Goal: Information Seeking & Learning: Find specific fact

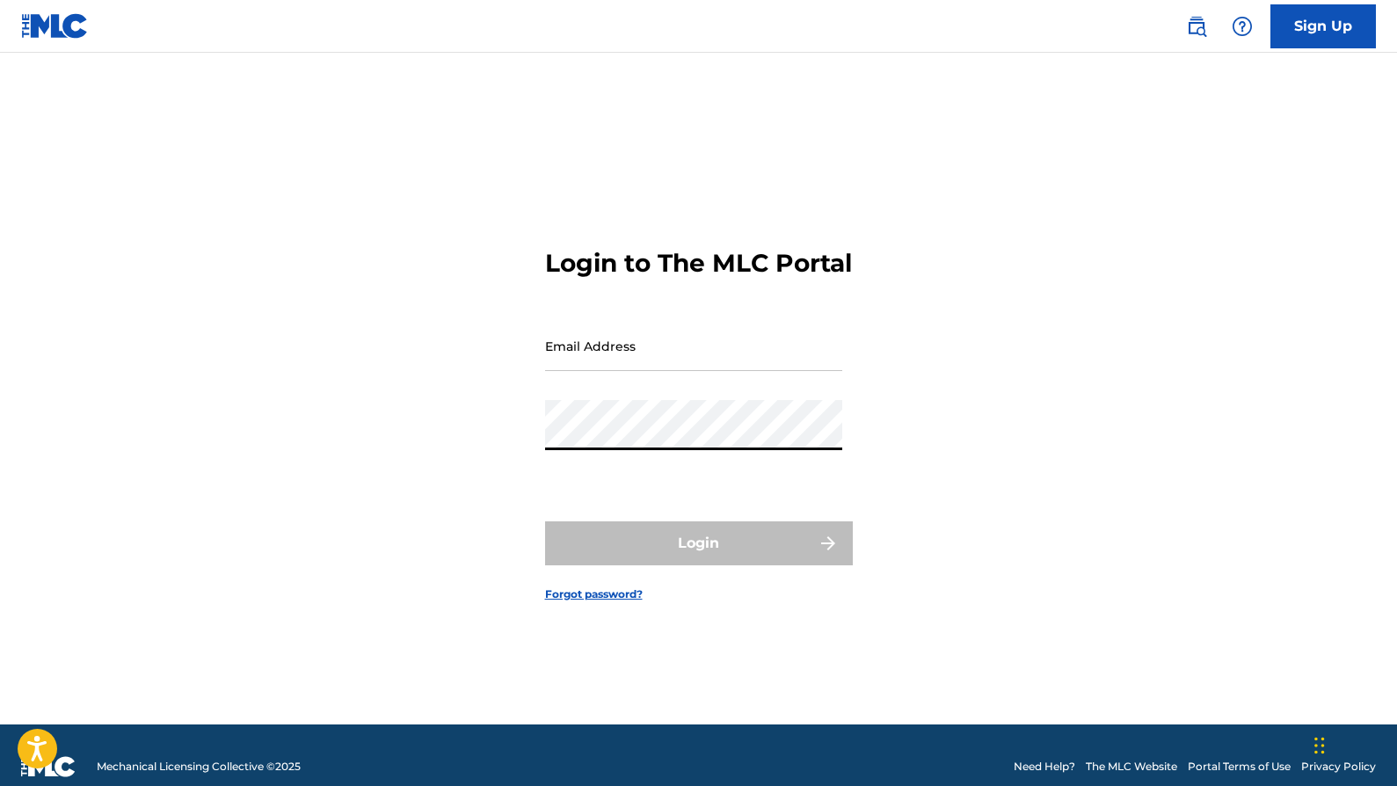
type input "[EMAIL_ADDRESS][DOMAIN_NAME]"
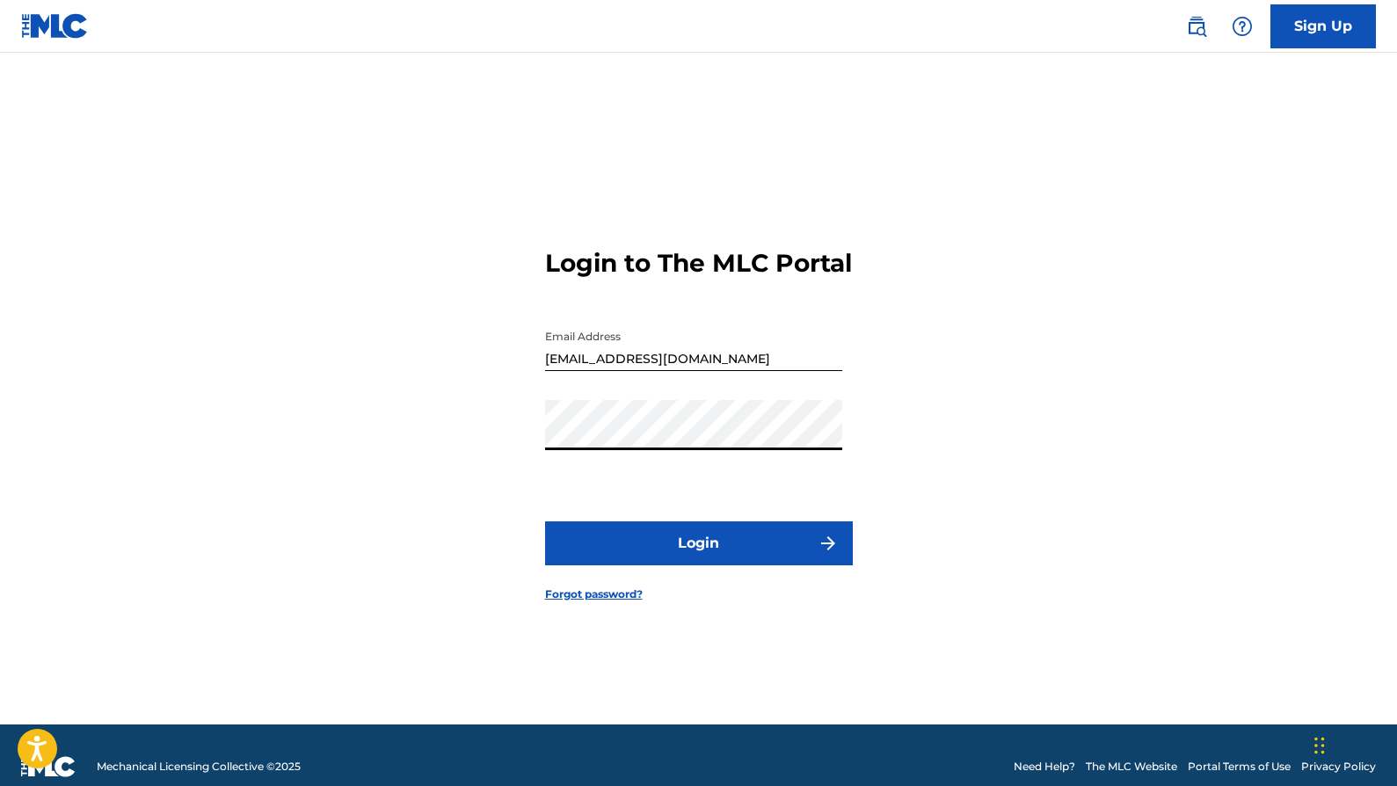
click at [667, 542] on button "Login" at bounding box center [699, 544] width 308 height 44
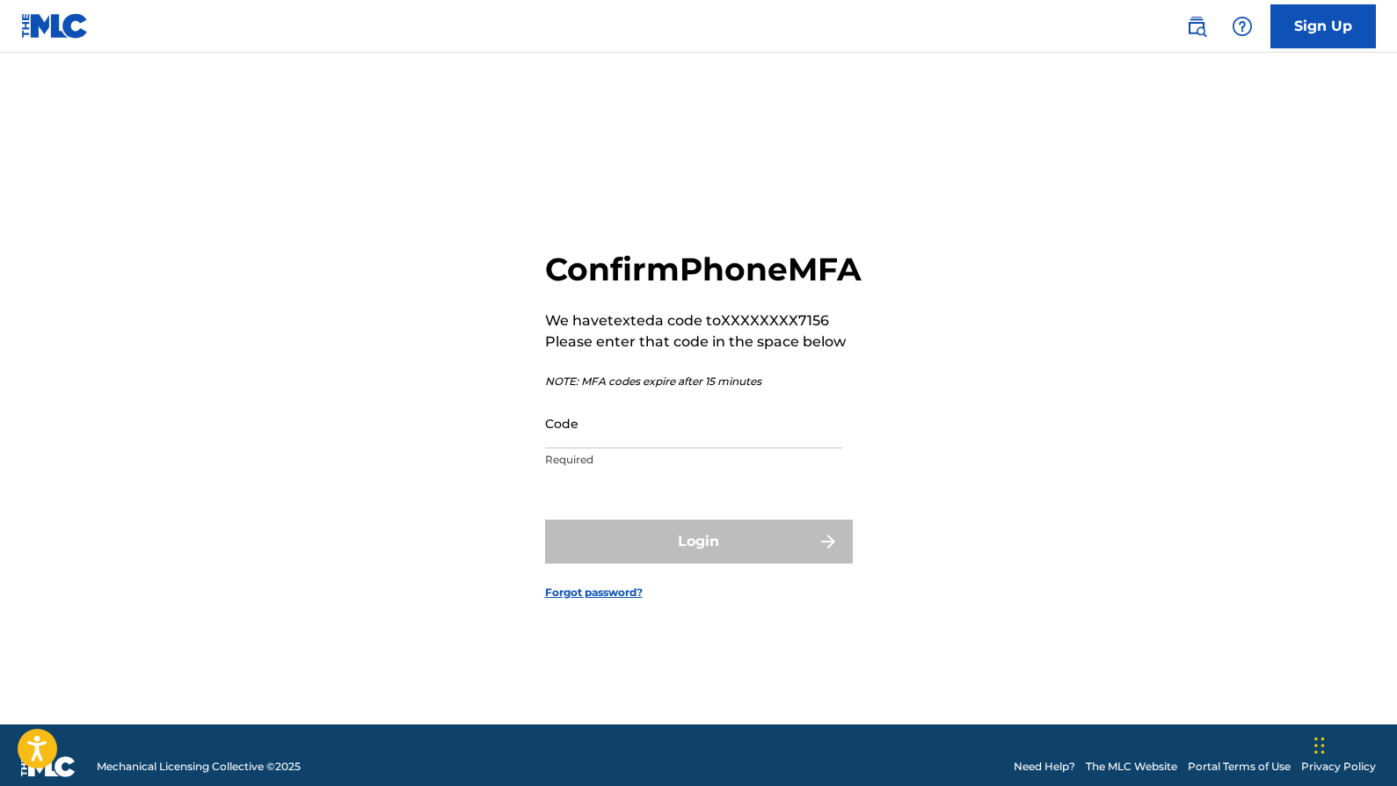
click at [773, 449] on input "Code" at bounding box center [693, 423] width 297 height 50
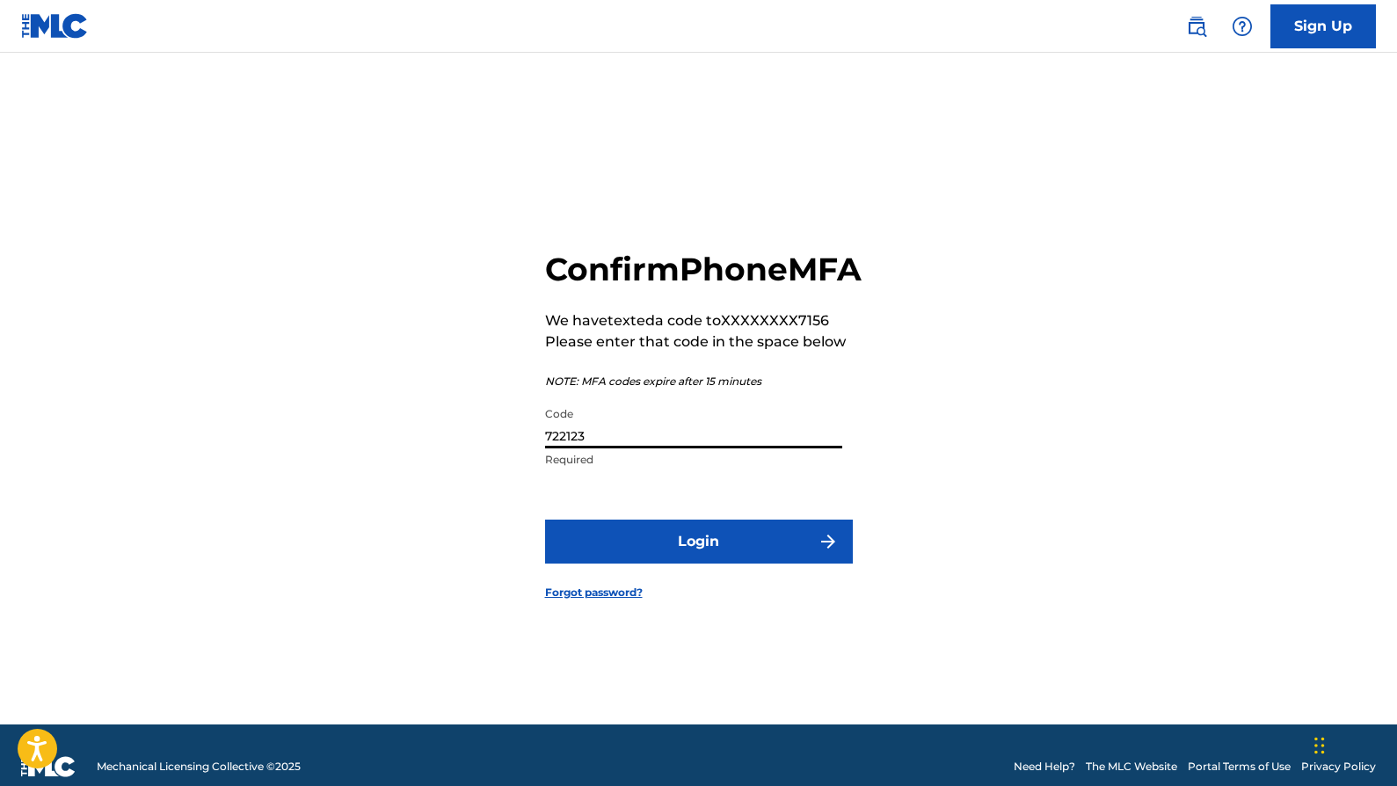
type input "722123"
click at [545, 520] on button "Login" at bounding box center [699, 542] width 308 height 44
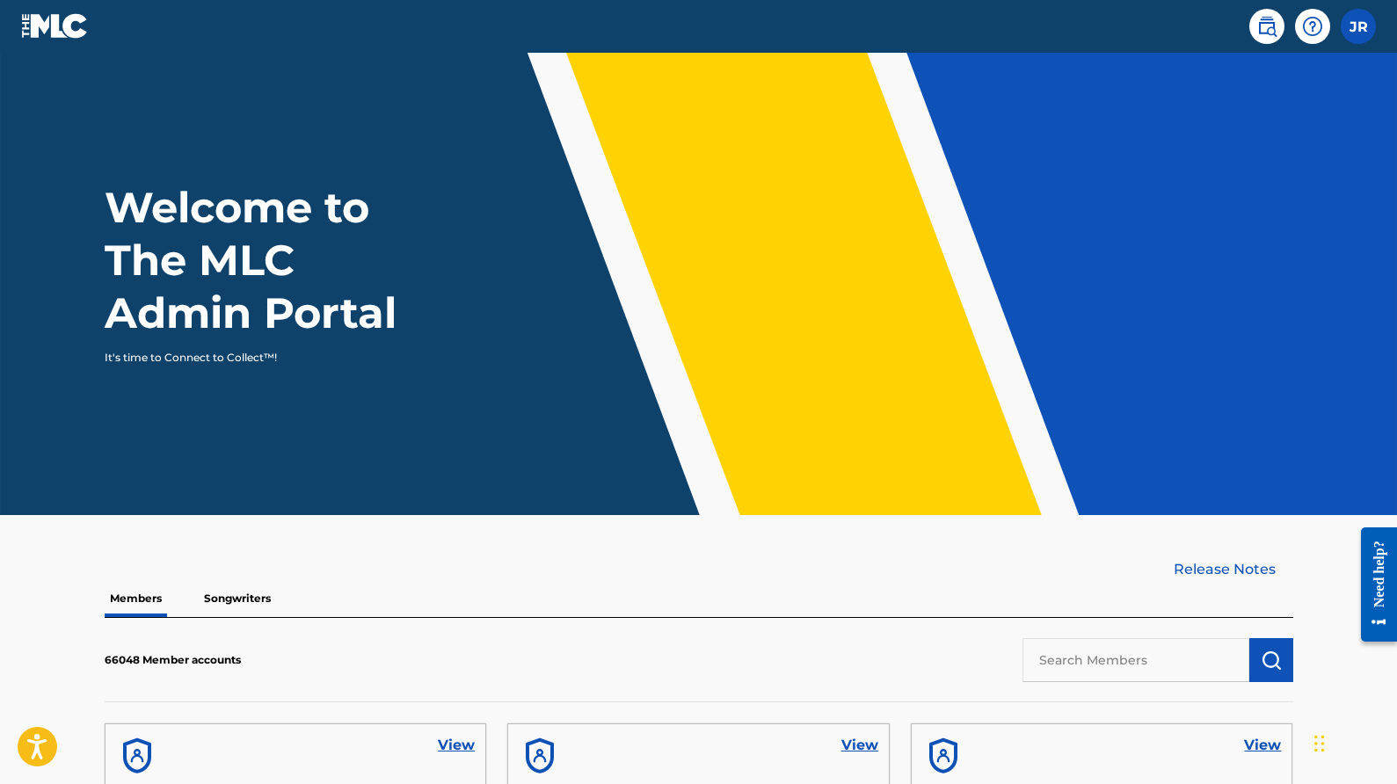
click at [1267, 41] on link at bounding box center [1267, 26] width 35 height 35
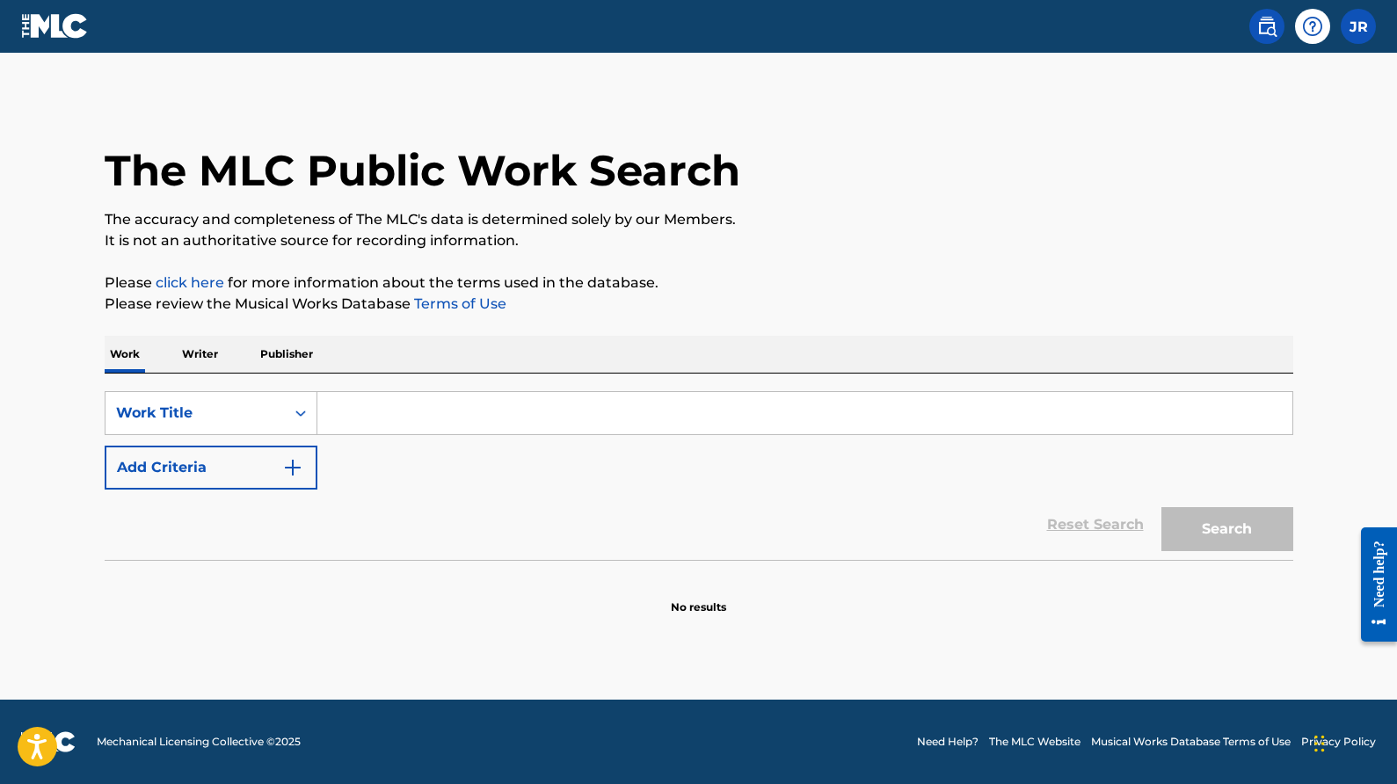
click at [434, 418] on input "Search Form" at bounding box center [804, 413] width 975 height 42
click at [435, 419] on input "Search Form" at bounding box center [804, 413] width 975 height 42
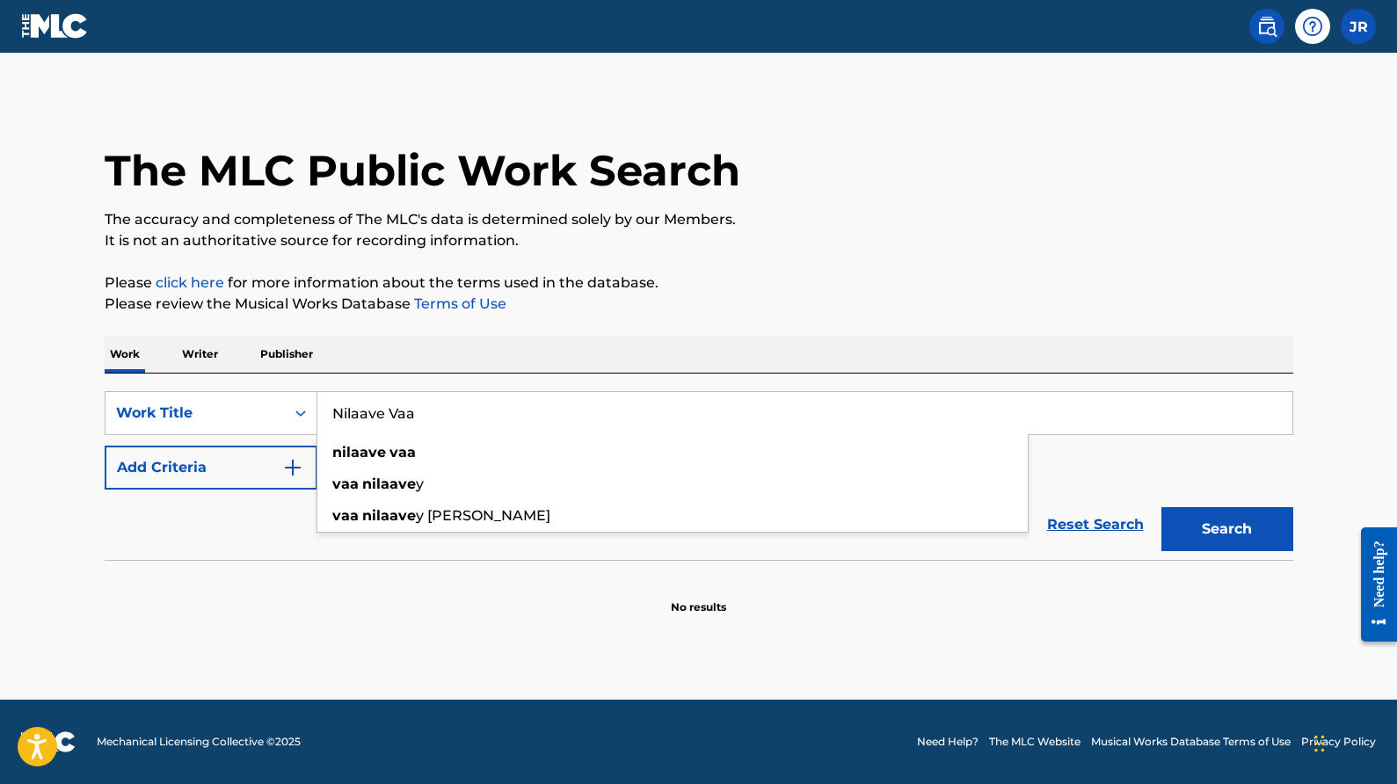
type input "Nilaave Vaa"
click at [1162, 507] on button "Search" at bounding box center [1228, 529] width 132 height 44
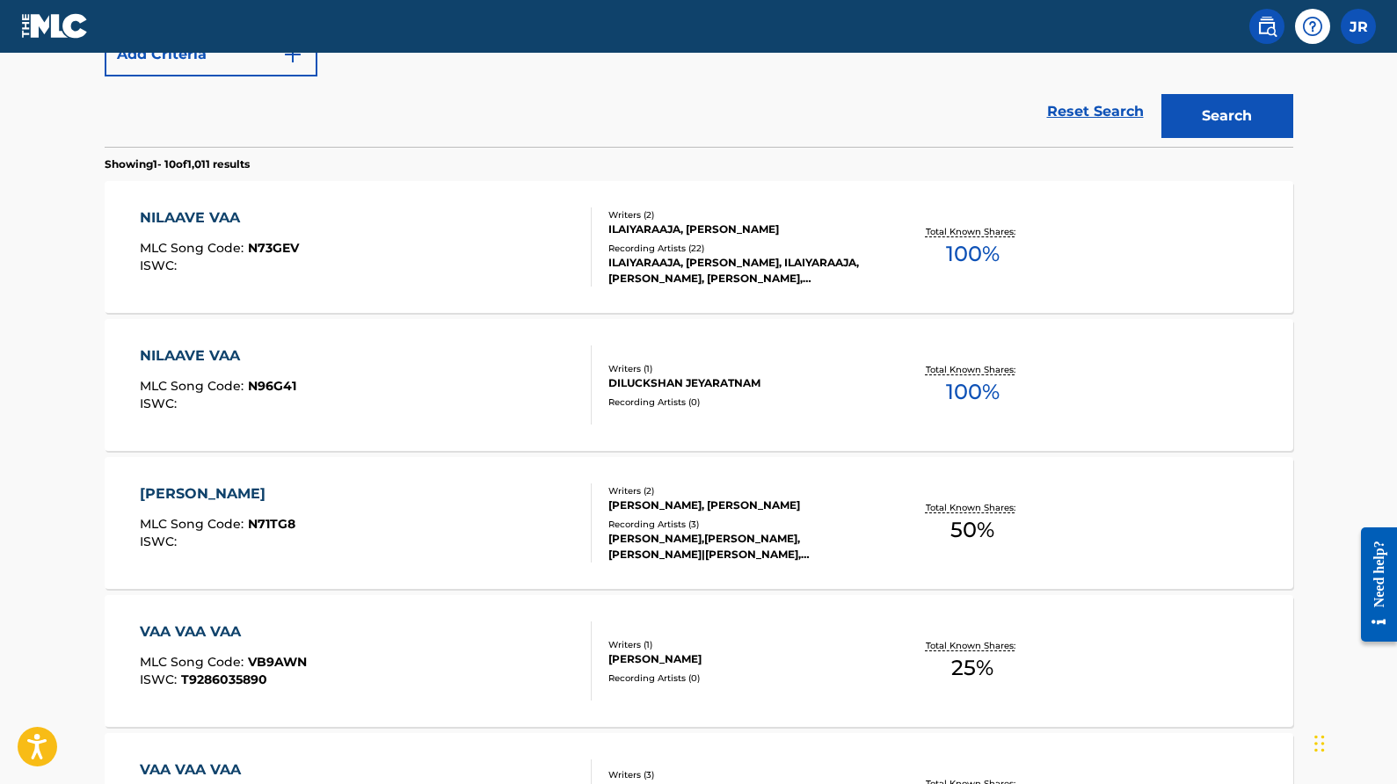
scroll to position [450, 0]
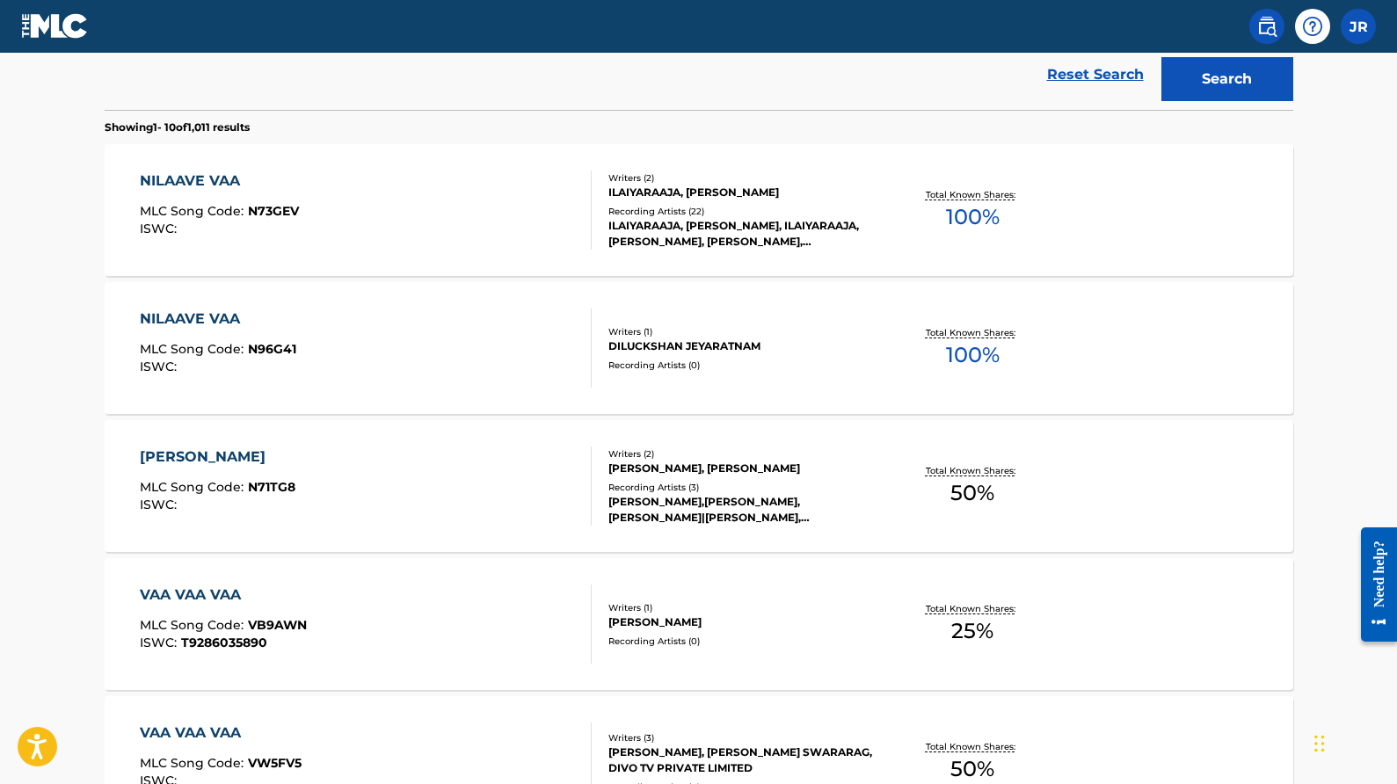
click at [742, 215] on div "Recording Artists ( 22 )" at bounding box center [742, 211] width 266 height 13
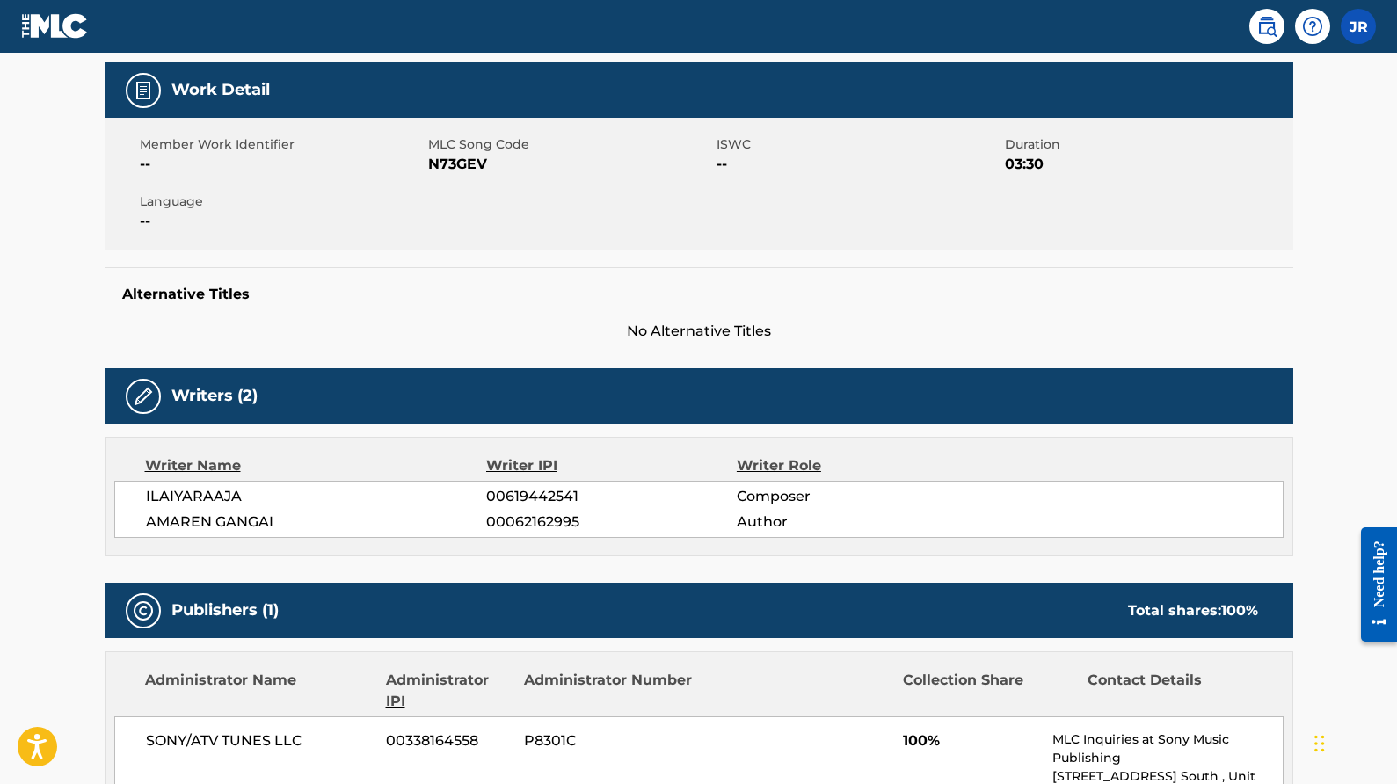
scroll to position [292, 0]
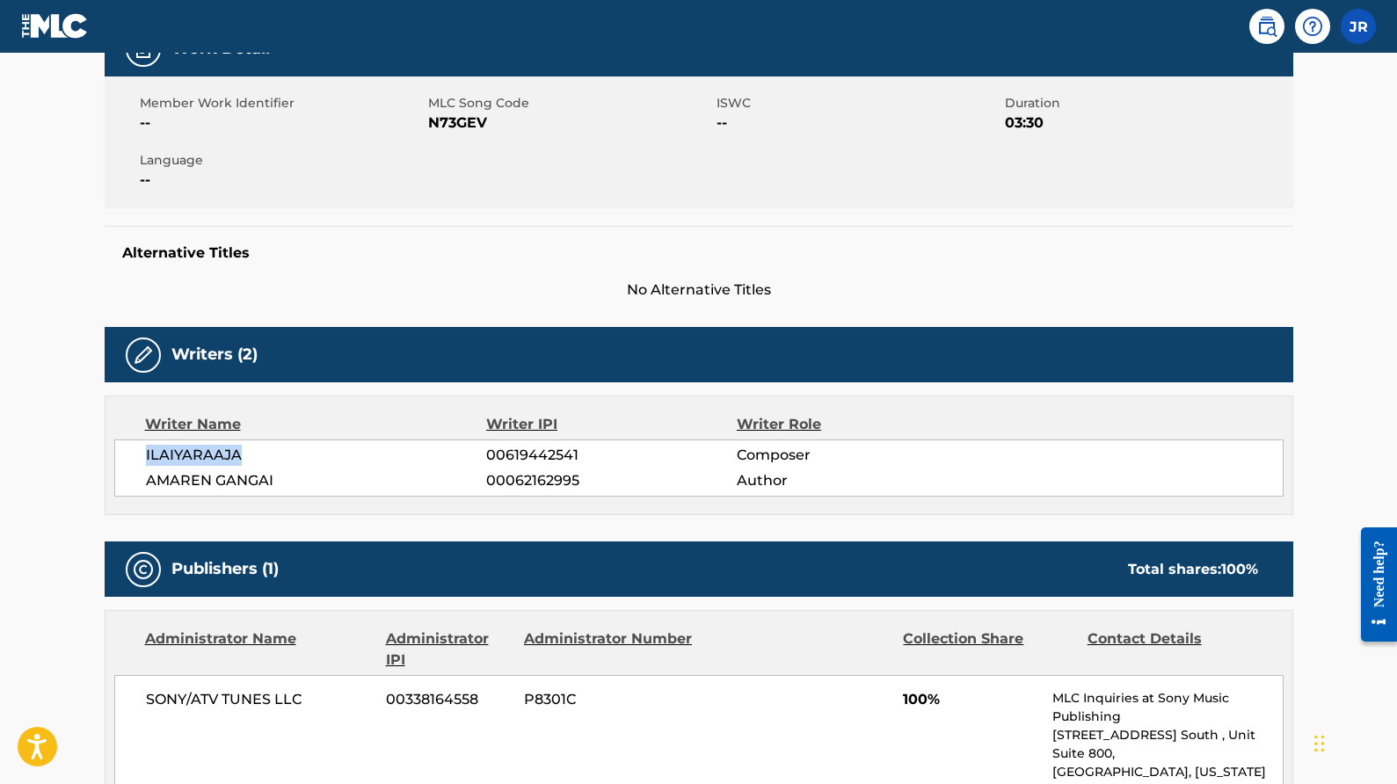
drag, startPoint x: 251, startPoint y: 464, endPoint x: 142, endPoint y: 454, distance: 109.6
click at [142, 454] on div "ILAIYARAAJA 00619442541 Composer AMAREN GANGAI 00062162995 Author" at bounding box center [699, 468] width 1170 height 57
copy span "ILAIYARAAJA"
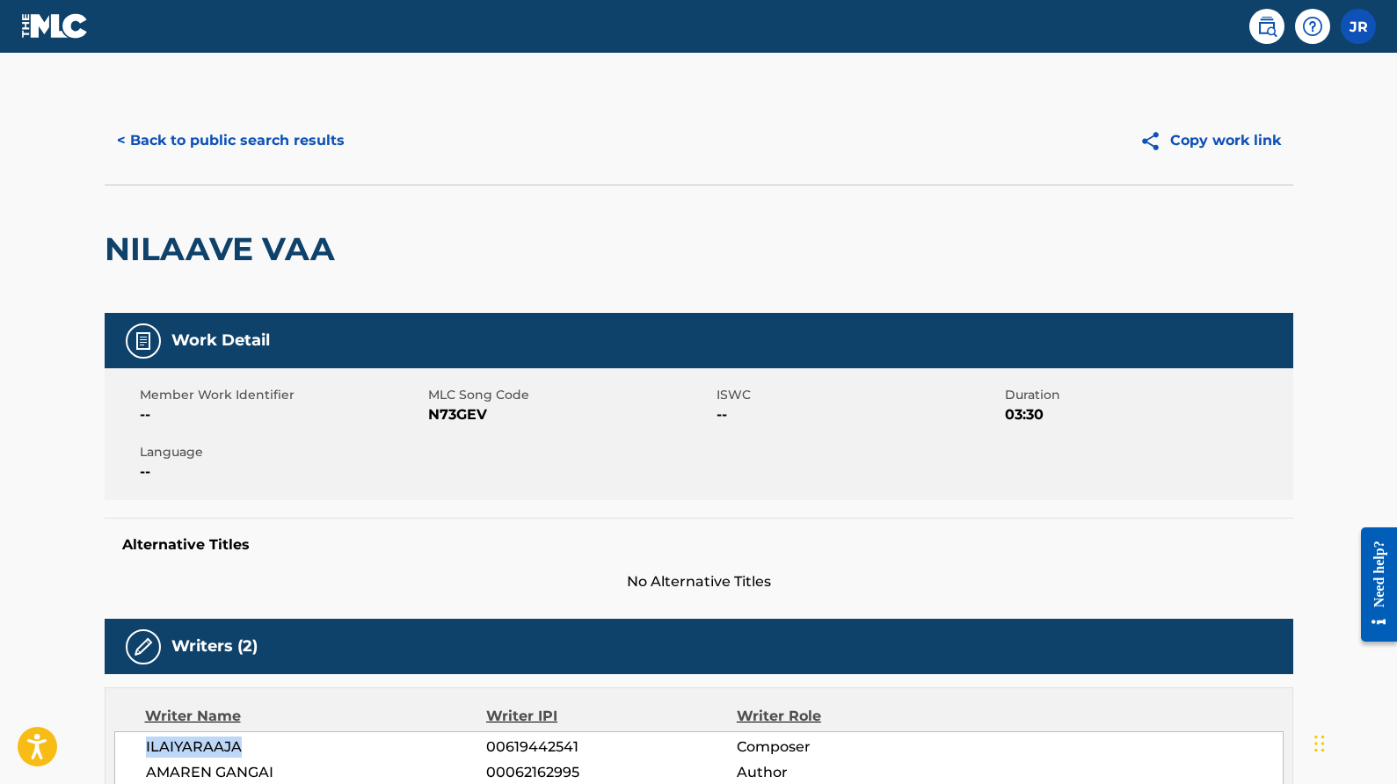
click at [221, 149] on button "< Back to public search results" at bounding box center [231, 141] width 252 height 44
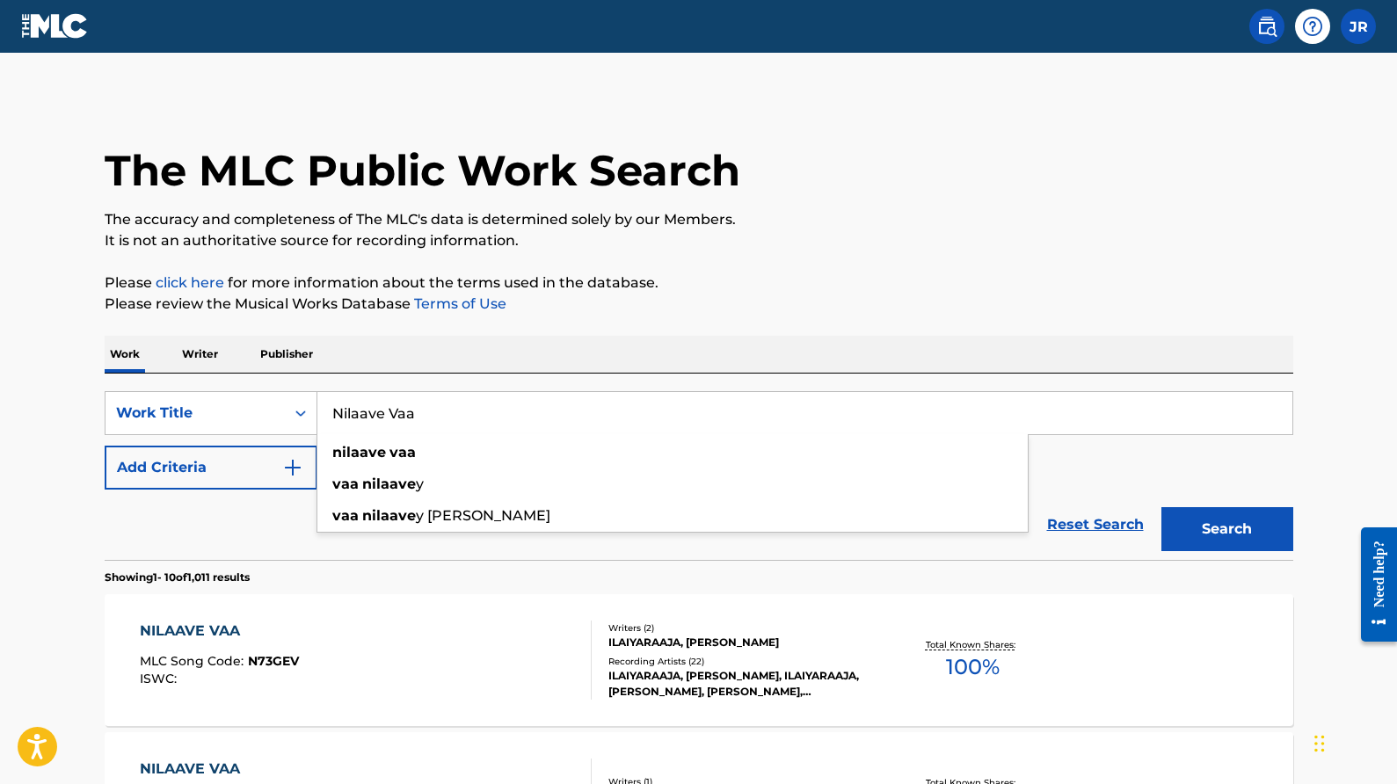
drag, startPoint x: 420, startPoint y: 413, endPoint x: 291, endPoint y: 379, distance: 132.9
click at [291, 379] on div "SearchWithCriteria1eeb2d95-f74e-4e4f-b4ea-8533bc3aff5b Work Title Nilaave Vaa n…" at bounding box center [699, 467] width 1189 height 186
paste input "ILAIYARAAJA"
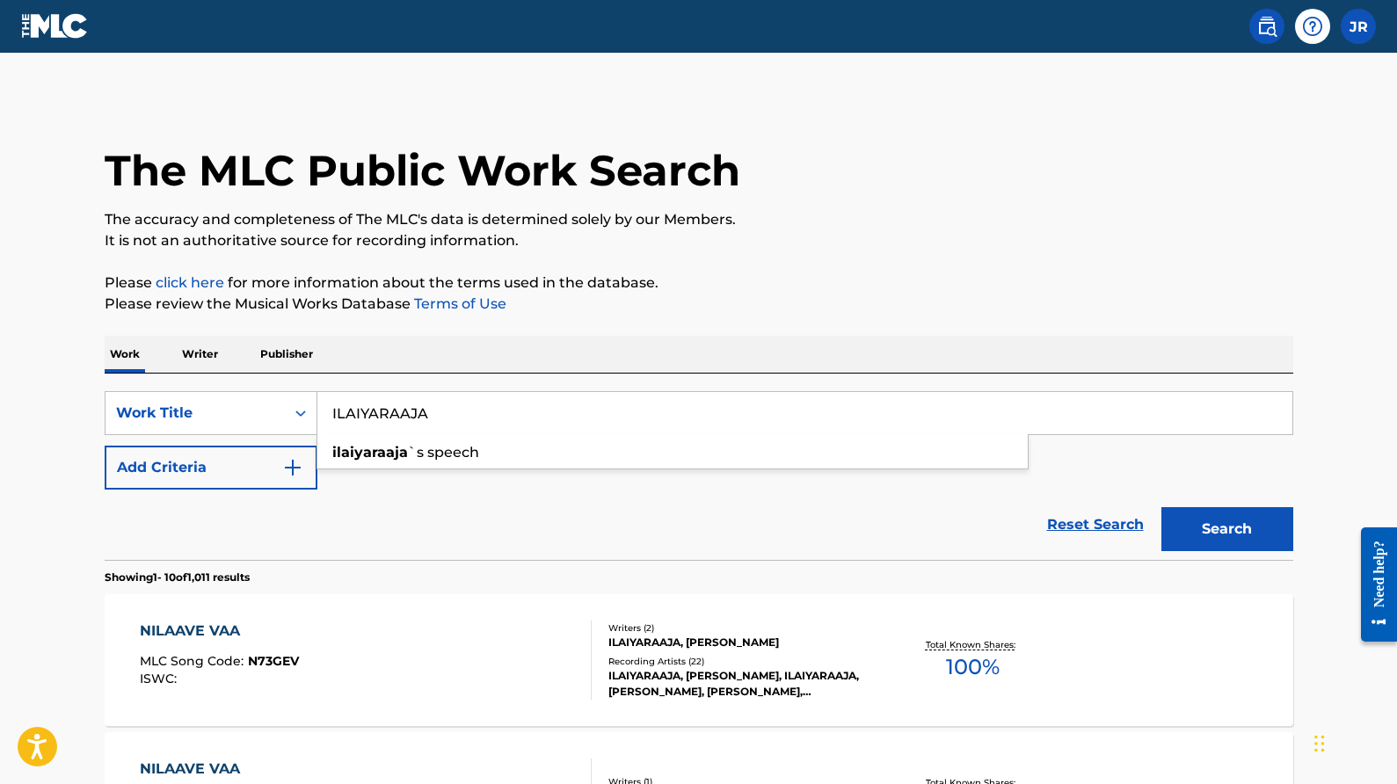
click at [486, 418] on input "ILAIYARAAJA" at bounding box center [804, 413] width 975 height 42
drag, startPoint x: 486, startPoint y: 418, endPoint x: 365, endPoint y: 405, distance: 122.1
click at [375, 405] on input "ILAIYARAAJA" at bounding box center [804, 413] width 975 height 42
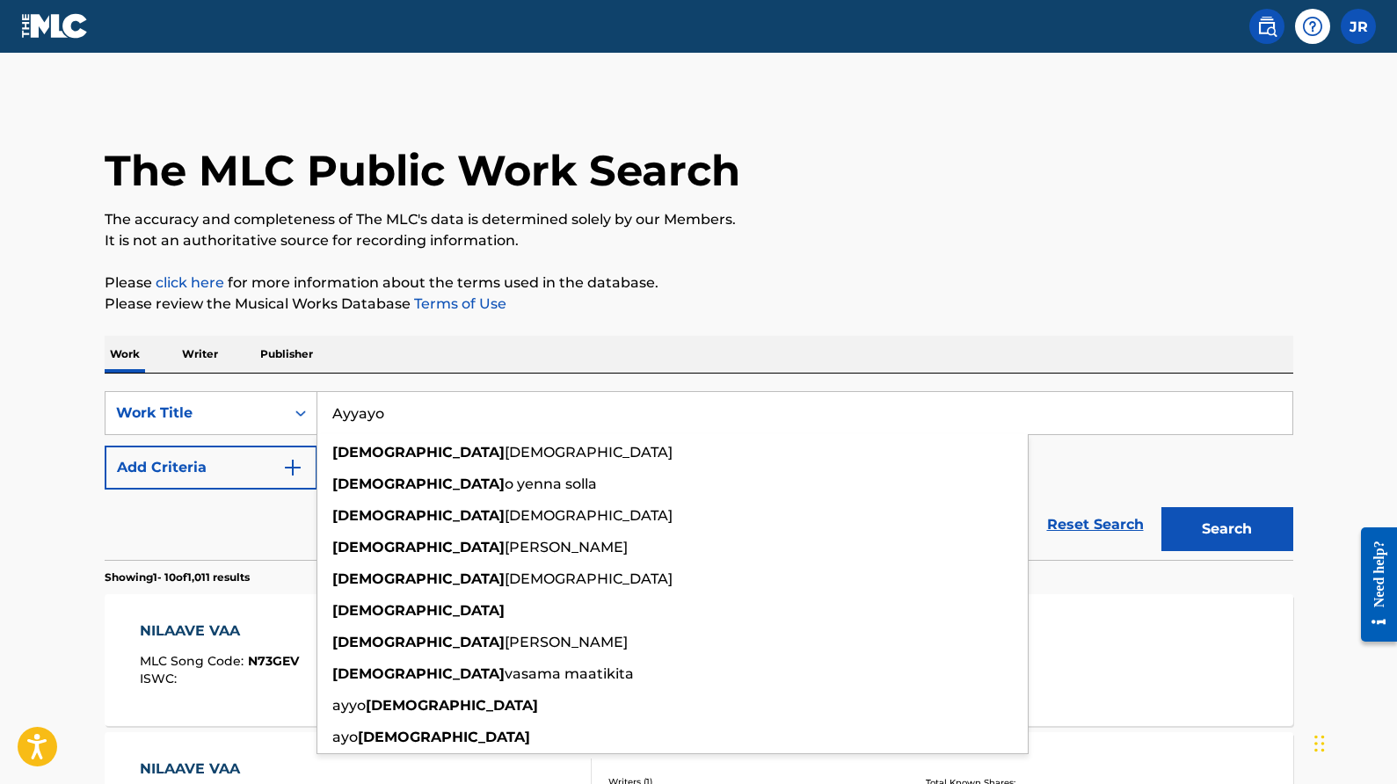
type input "Ayyayo"
click at [1162, 507] on button "Search" at bounding box center [1228, 529] width 132 height 44
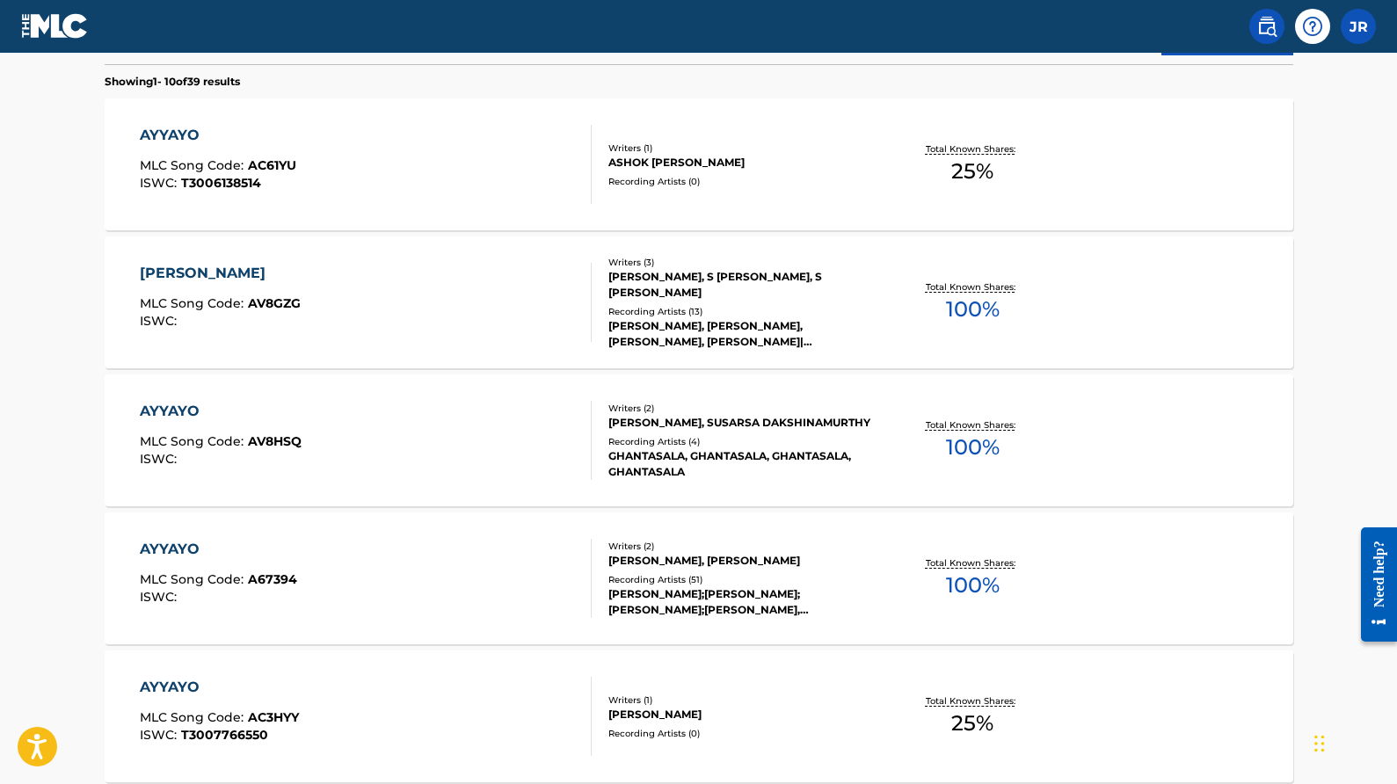
scroll to position [505, 0]
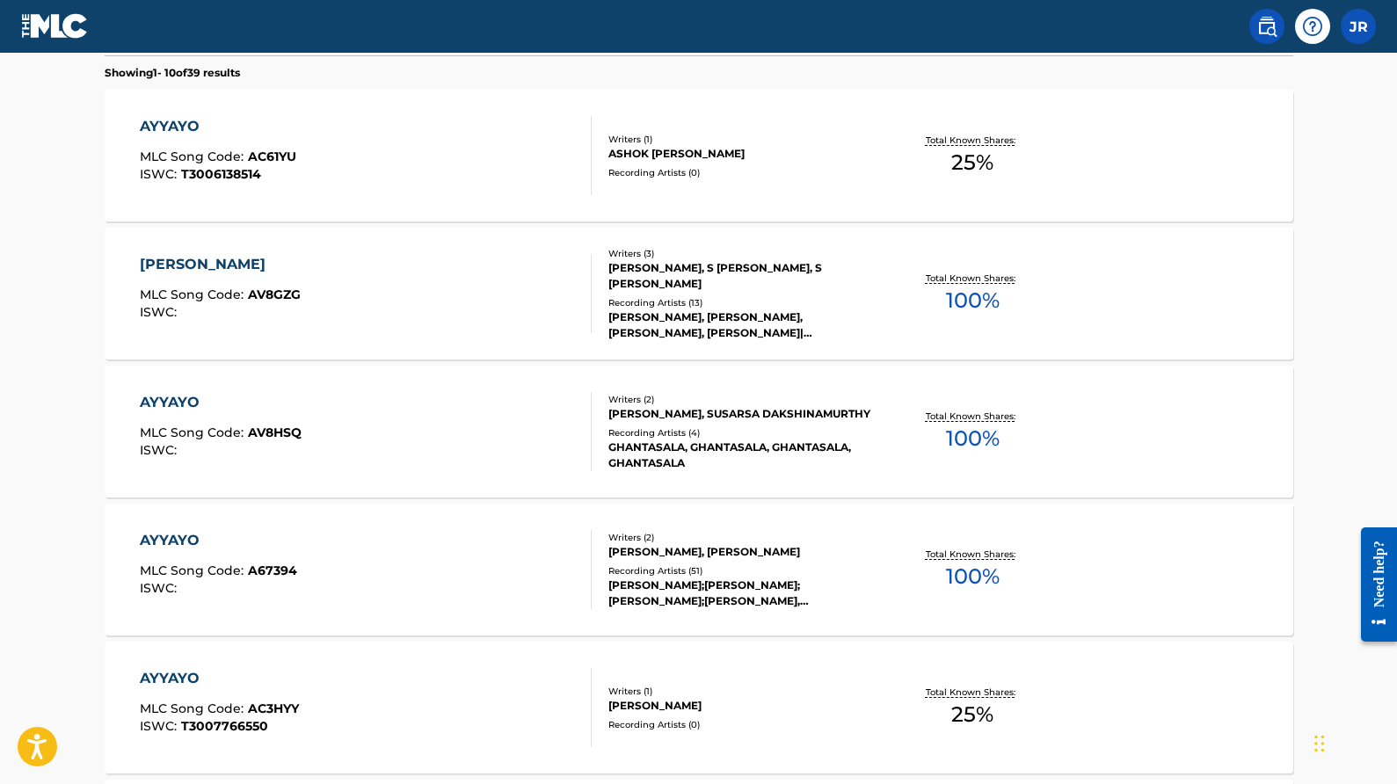
click at [715, 565] on div "Recording Artists ( 51 )" at bounding box center [742, 571] width 266 height 13
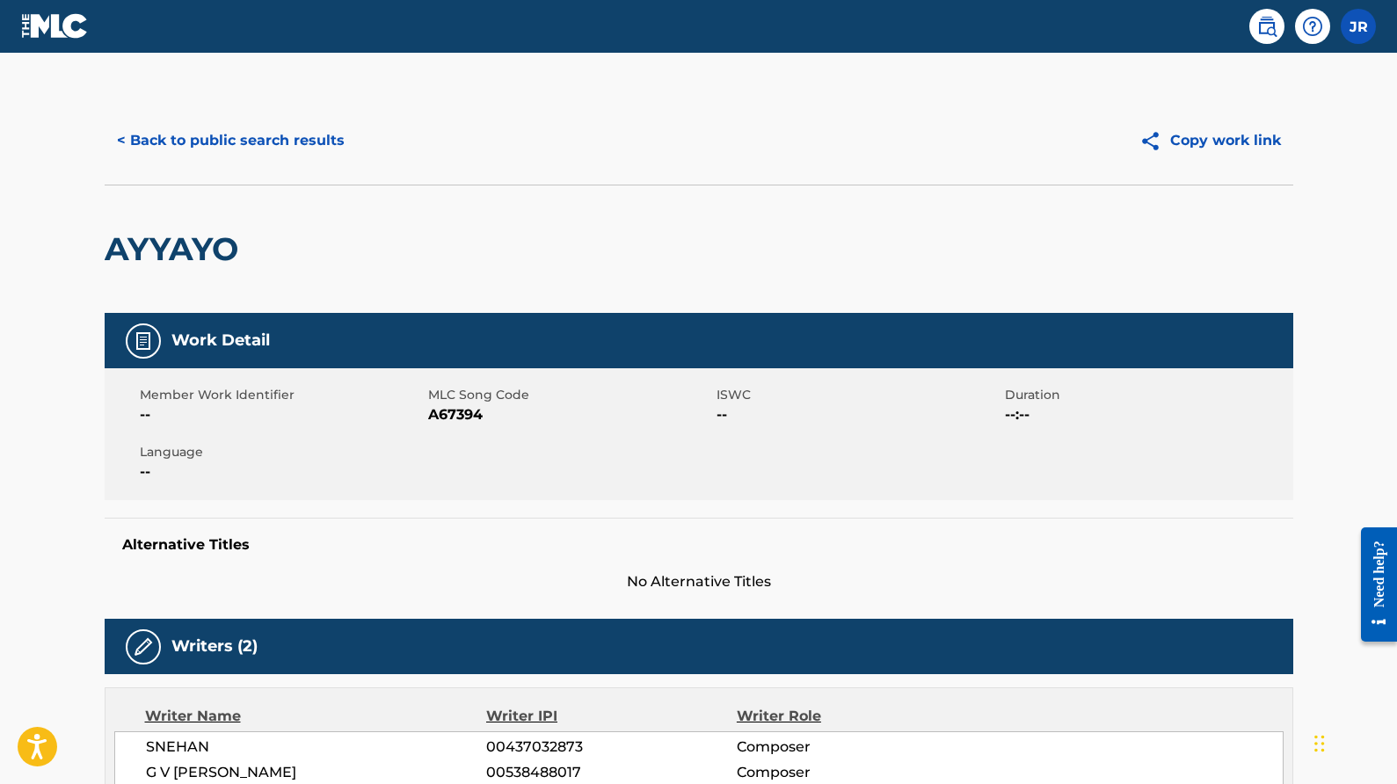
click at [235, 141] on button "< Back to public search results" at bounding box center [231, 141] width 252 height 44
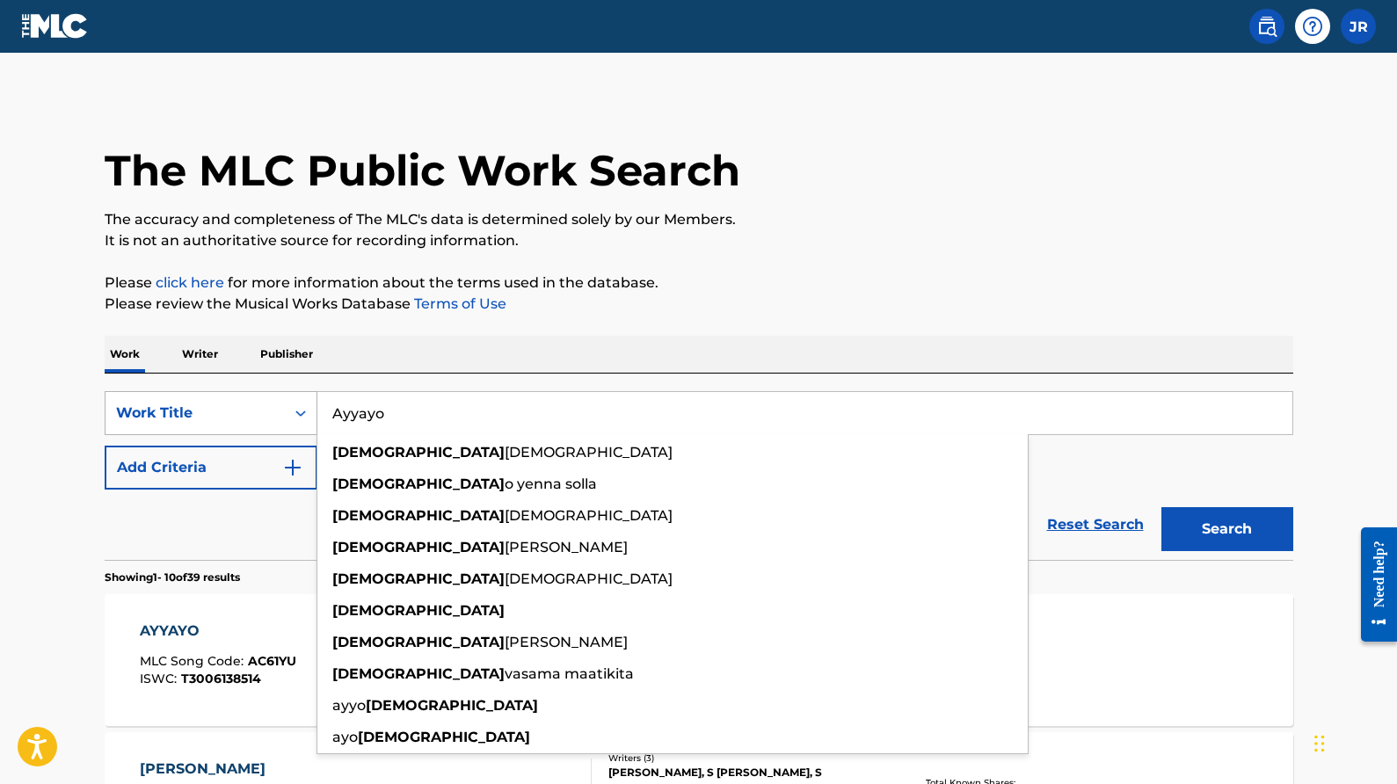
drag, startPoint x: 409, startPoint y: 418, endPoint x: 276, endPoint y: 397, distance: 134.5
click at [276, 397] on div "SearchWithCriteria1eeb2d95-f74e-4e4f-b4ea-8533bc3aff5b Work Title [PERSON_NAME]…" at bounding box center [699, 413] width 1189 height 44
paste input "ILAIYARAAJA"
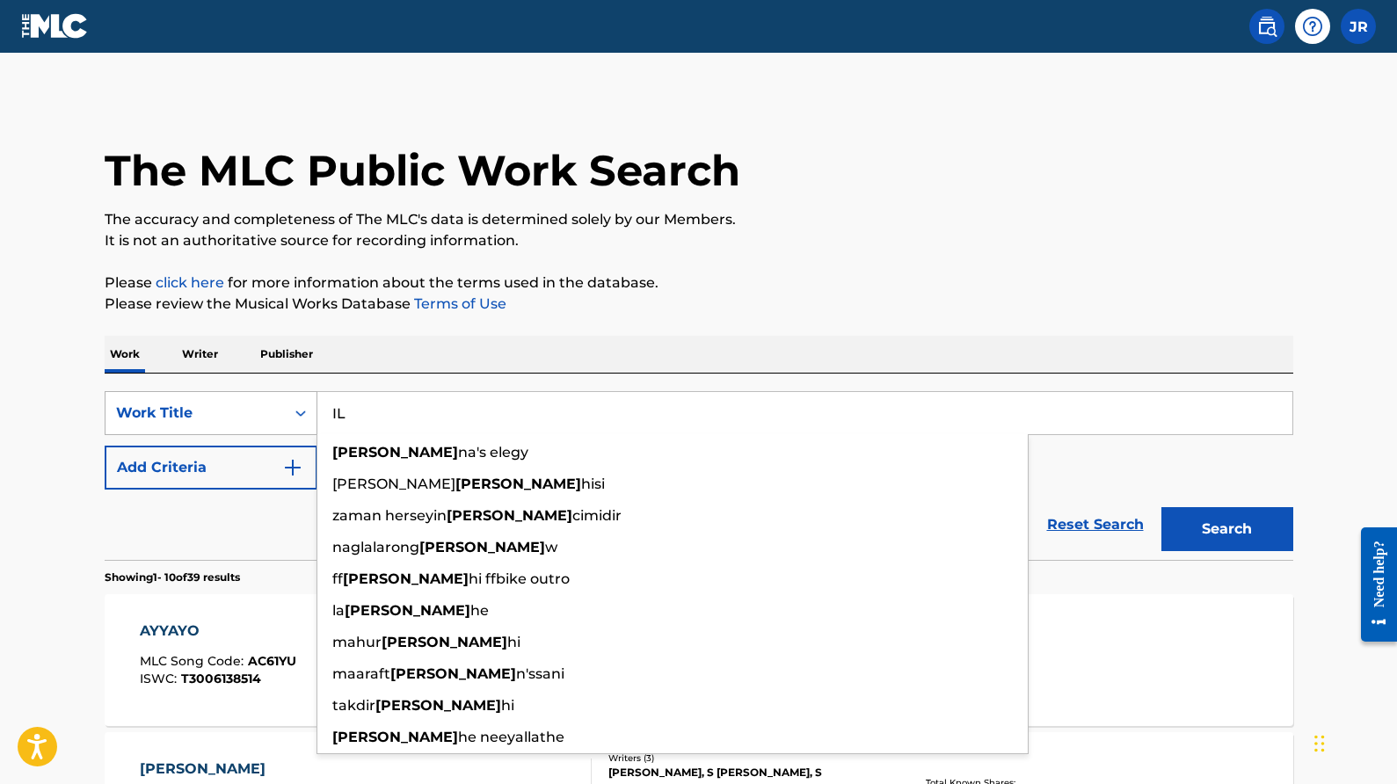
type input "I"
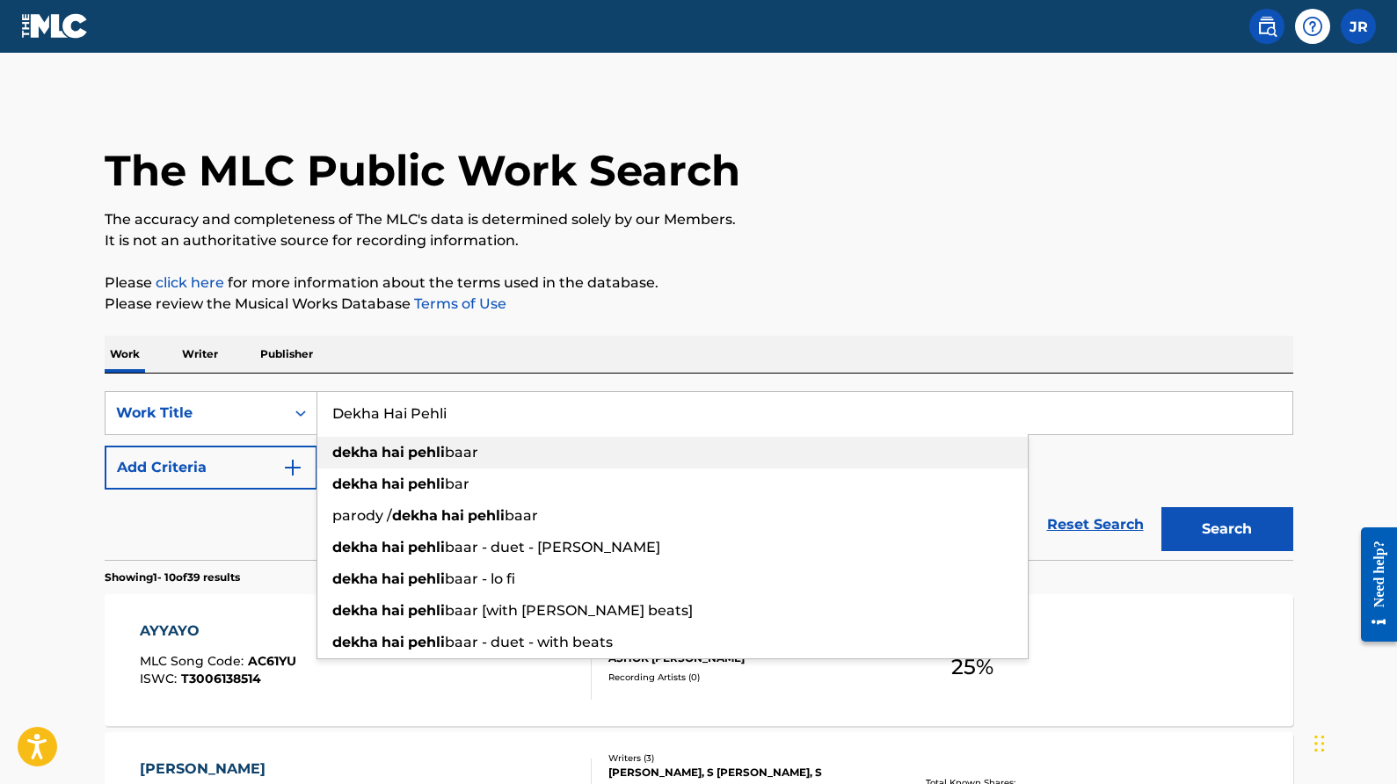
click at [499, 452] on div "dekha hai pehli baar" at bounding box center [672, 453] width 711 height 32
type input "dekha hai pehli baar"
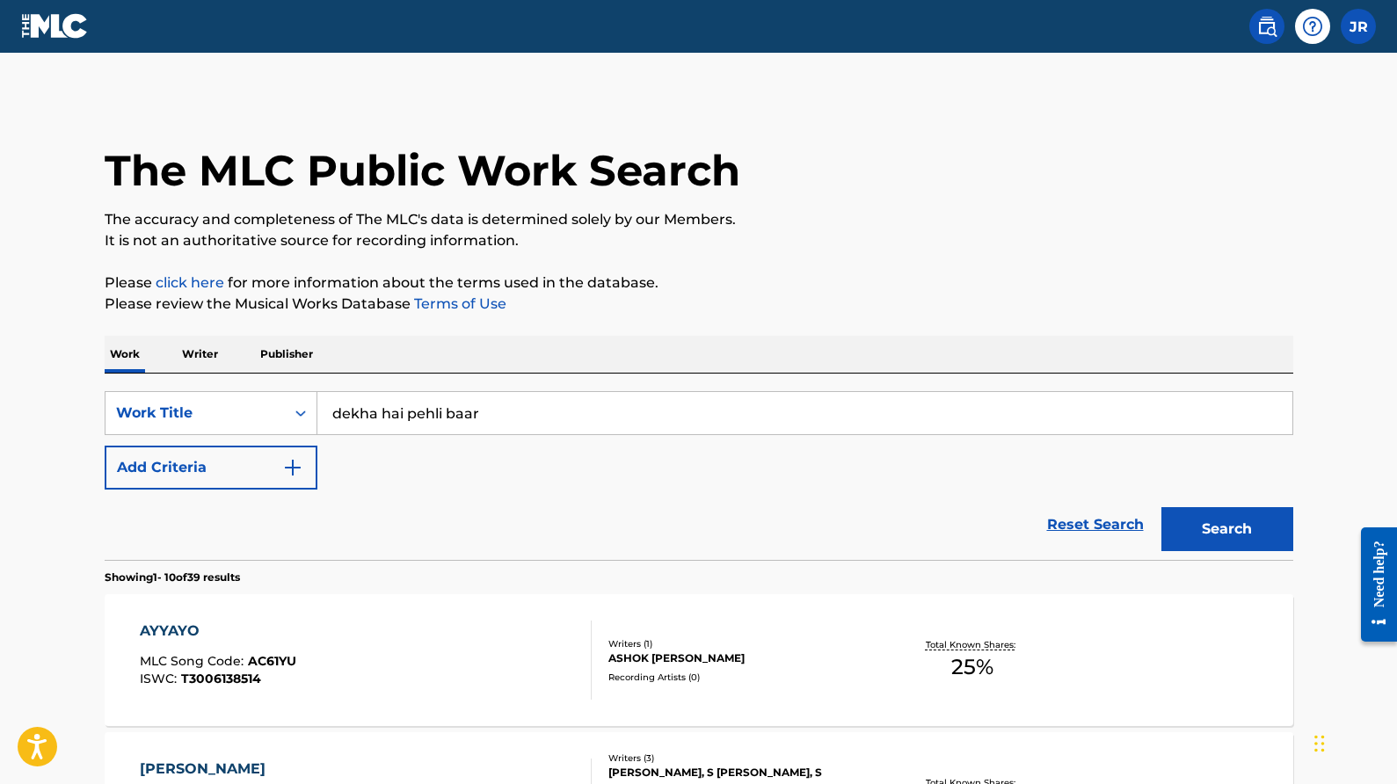
click at [1232, 539] on button "Search" at bounding box center [1228, 529] width 132 height 44
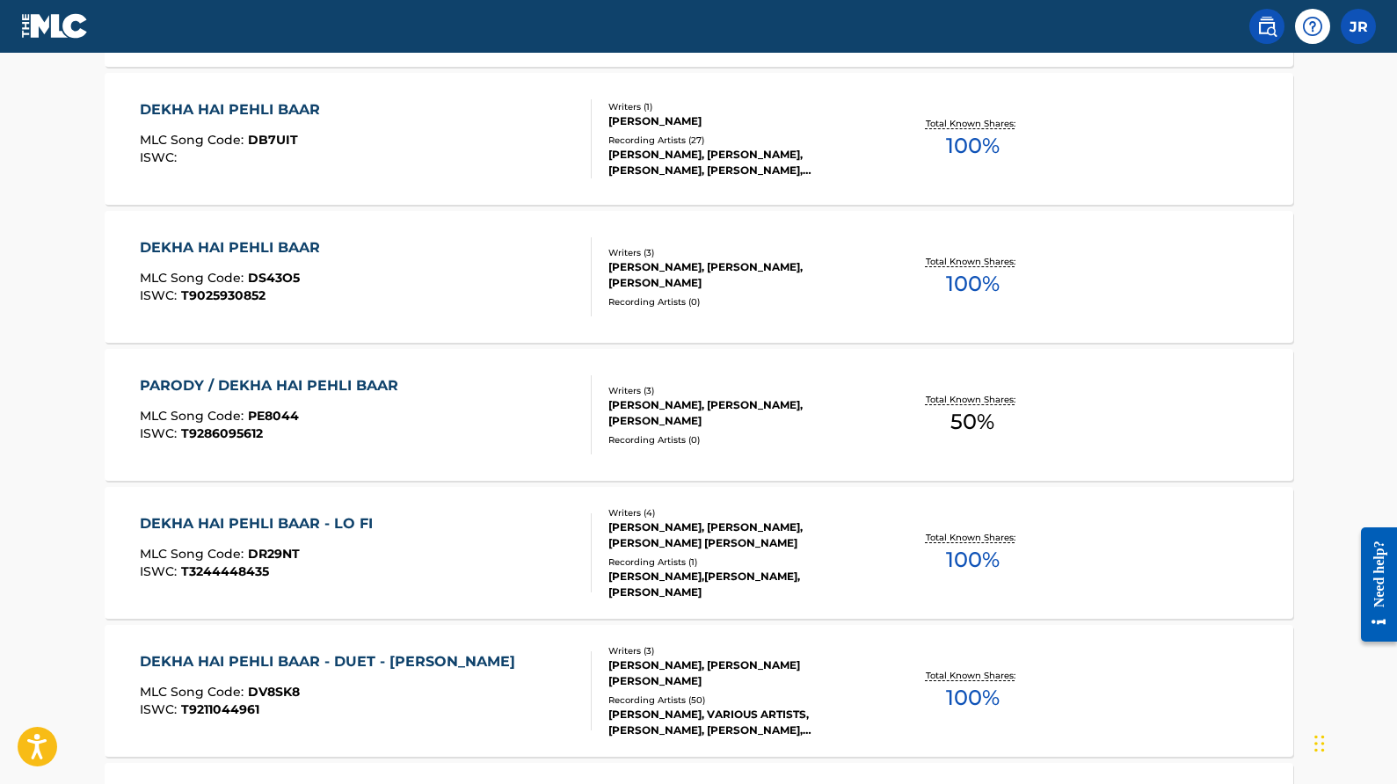
scroll to position [667, 0]
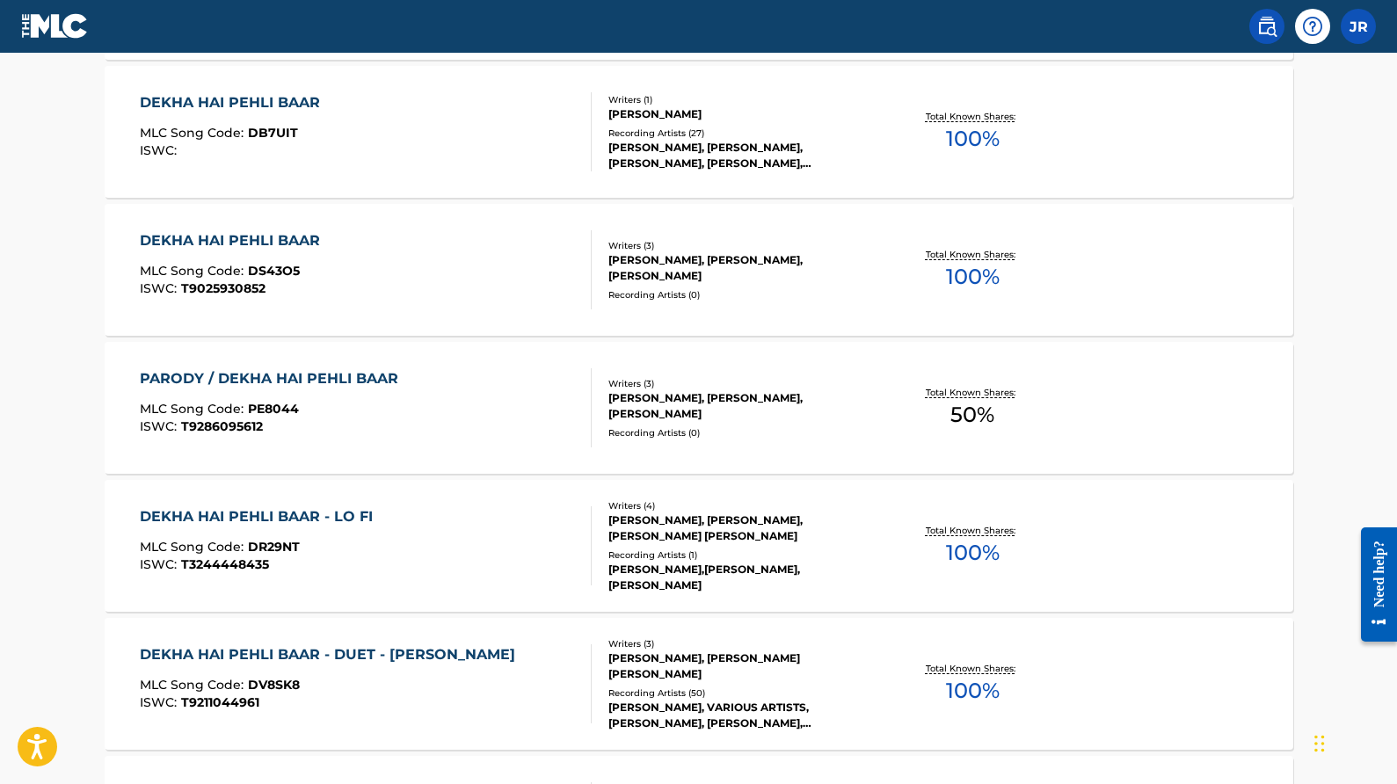
click at [723, 542] on div "[PERSON_NAME], [PERSON_NAME], [PERSON_NAME] [PERSON_NAME]" at bounding box center [742, 529] width 266 height 32
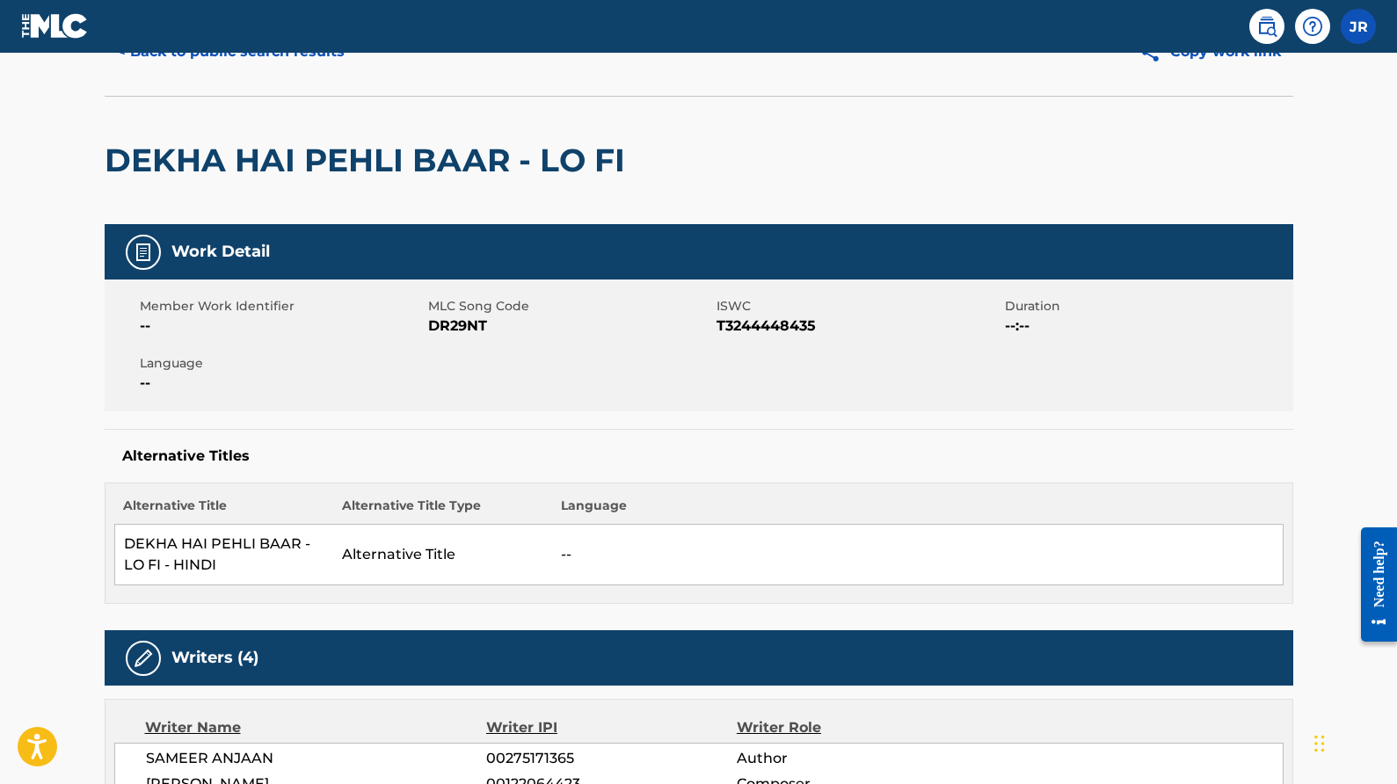
scroll to position [91, 0]
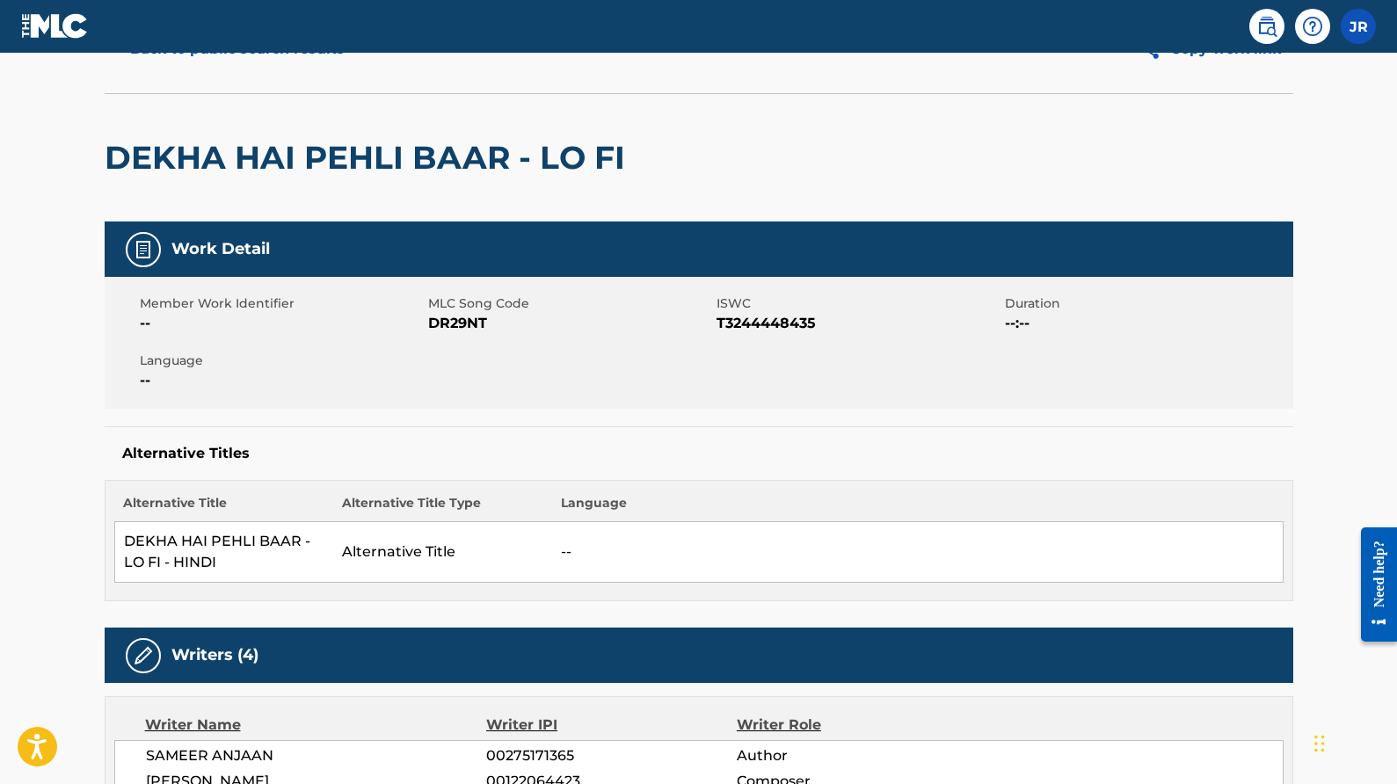
click at [106, 157] on h2 "DEKHA HAI PEHLI BAAR - LO FI" at bounding box center [369, 158] width 529 height 40
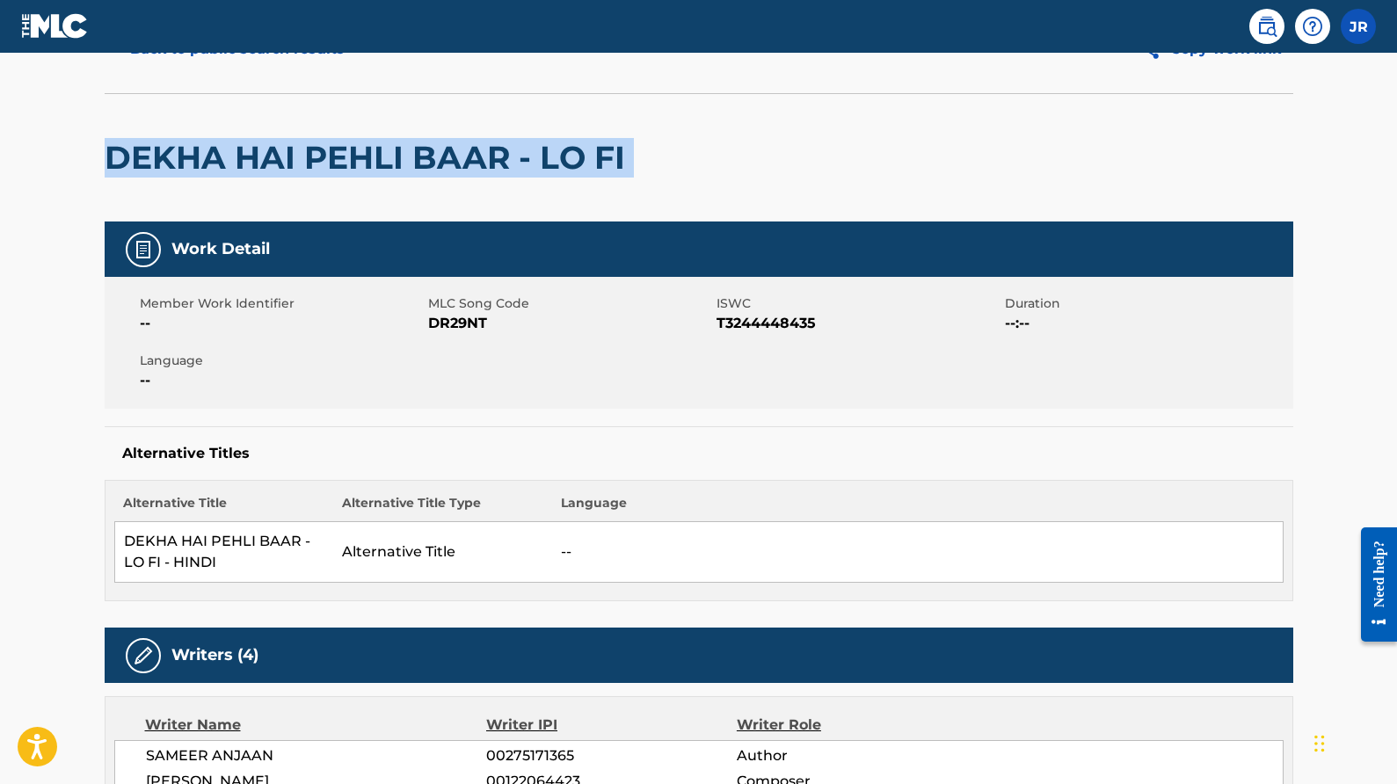
drag, startPoint x: 106, startPoint y: 157, endPoint x: 454, endPoint y: 179, distance: 348.1
click at [454, 179] on div "DEKHA HAI PEHLI BAAR - LO FI" at bounding box center [369, 158] width 529 height 128
click at [475, 173] on h2 "DEKHA HAI PEHLI BAAR - LO FI" at bounding box center [369, 158] width 529 height 40
drag, startPoint x: 505, startPoint y: 163, endPoint x: 113, endPoint y: 156, distance: 391.4
click at [113, 156] on h2 "DEKHA HAI PEHLI BAAR - LO FI" at bounding box center [369, 158] width 529 height 40
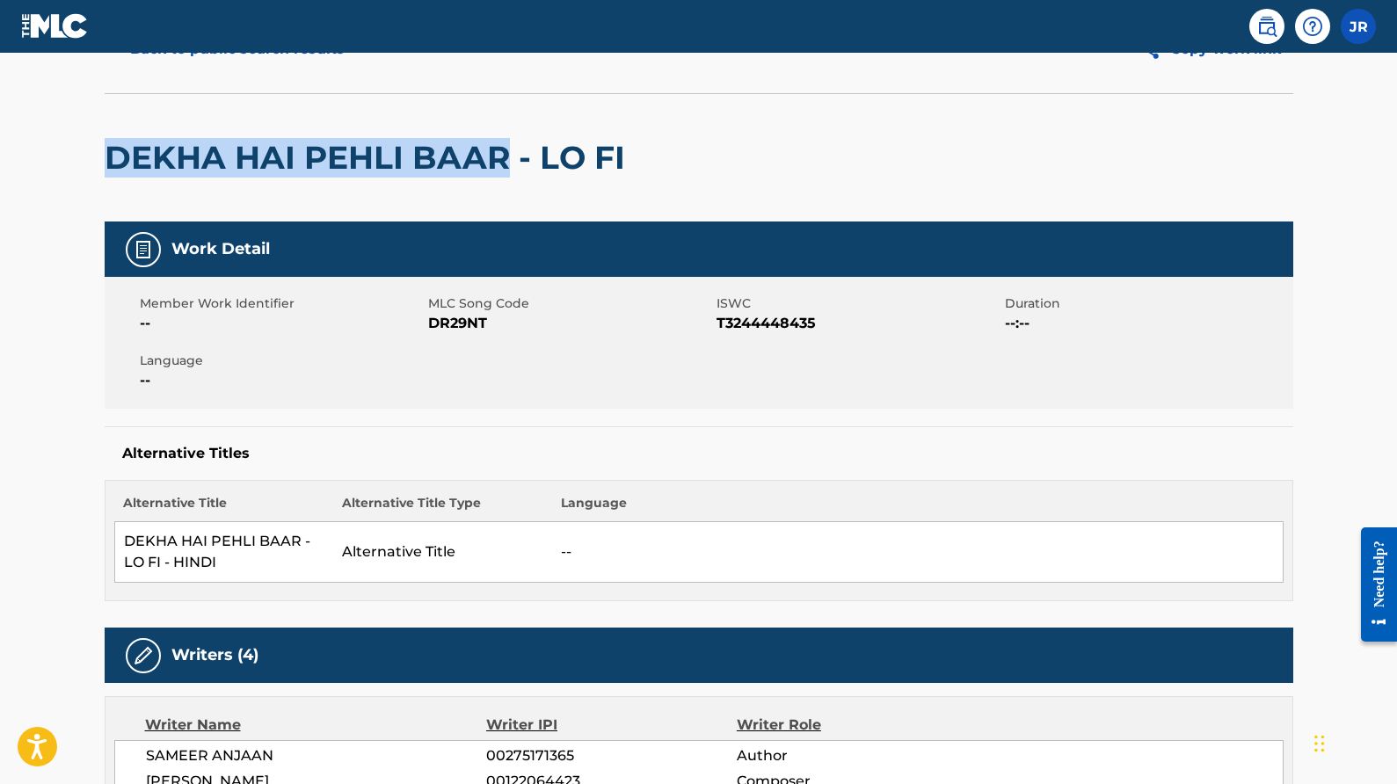
copy h2 "DEKHA HAI PEHLI BAAR"
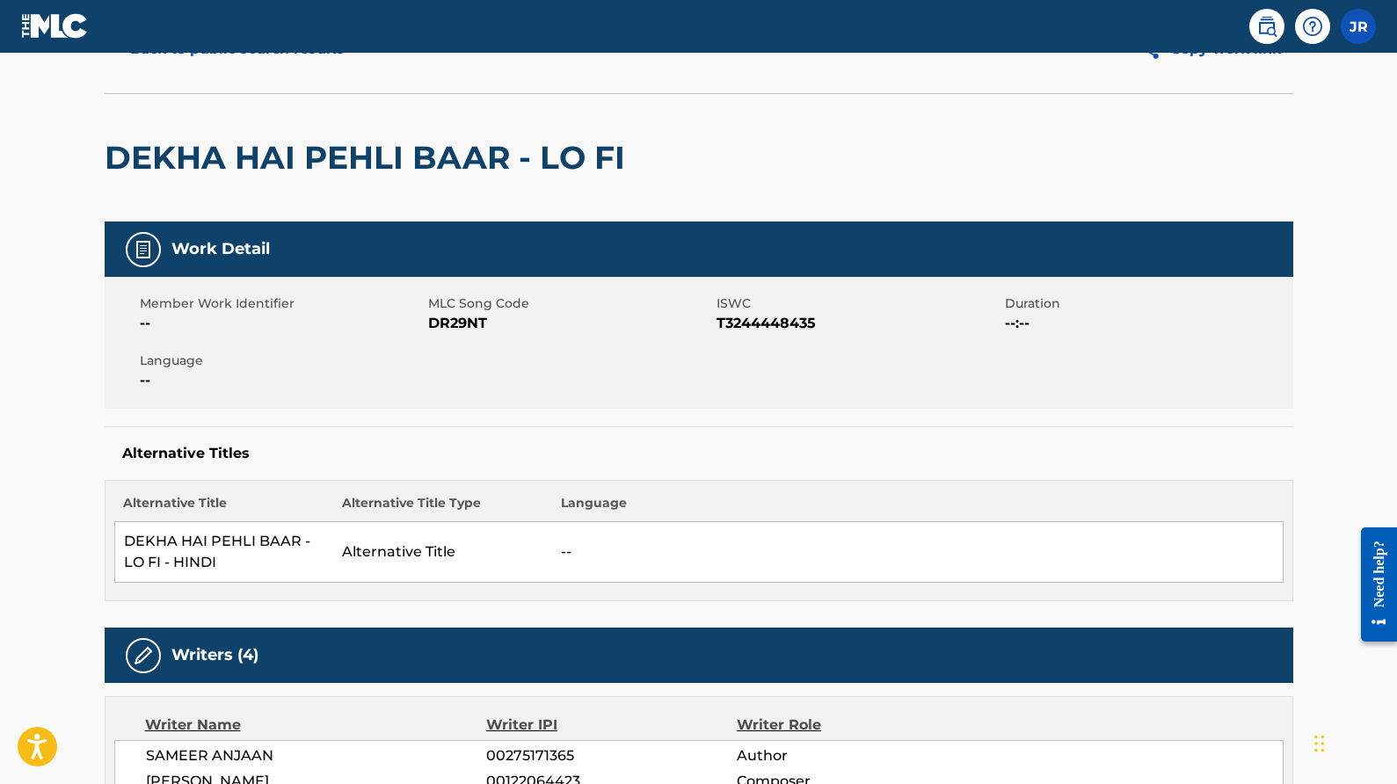
click at [576, 447] on h5 "Alternative Titles" at bounding box center [699, 454] width 1154 height 18
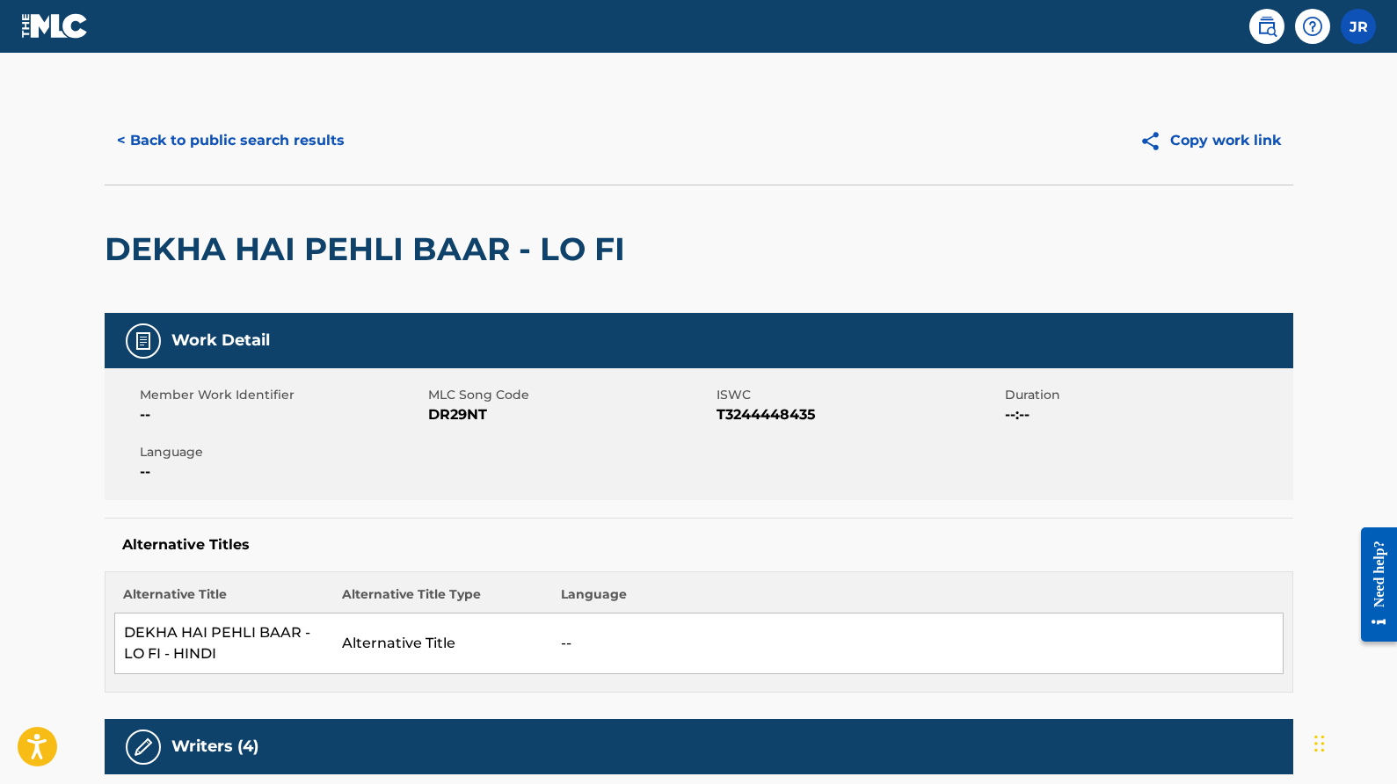
click at [169, 140] on button "< Back to public search results" at bounding box center [231, 141] width 252 height 44
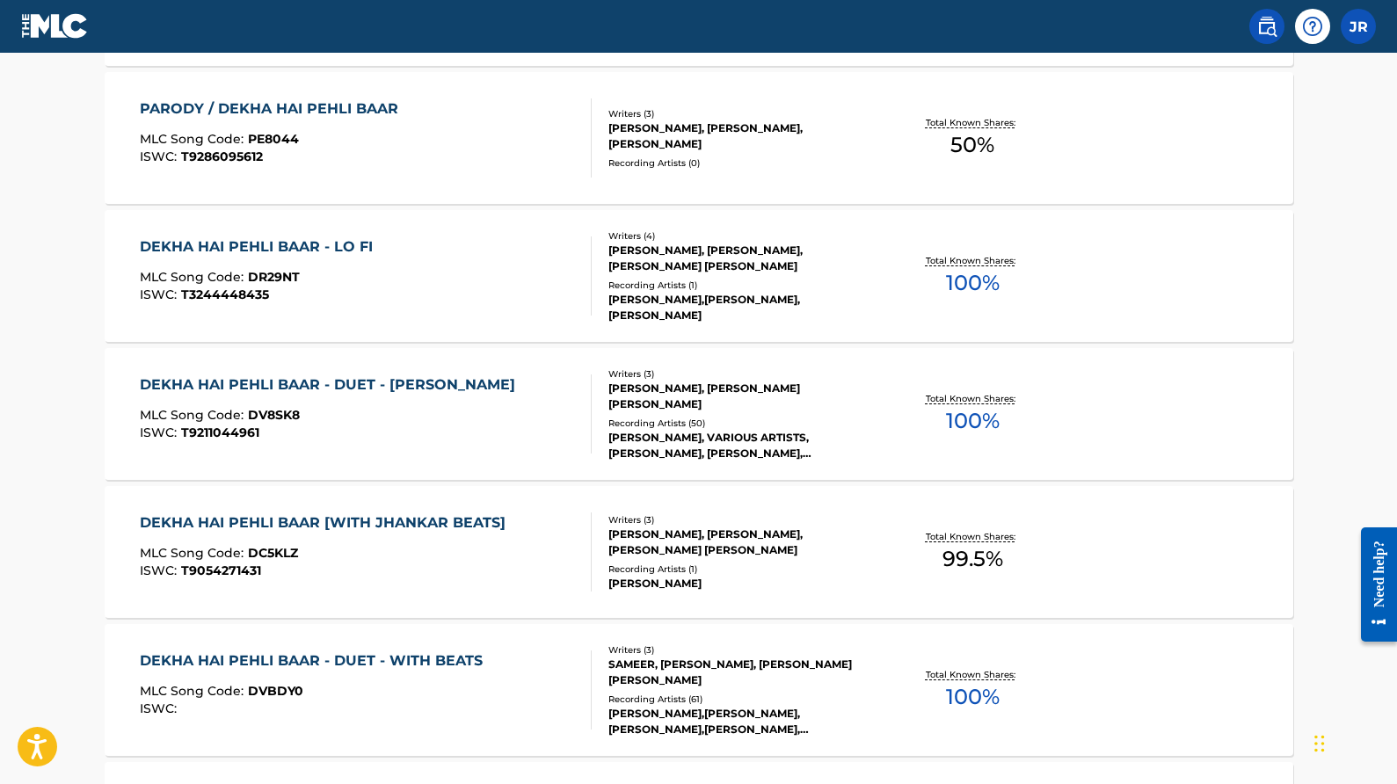
scroll to position [966, 0]
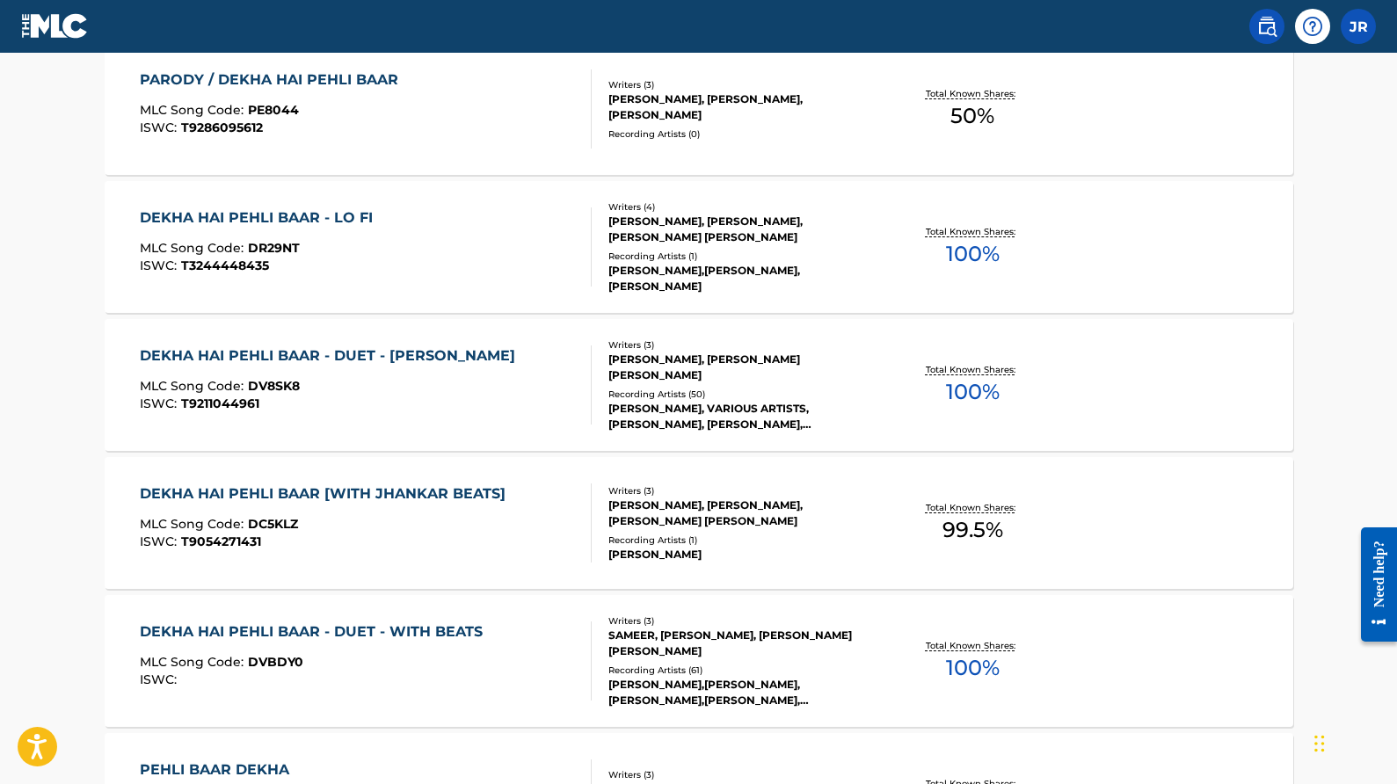
click at [648, 415] on div "[PERSON_NAME], VARIOUS ARTISTS, [PERSON_NAME], [PERSON_NAME], [PERSON_NAME], VA…" at bounding box center [742, 417] width 266 height 32
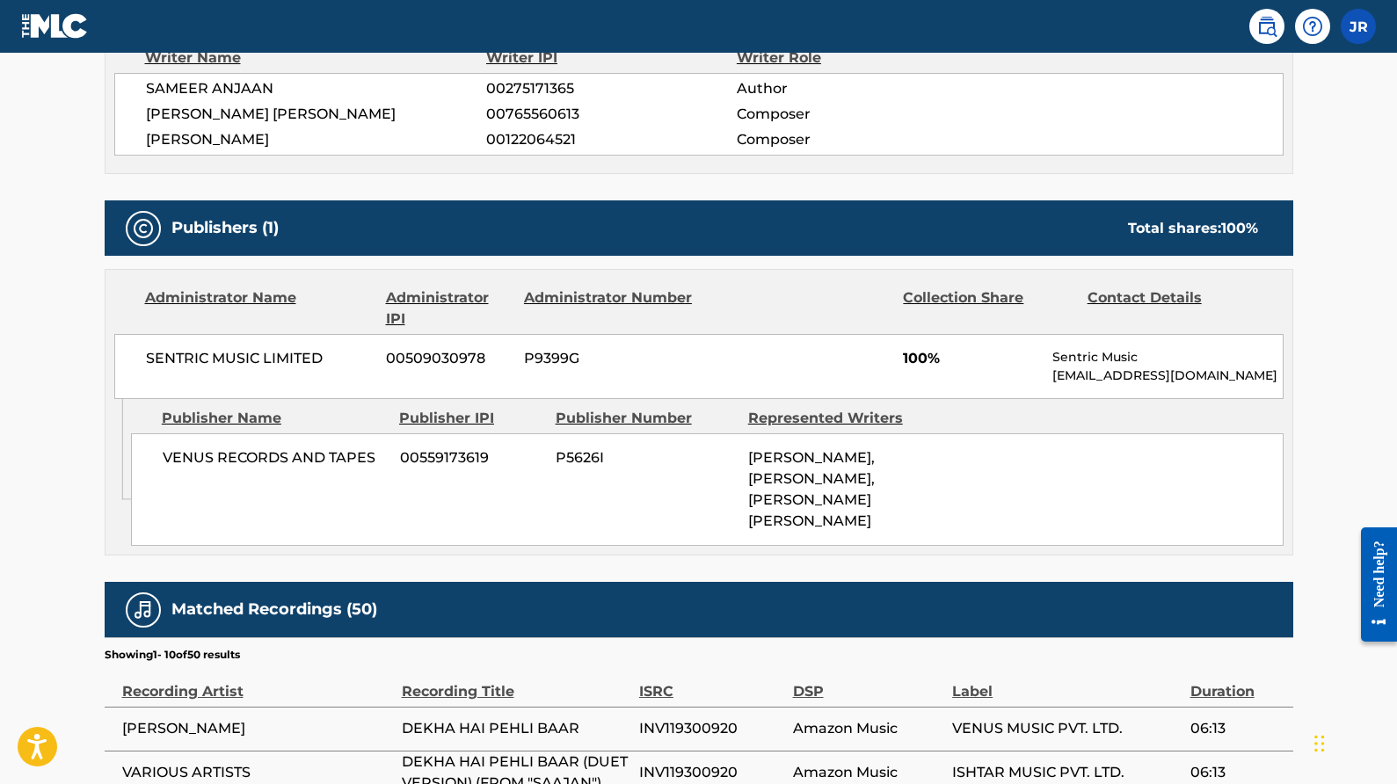
scroll to position [699, 0]
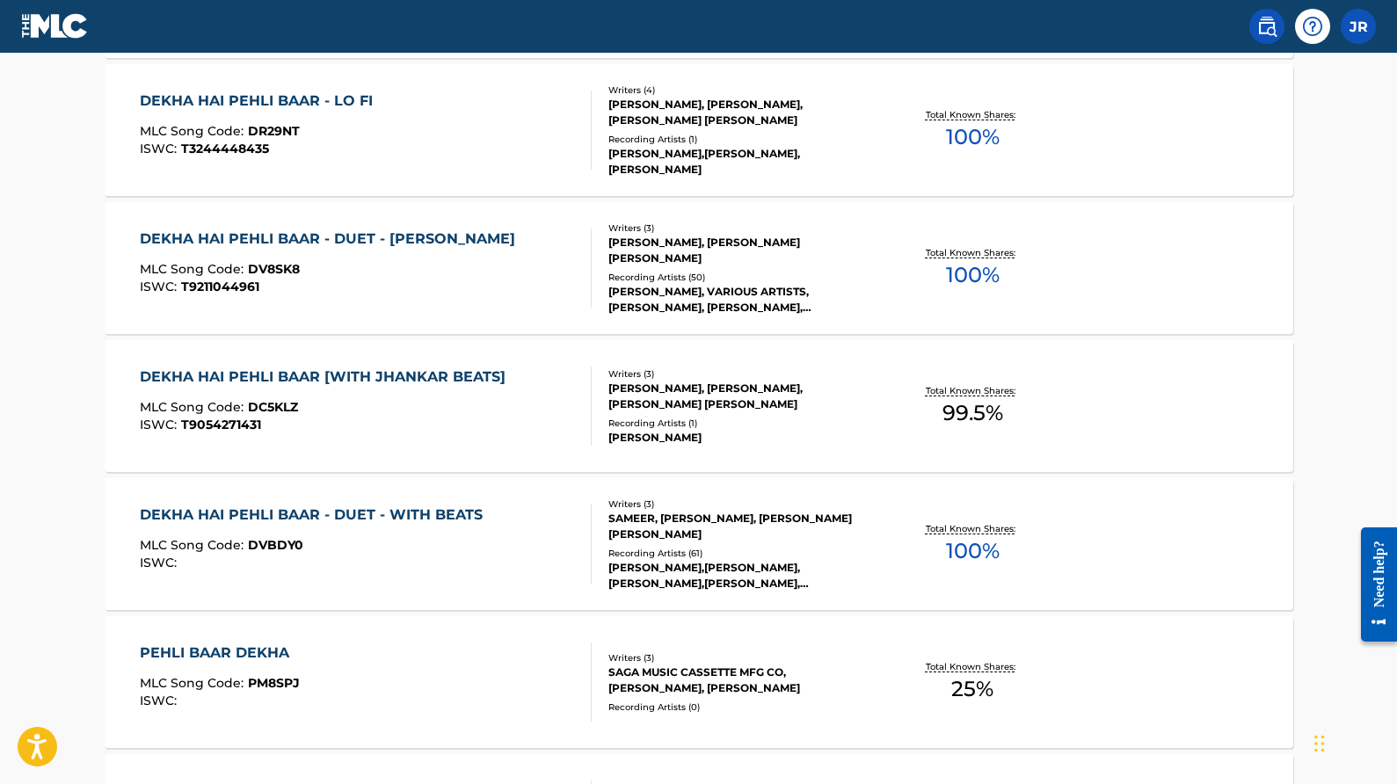
scroll to position [1281, 0]
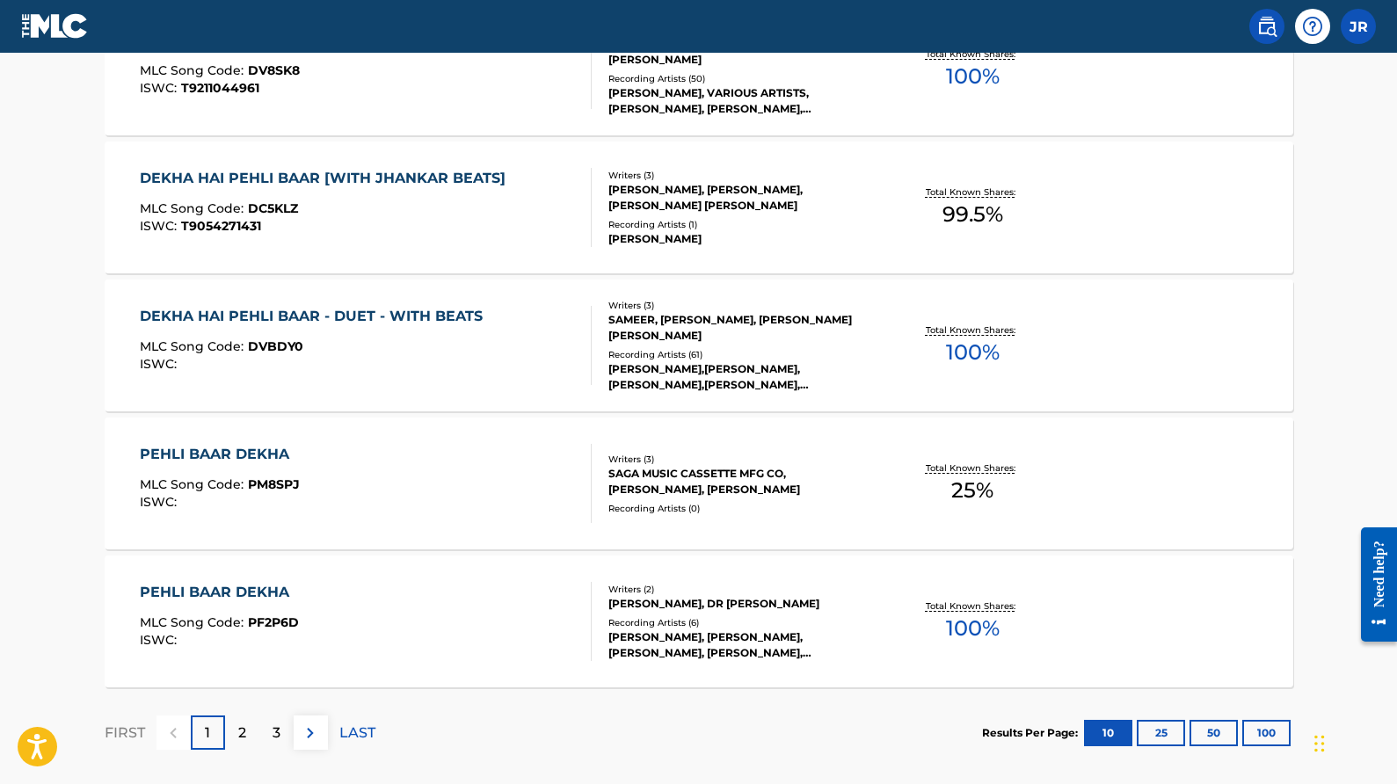
click at [694, 379] on div "[PERSON_NAME],[PERSON_NAME], [PERSON_NAME],[PERSON_NAME], [PERSON_NAME], [PERSO…" at bounding box center [742, 377] width 266 height 32
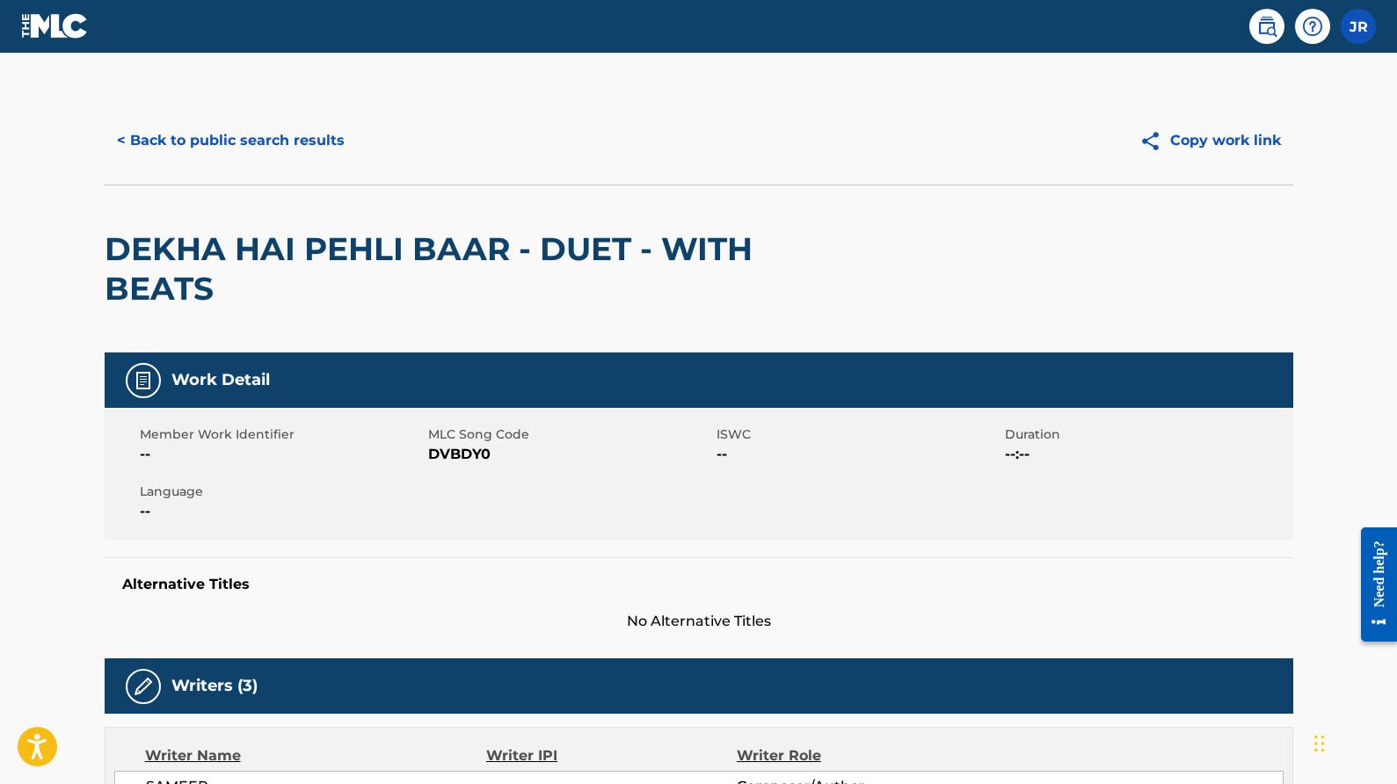
click at [176, 142] on button "< Back to public search results" at bounding box center [231, 141] width 252 height 44
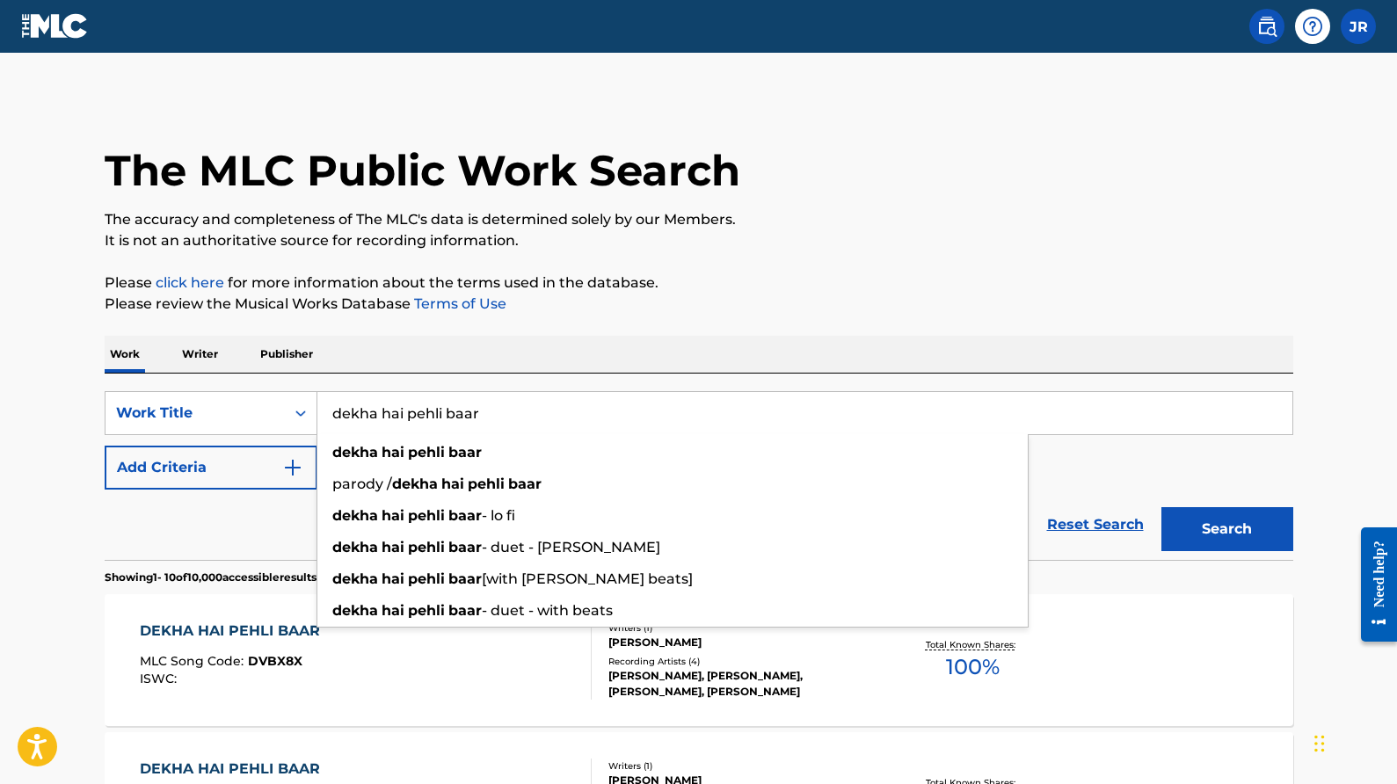
drag, startPoint x: 530, startPoint y: 421, endPoint x: 348, endPoint y: 376, distance: 187.5
click at [348, 376] on div "SearchWithCriteria1eeb2d95-f74e-4e4f-b4ea-8533bc3aff5b Work Title dekha hai peh…" at bounding box center [699, 467] width 1189 height 186
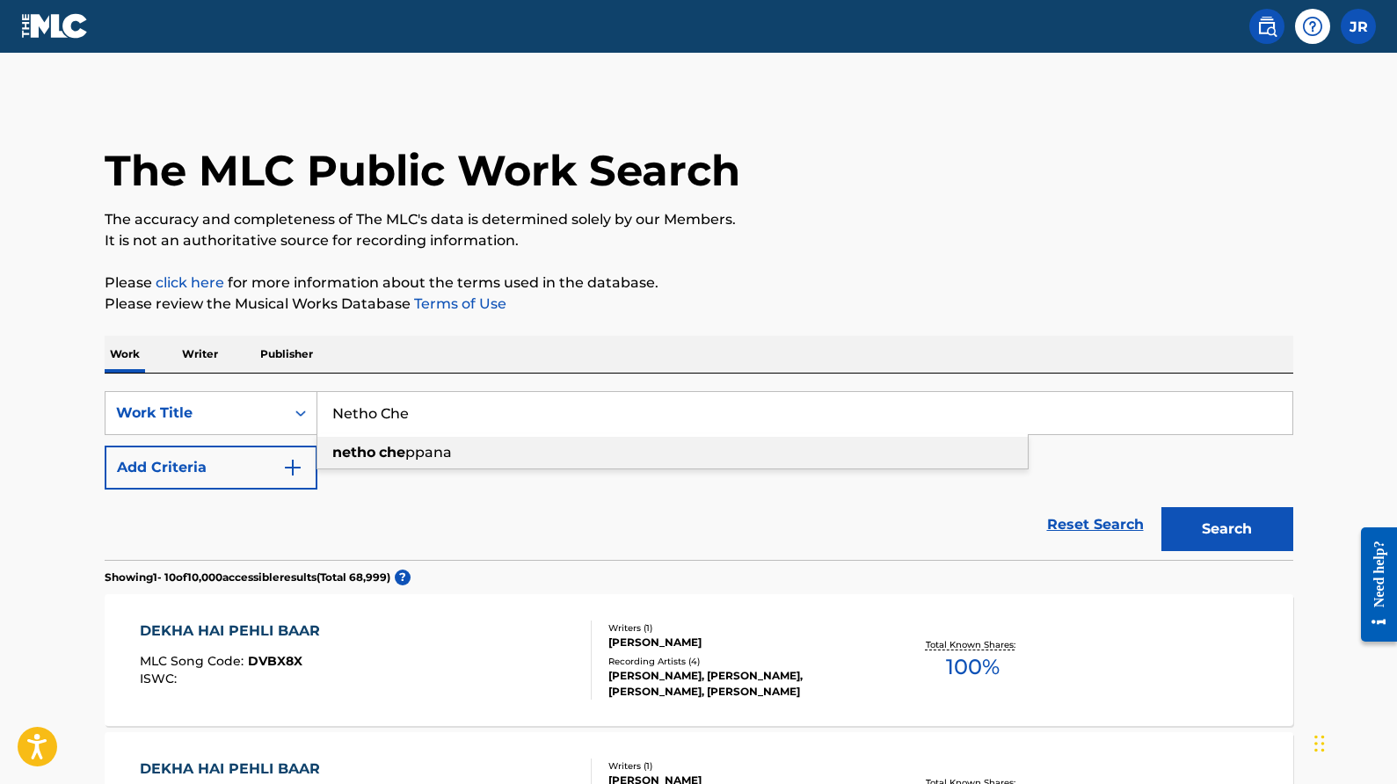
click at [398, 453] on strong "che" at bounding box center [392, 452] width 26 height 17
type input "netho cheppana"
click at [1210, 528] on button "Search" at bounding box center [1228, 529] width 132 height 44
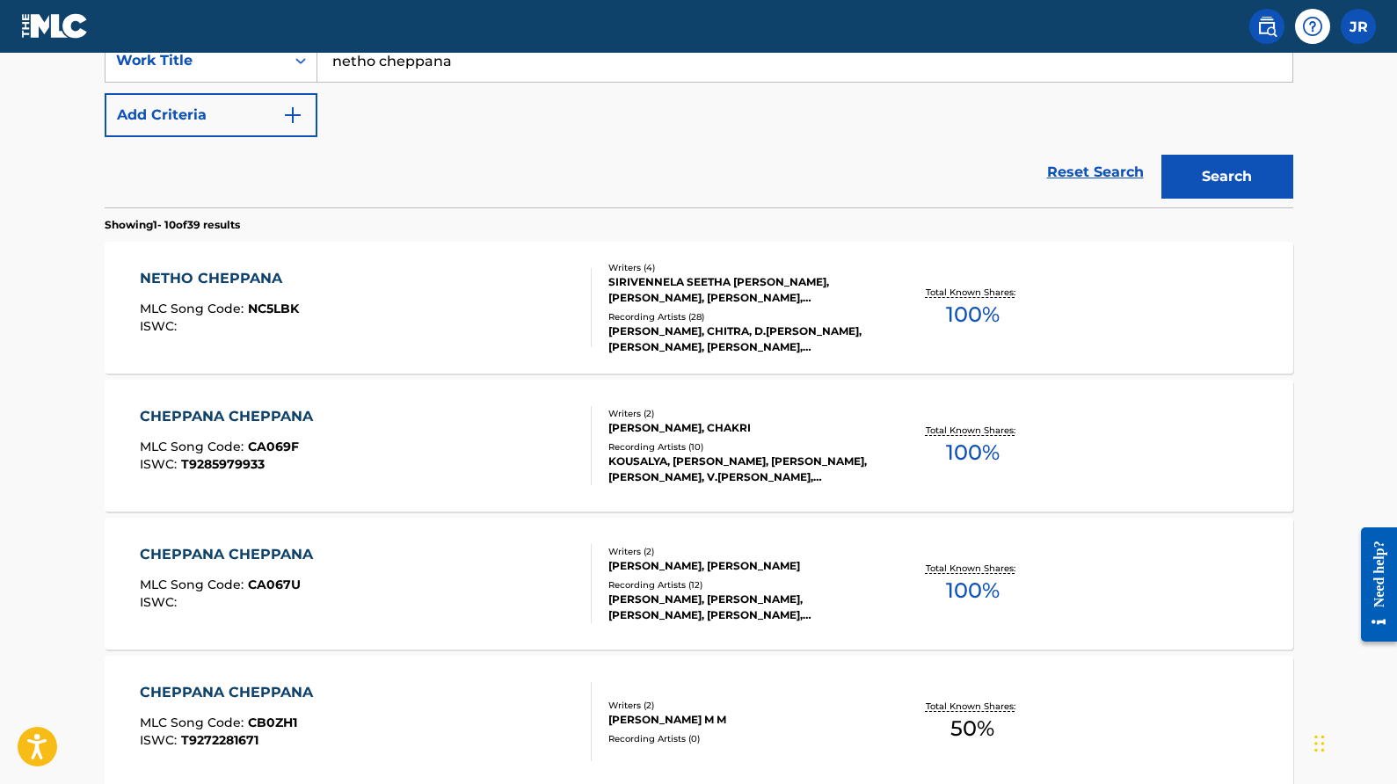
scroll to position [398, 0]
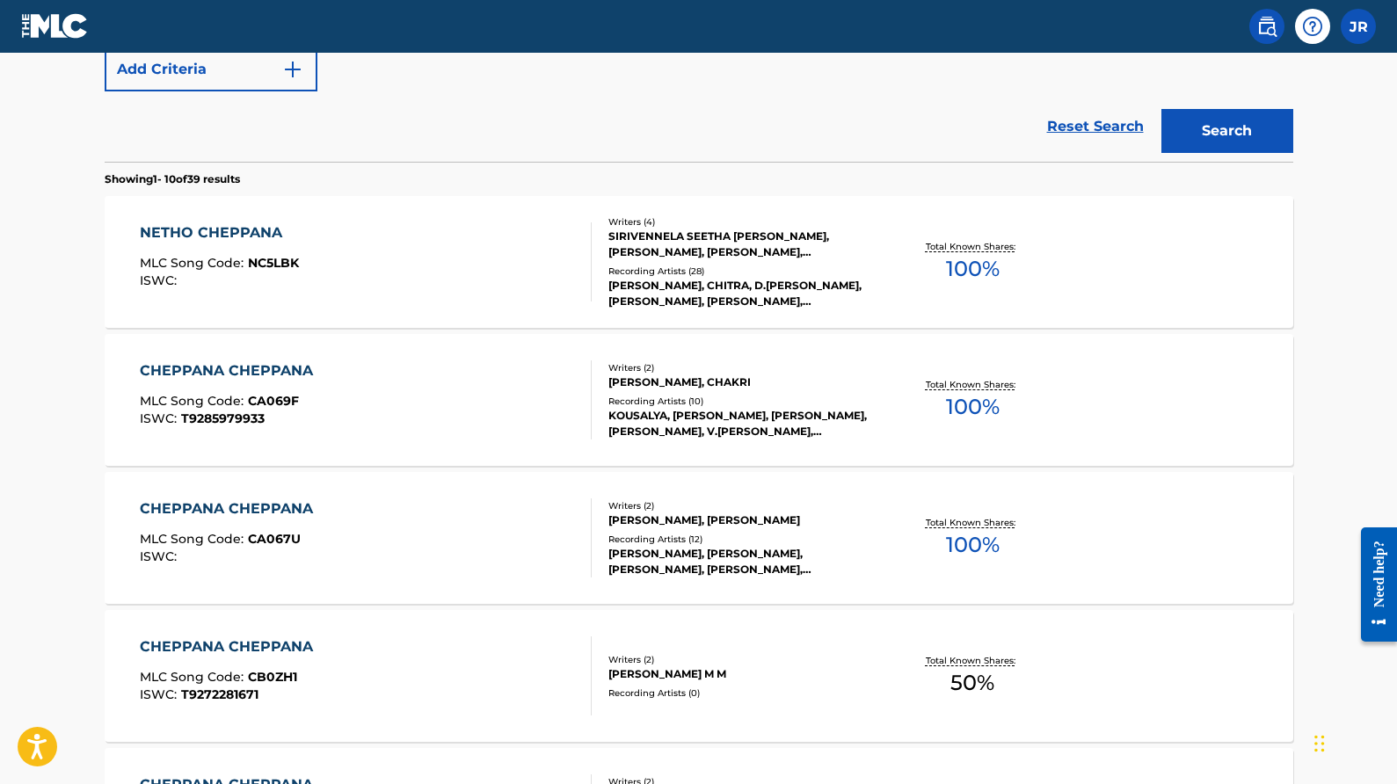
click at [790, 293] on div "[PERSON_NAME], CHITRA, D.[PERSON_NAME], [PERSON_NAME], [PERSON_NAME], [PERSON_N…" at bounding box center [742, 294] width 266 height 32
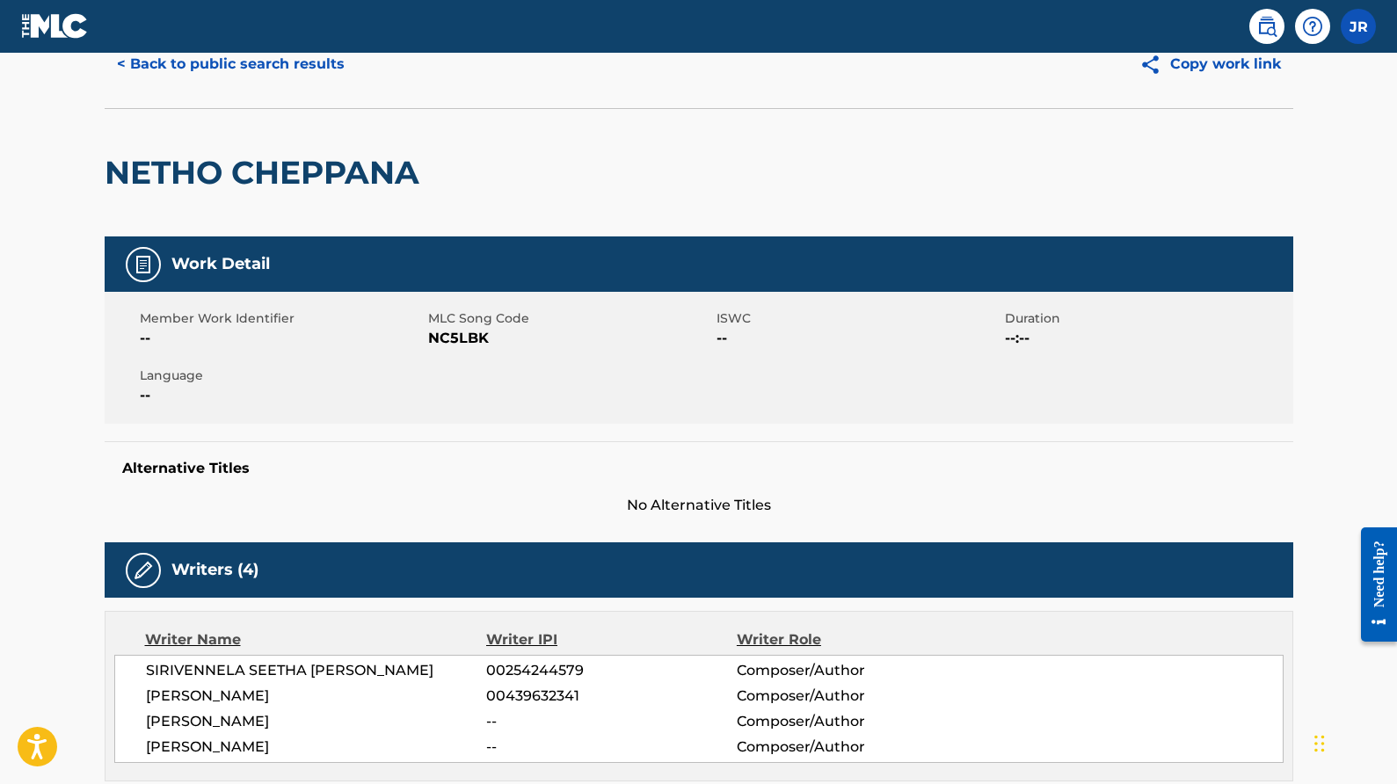
scroll to position [12, 0]
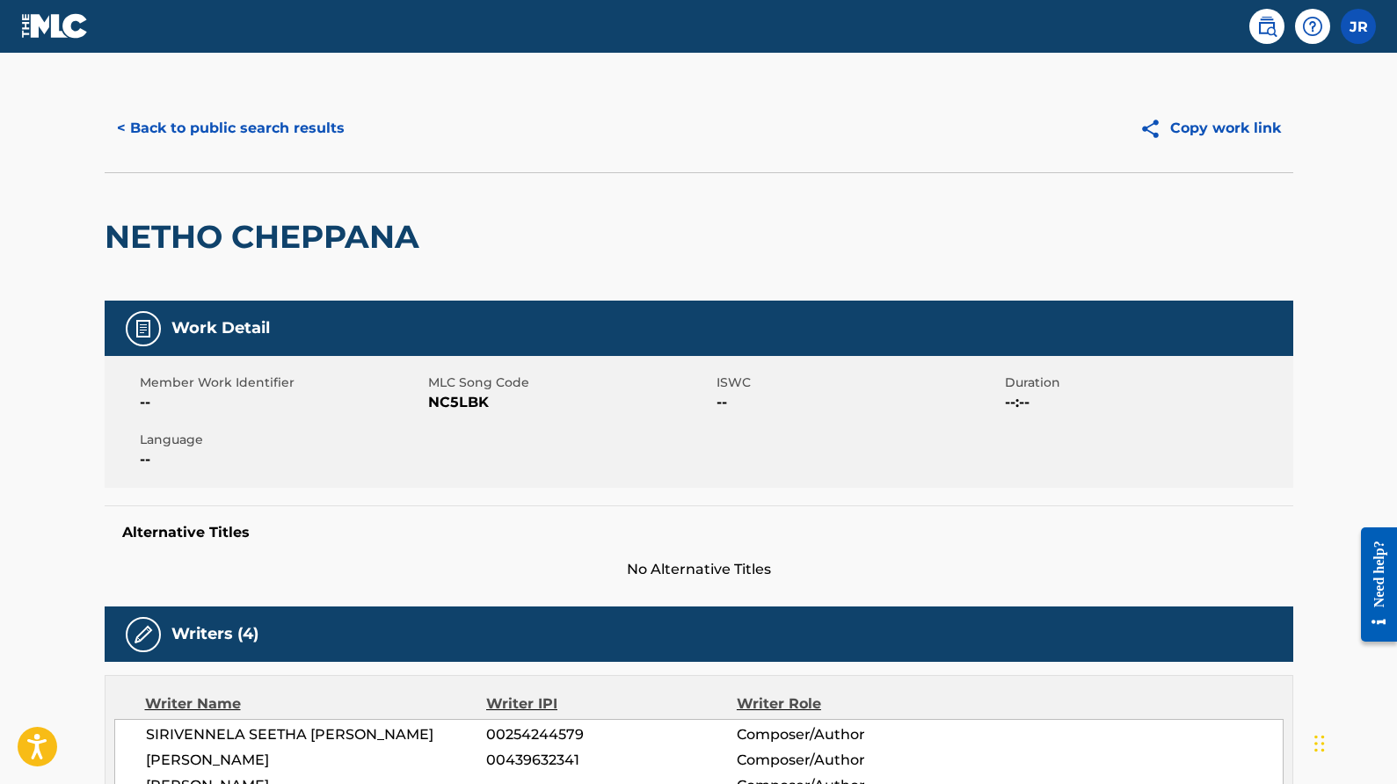
click at [208, 124] on button "< Back to public search results" at bounding box center [231, 128] width 252 height 44
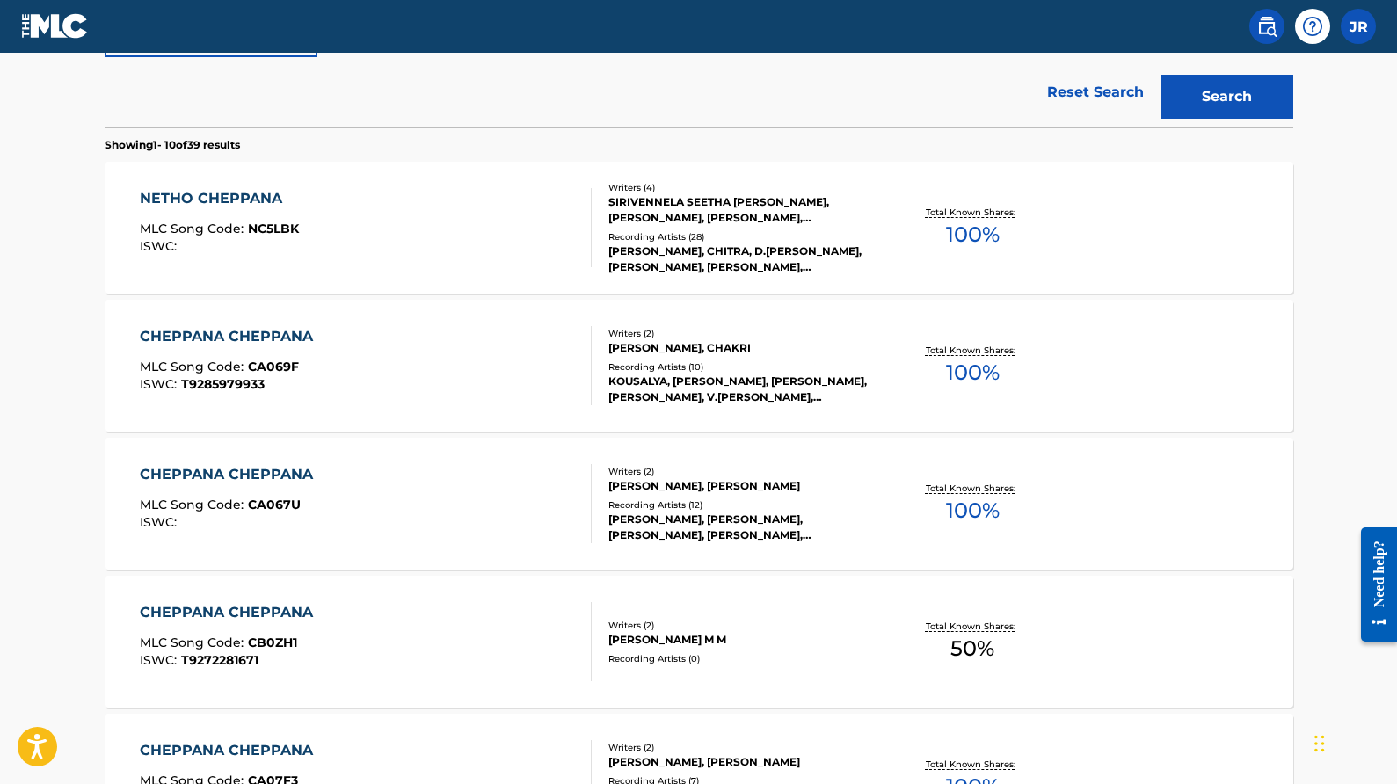
scroll to position [434, 0]
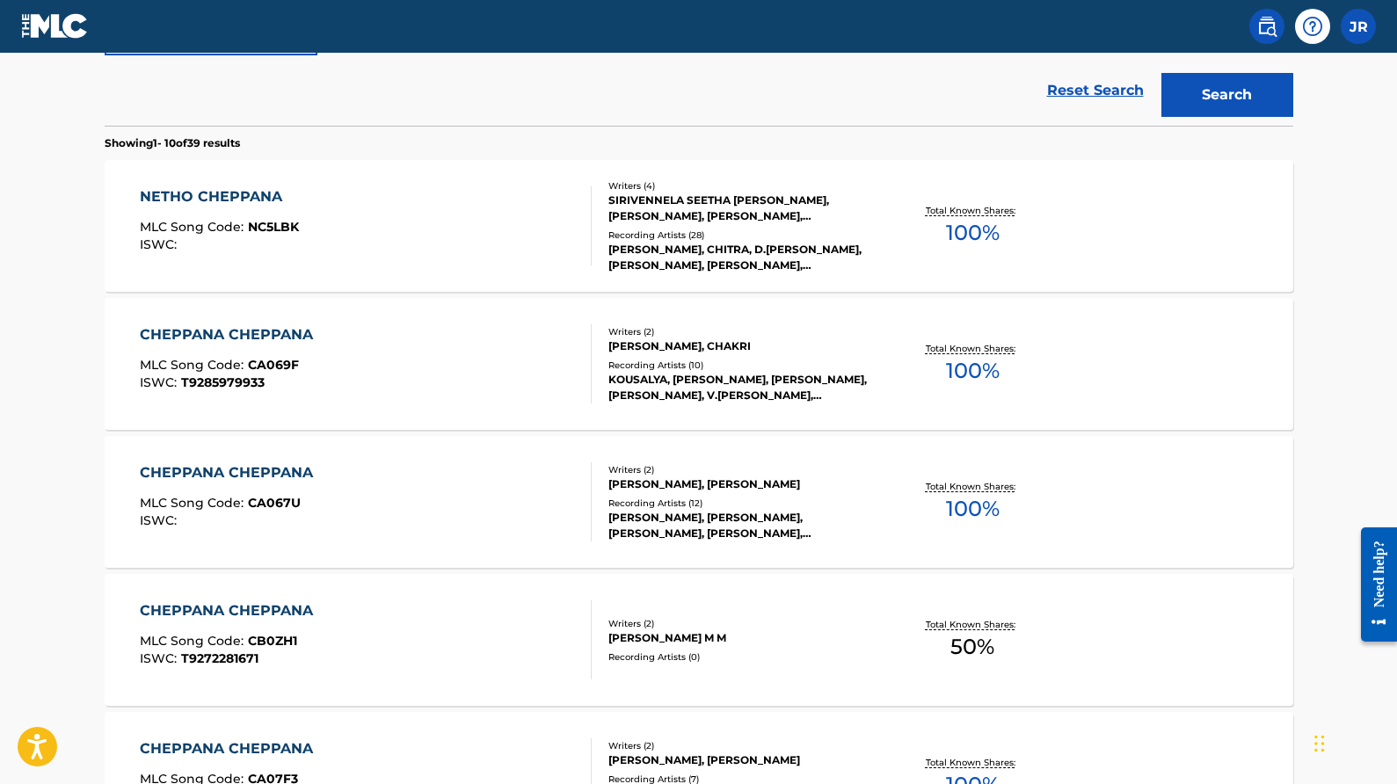
click at [727, 508] on div "Recording Artists ( 12 )" at bounding box center [742, 503] width 266 height 13
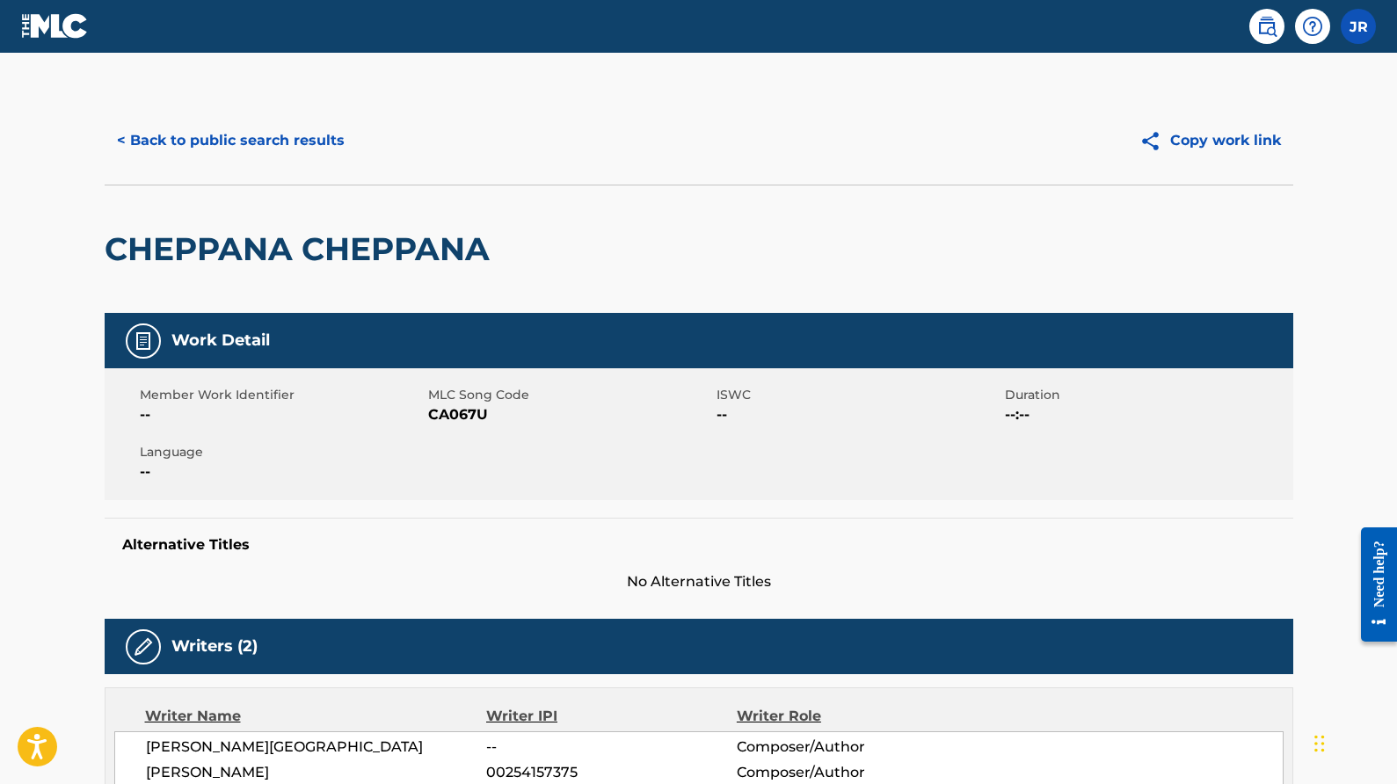
click at [218, 132] on button "< Back to public search results" at bounding box center [231, 141] width 252 height 44
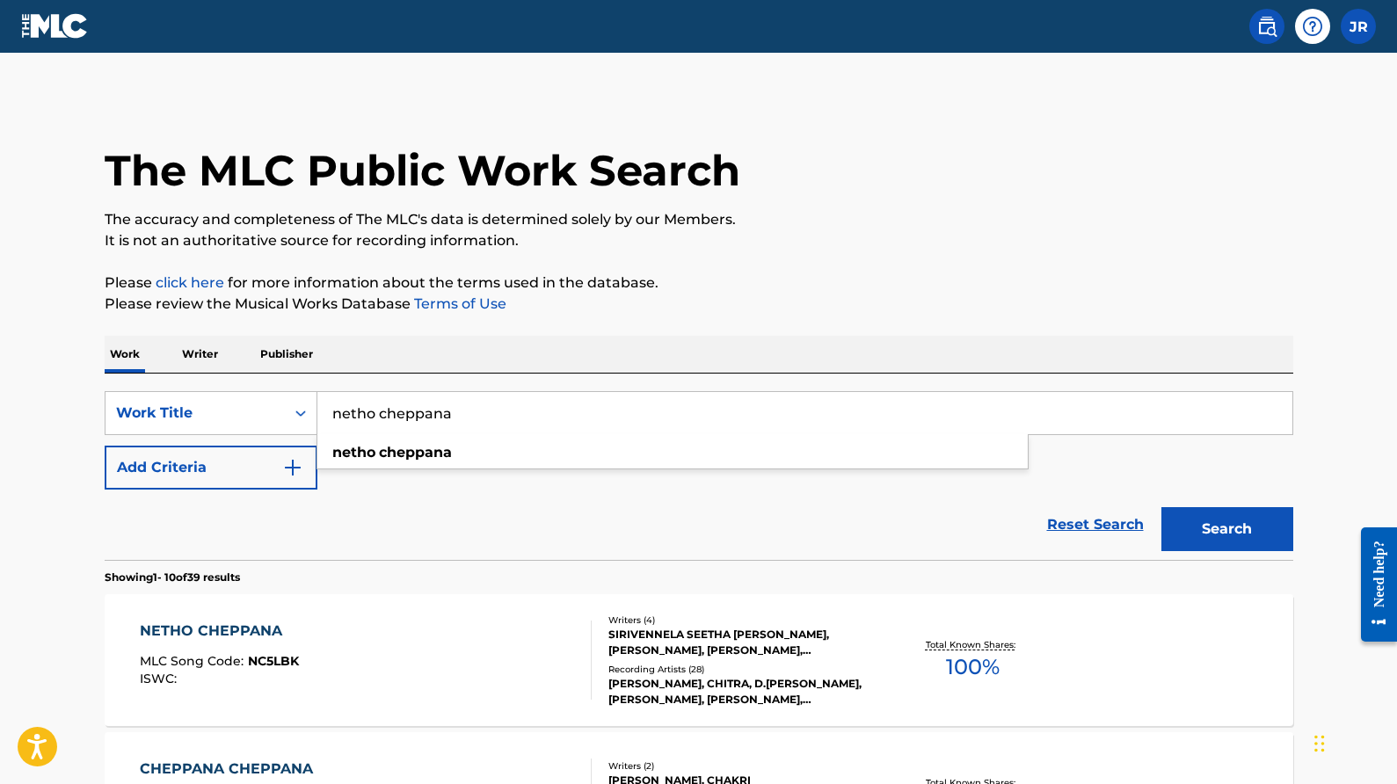
drag, startPoint x: 475, startPoint y: 420, endPoint x: 323, endPoint y: 387, distance: 155.6
click at [323, 387] on div "SearchWithCriteria1eeb2d95-f74e-4e4f-b4ea-8533bc3aff5b Work Title netho cheppan…" at bounding box center [699, 467] width 1189 height 186
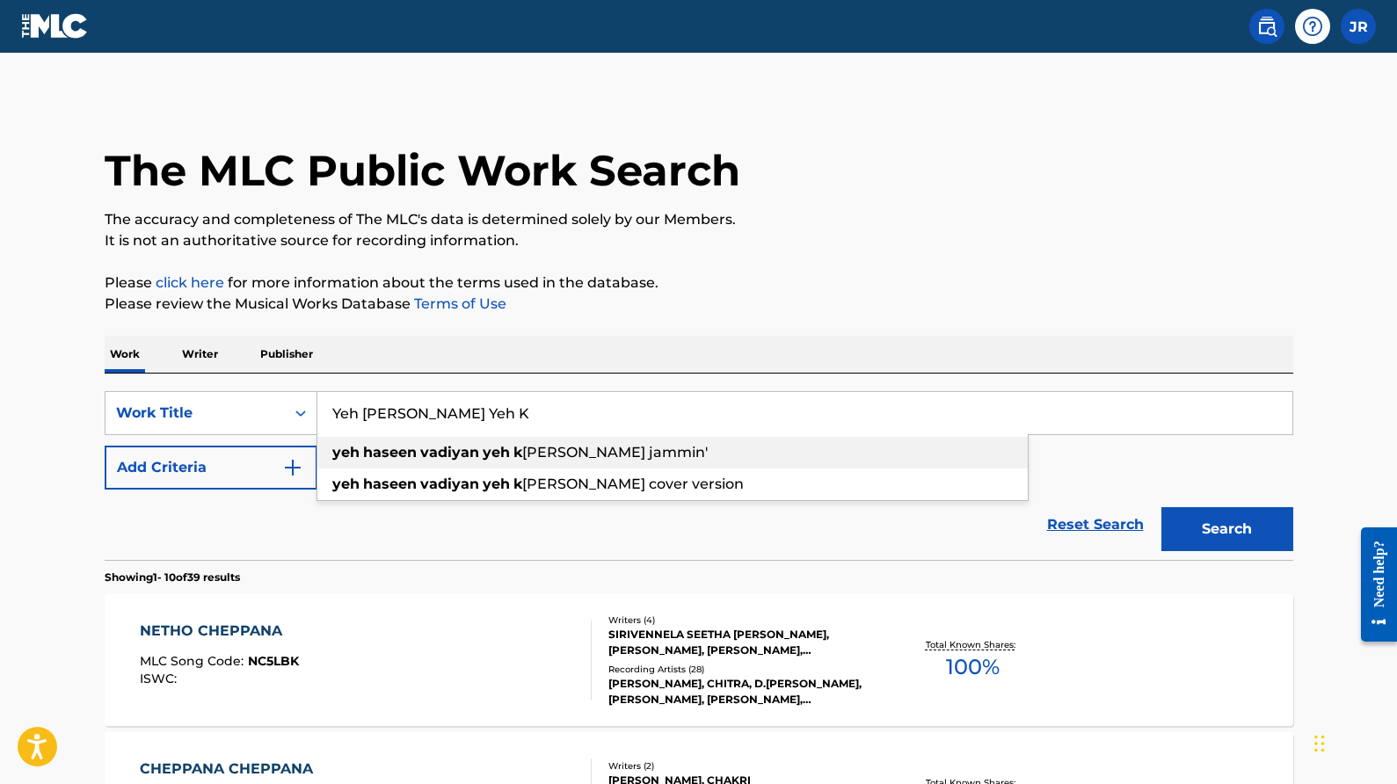
click at [374, 455] on strong "haseen" at bounding box center [390, 452] width 54 height 17
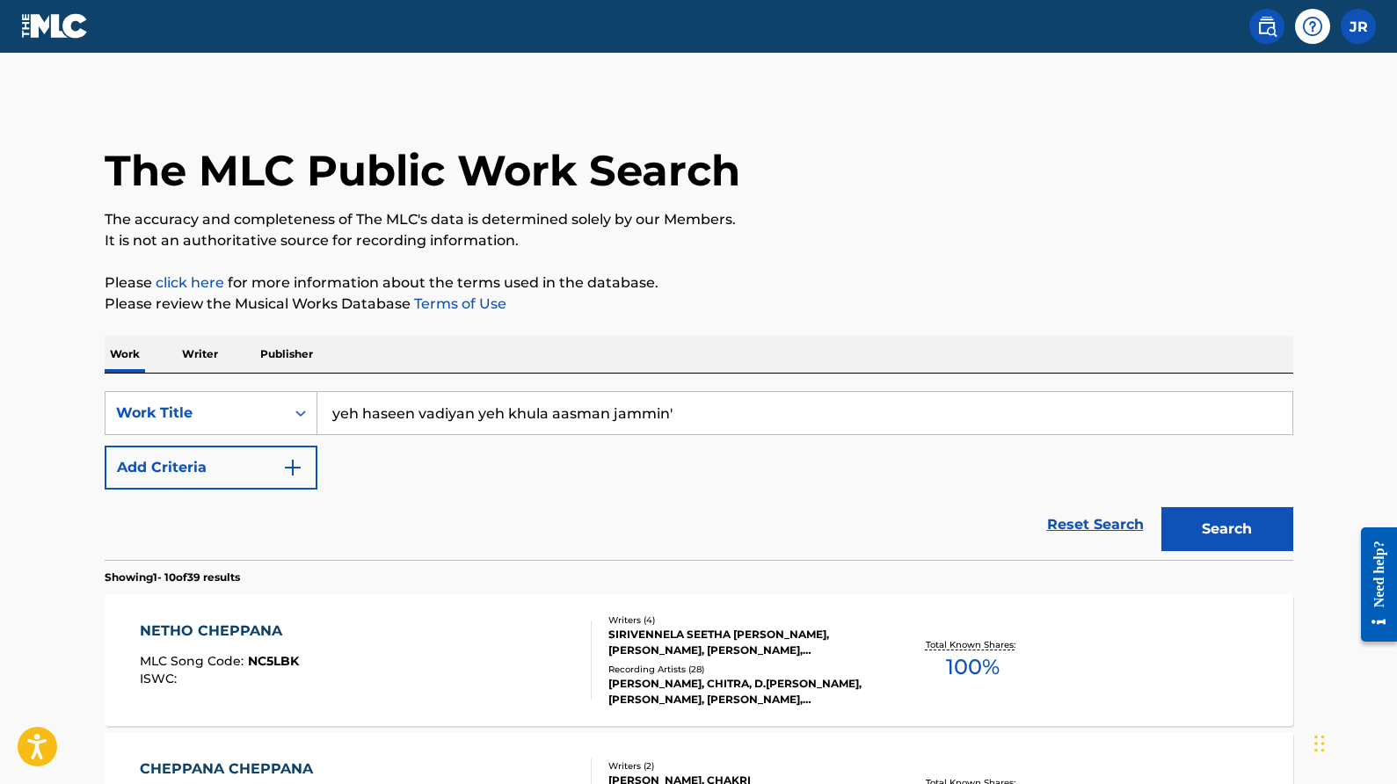
click at [676, 419] on input "yeh haseen vadiyan yeh khula aasman jammin'" at bounding box center [804, 413] width 975 height 42
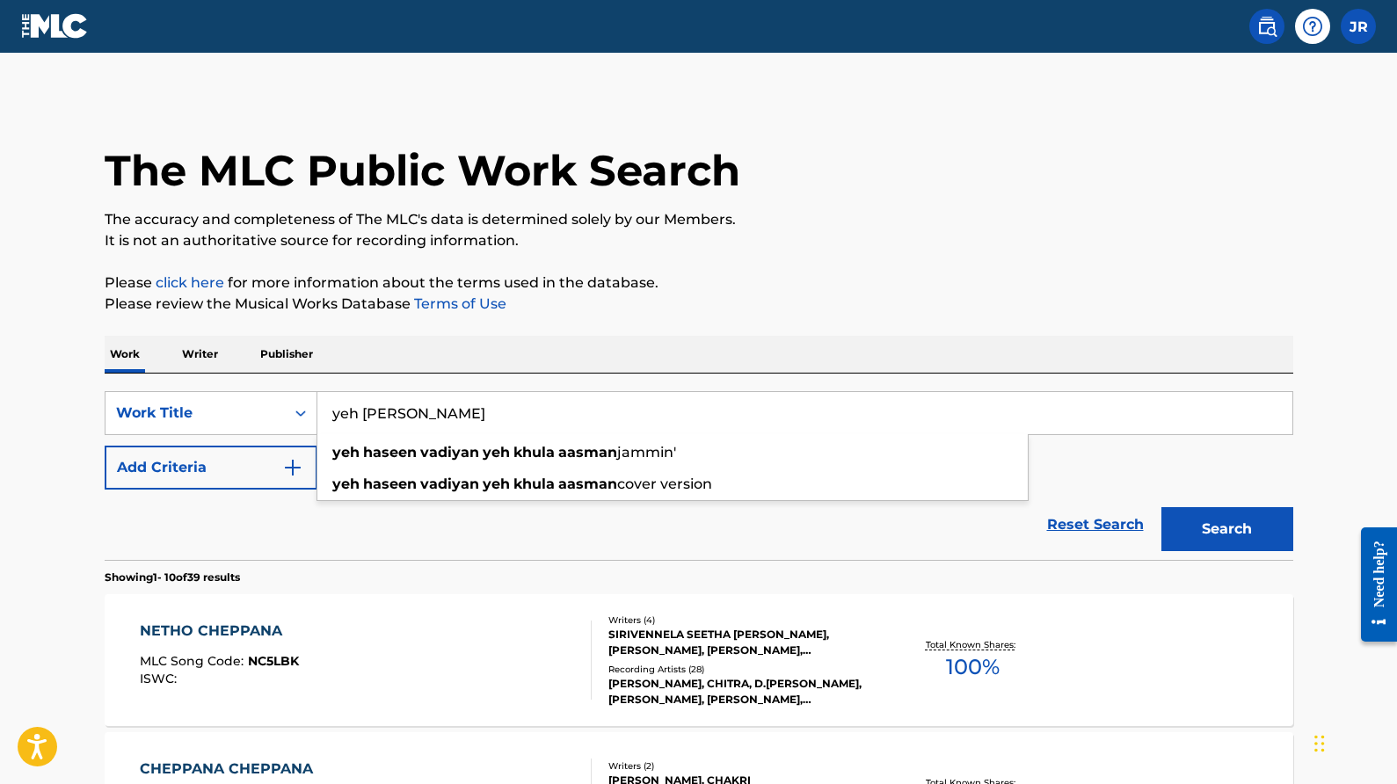
type input "yeh [PERSON_NAME]"
click at [1162, 507] on button "Search" at bounding box center [1228, 529] width 132 height 44
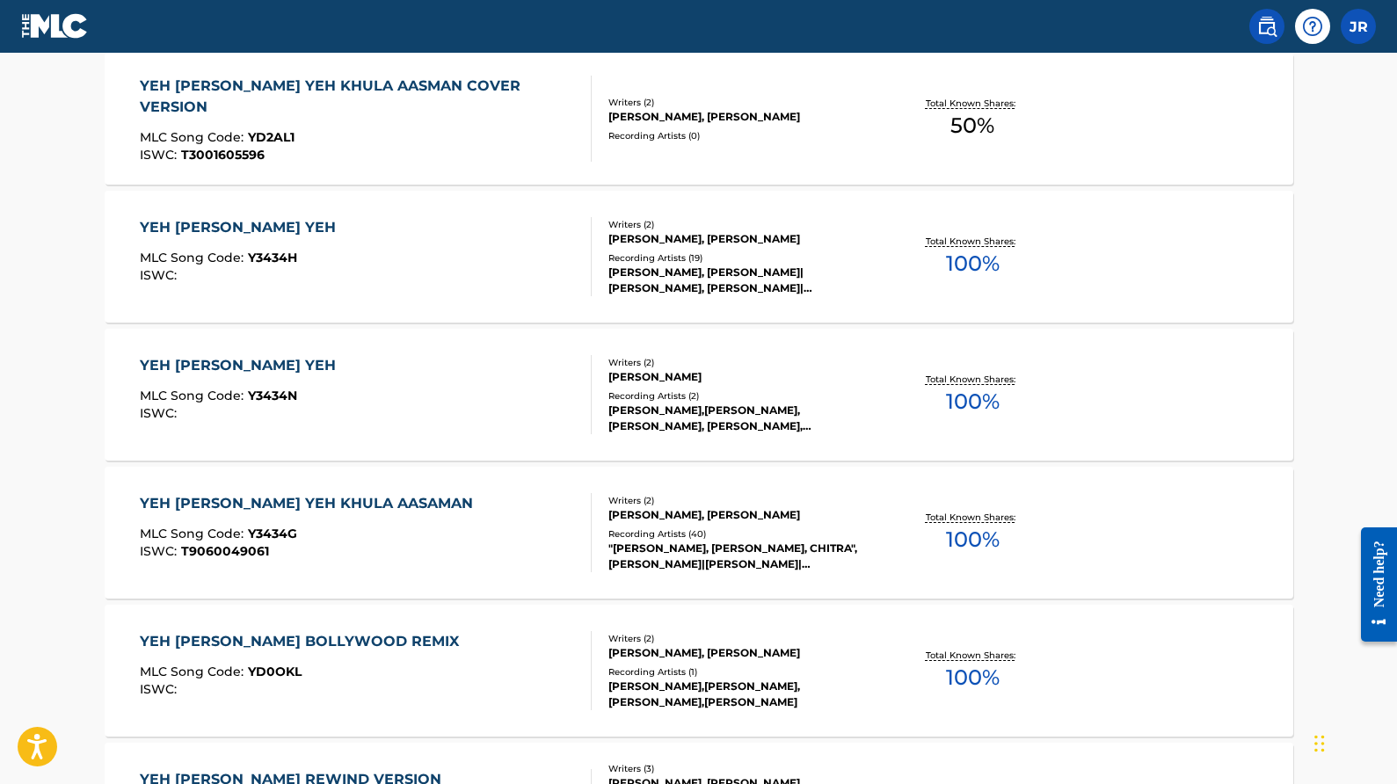
scroll to position [744, 0]
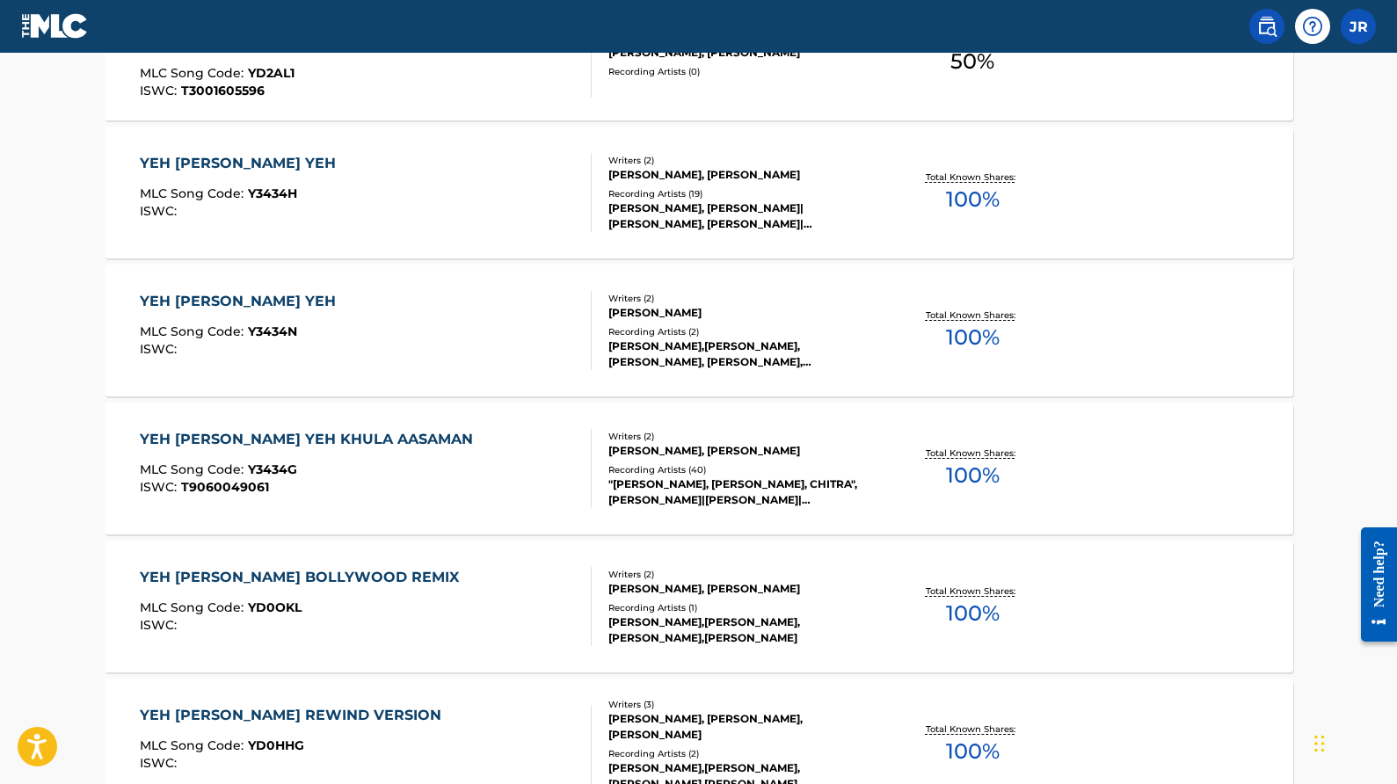
click at [750, 356] on div "[PERSON_NAME],[PERSON_NAME],[PERSON_NAME], [PERSON_NAME],[PERSON_NAME],[PERSON_…" at bounding box center [742, 355] width 266 height 32
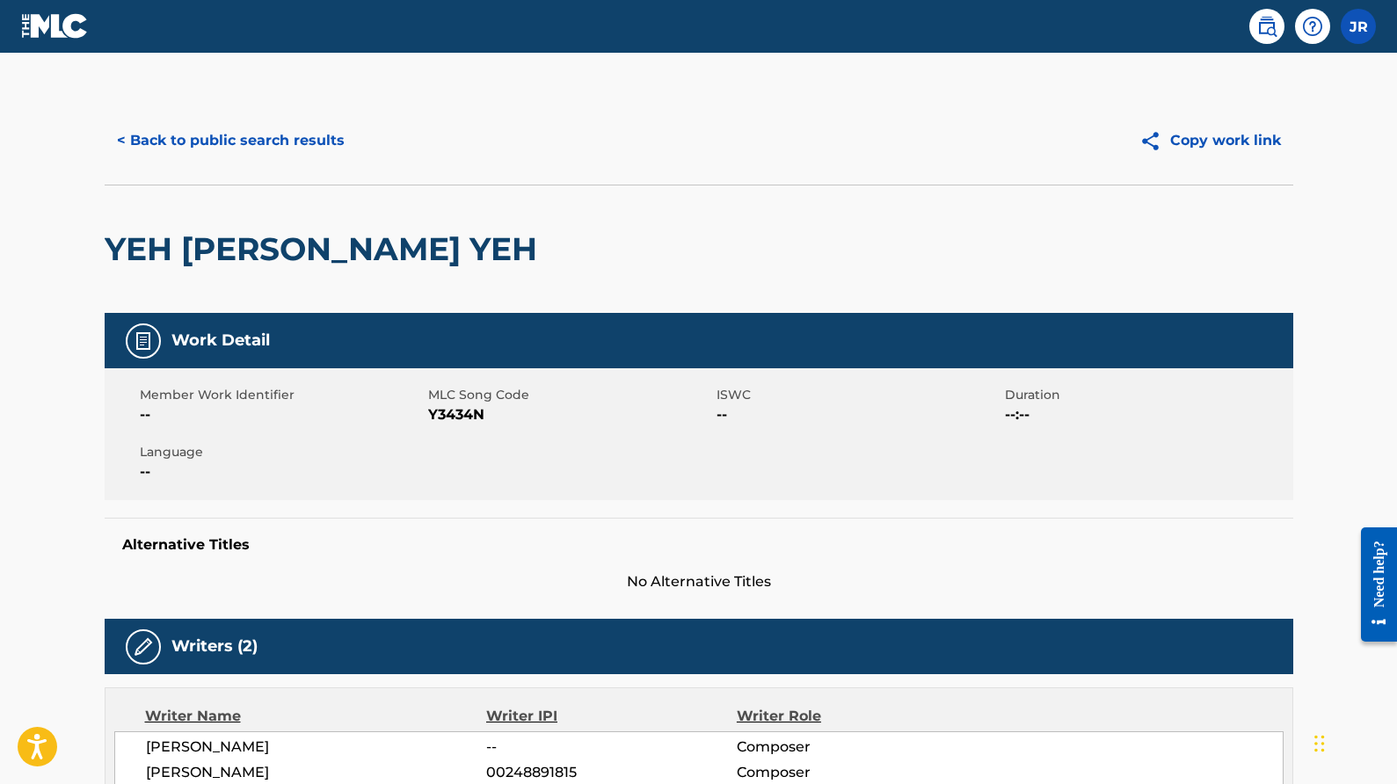
click at [262, 144] on button "< Back to public search results" at bounding box center [231, 141] width 252 height 44
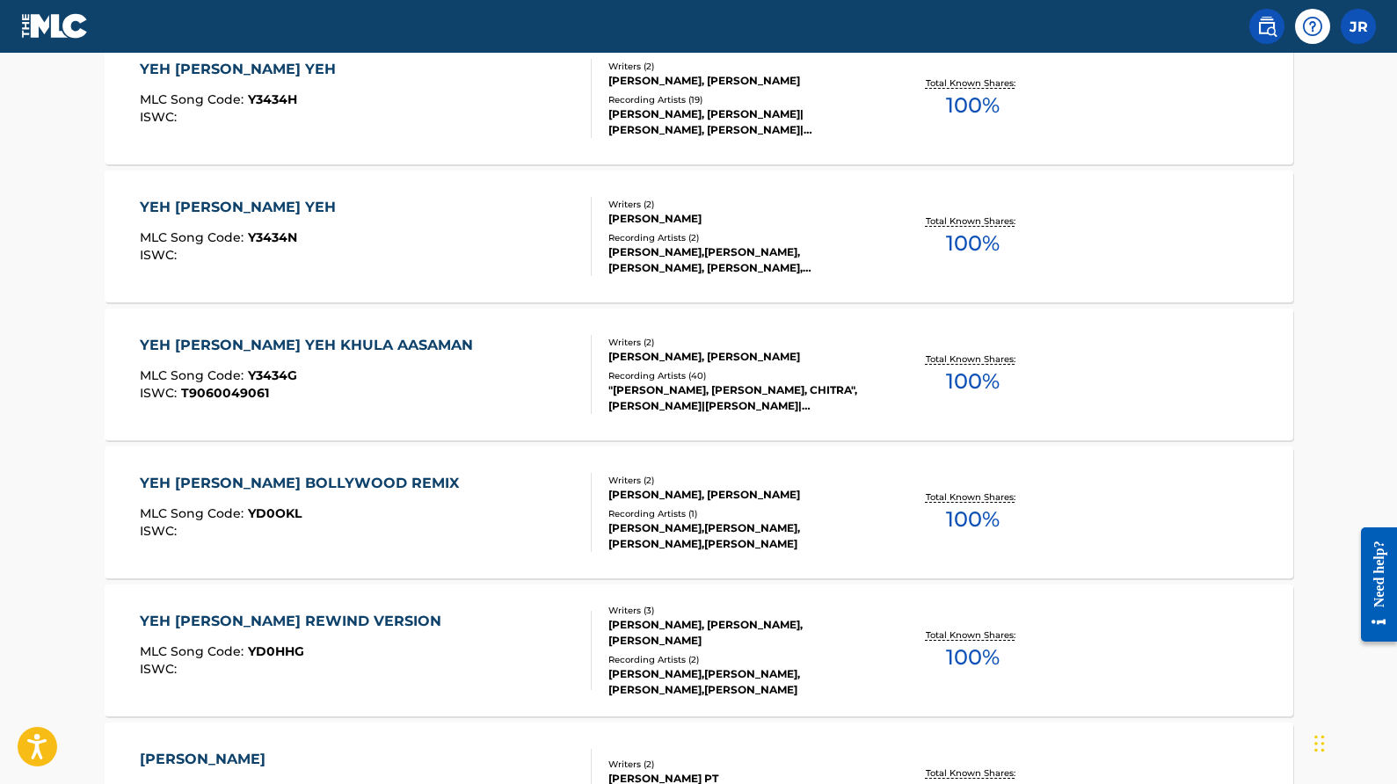
scroll to position [875, 0]
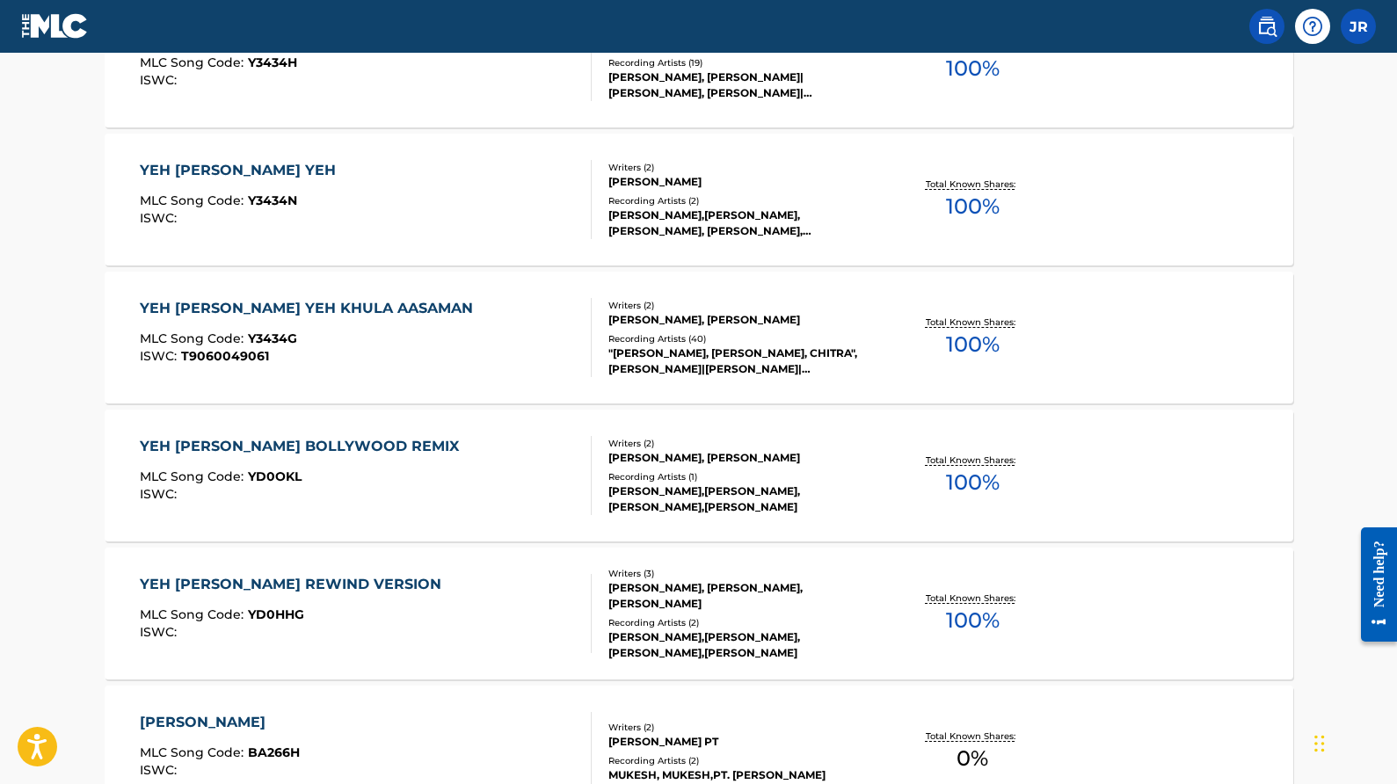
click at [760, 507] on div "[PERSON_NAME],[PERSON_NAME],[PERSON_NAME],[PERSON_NAME]" at bounding box center [742, 500] width 266 height 32
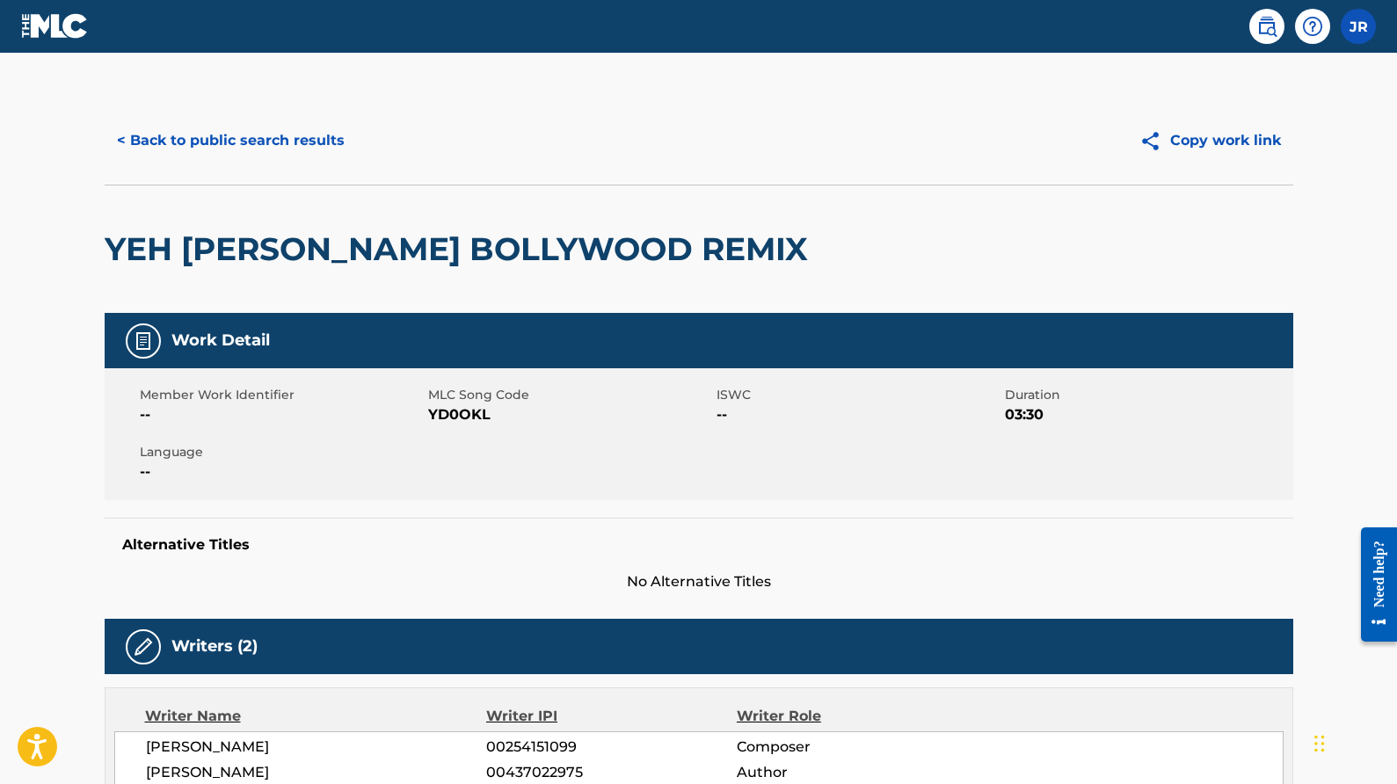
click at [196, 136] on button "< Back to public search results" at bounding box center [231, 141] width 252 height 44
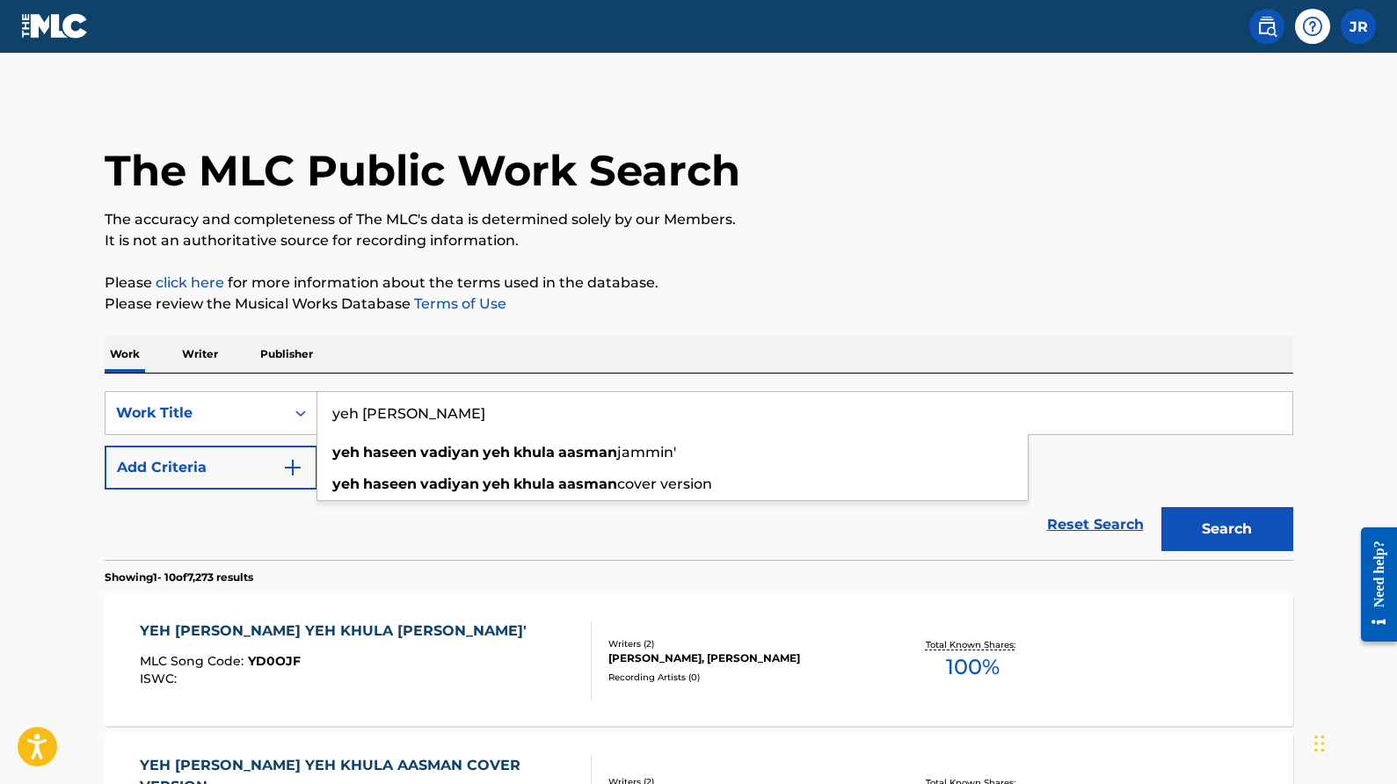
drag, startPoint x: 624, startPoint y: 408, endPoint x: 375, endPoint y: 388, distance: 249.7
click at [375, 388] on div "SearchWithCriteria1eeb2d95-f74e-4e4f-b4ea-8533bc3aff5b Work Title yeh haseen va…" at bounding box center [699, 467] width 1189 height 186
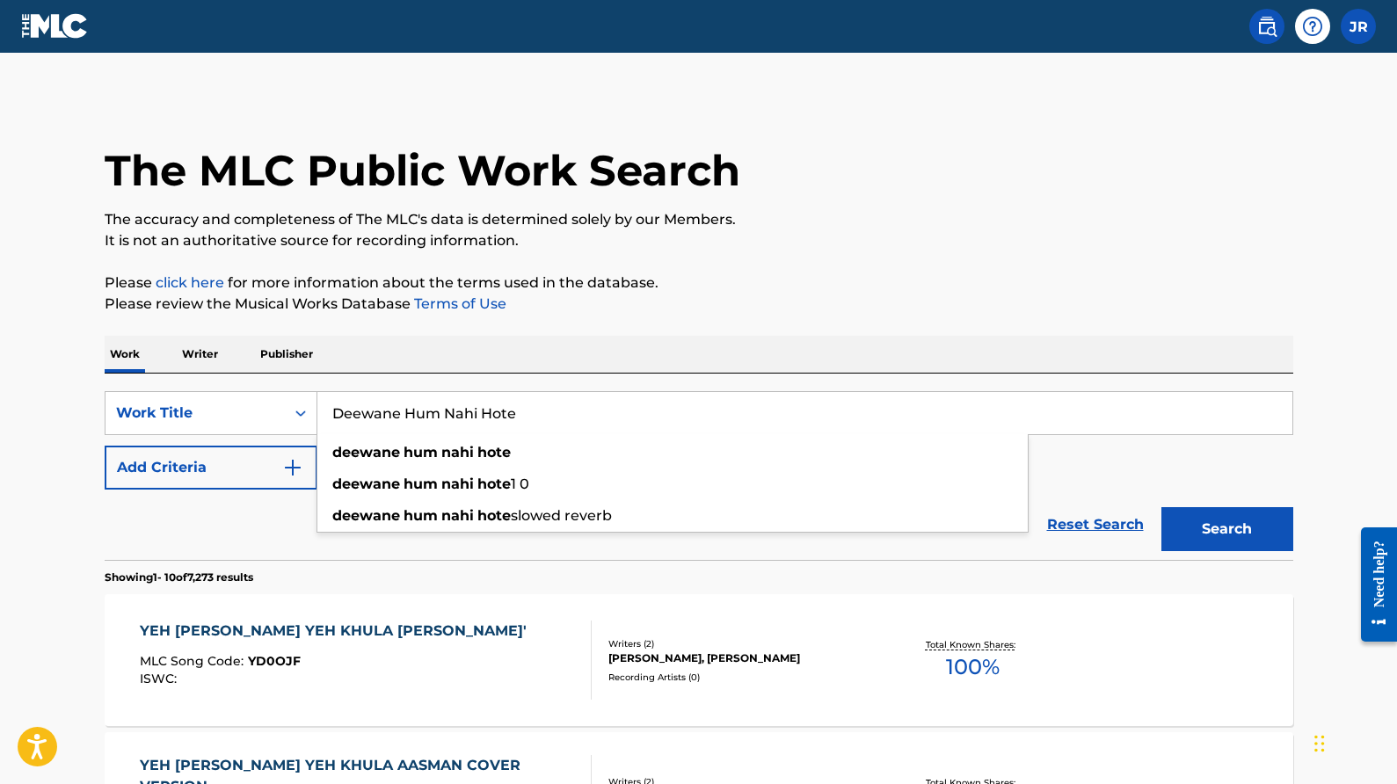
type input "Deewane Hum Nahi Hote"
click at [1162, 507] on button "Search" at bounding box center [1228, 529] width 132 height 44
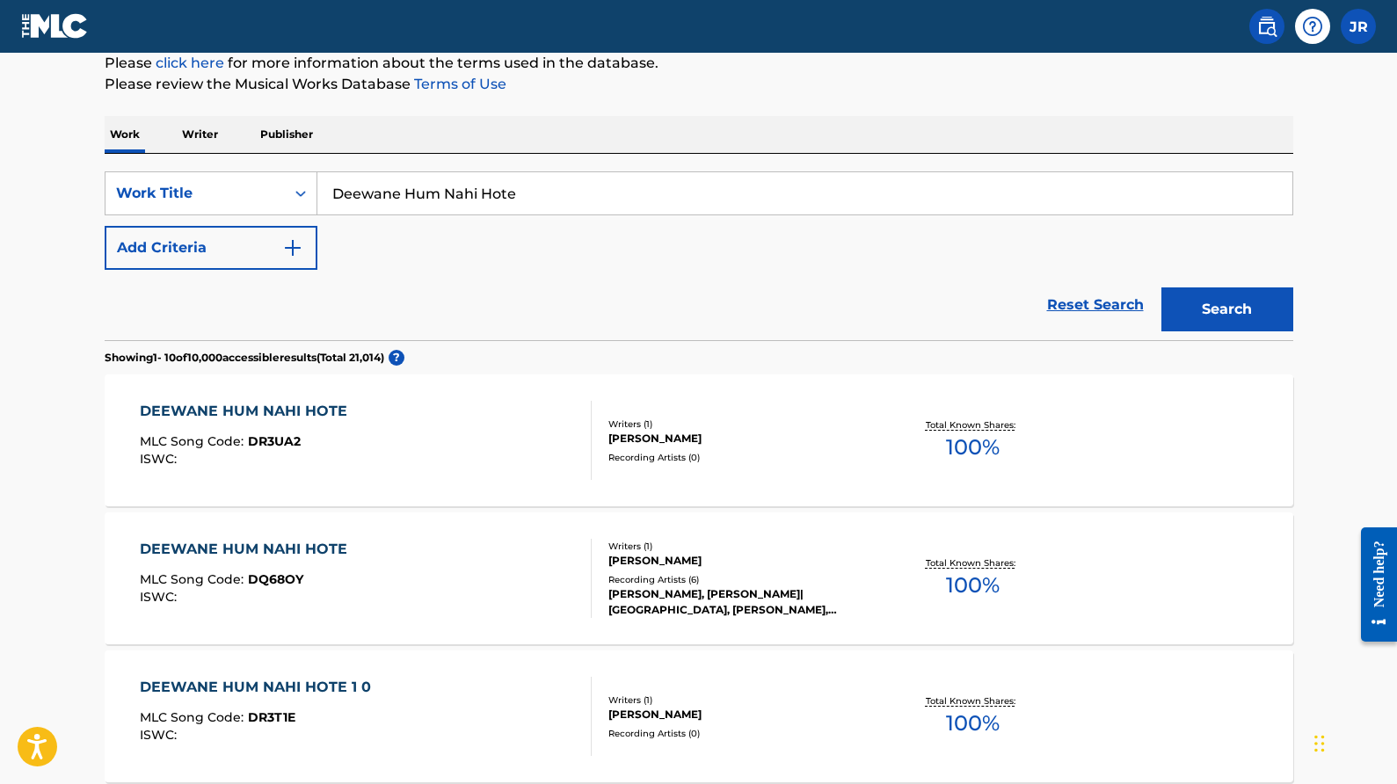
scroll to position [237, 0]
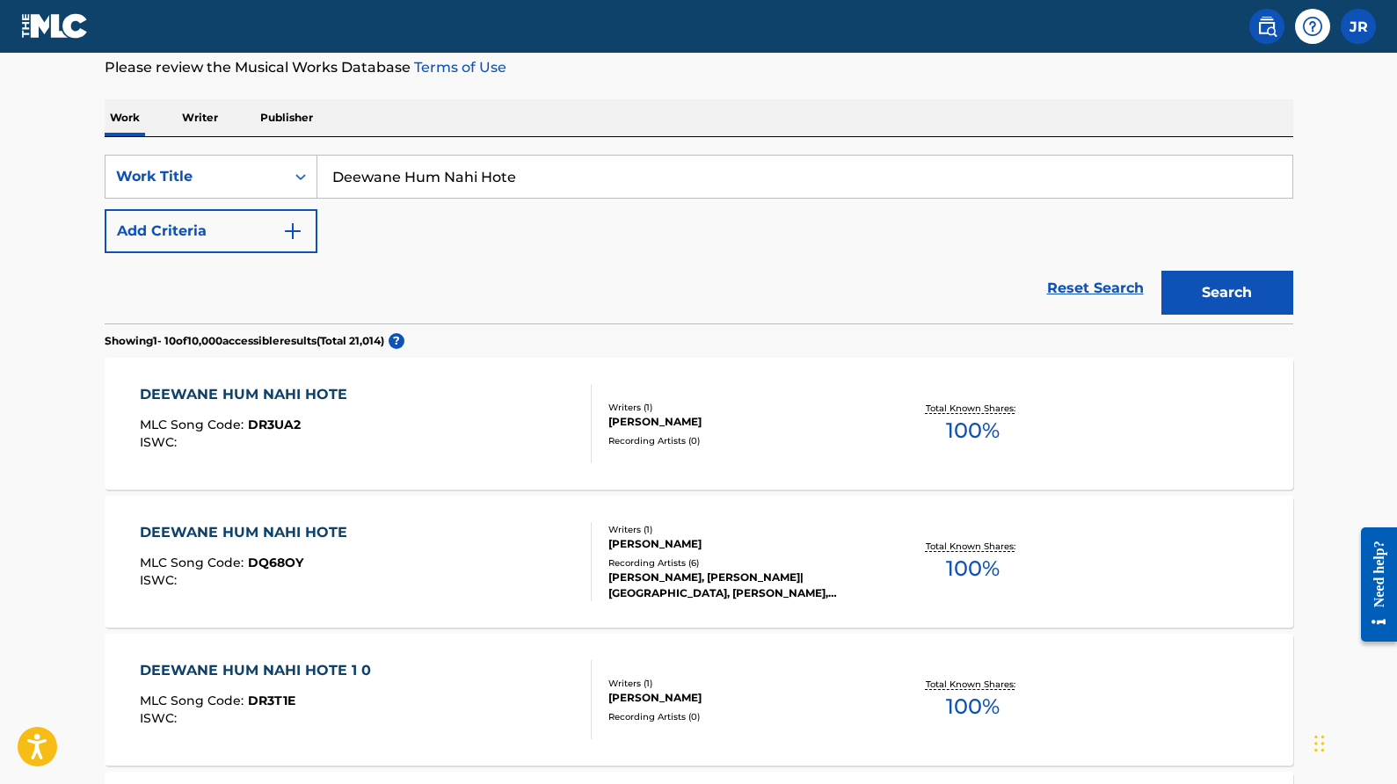
click at [734, 583] on div "[PERSON_NAME], [PERSON_NAME]|[GEOGRAPHIC_DATA], [PERSON_NAME], REBOOTED, [PERSO…" at bounding box center [742, 586] width 266 height 32
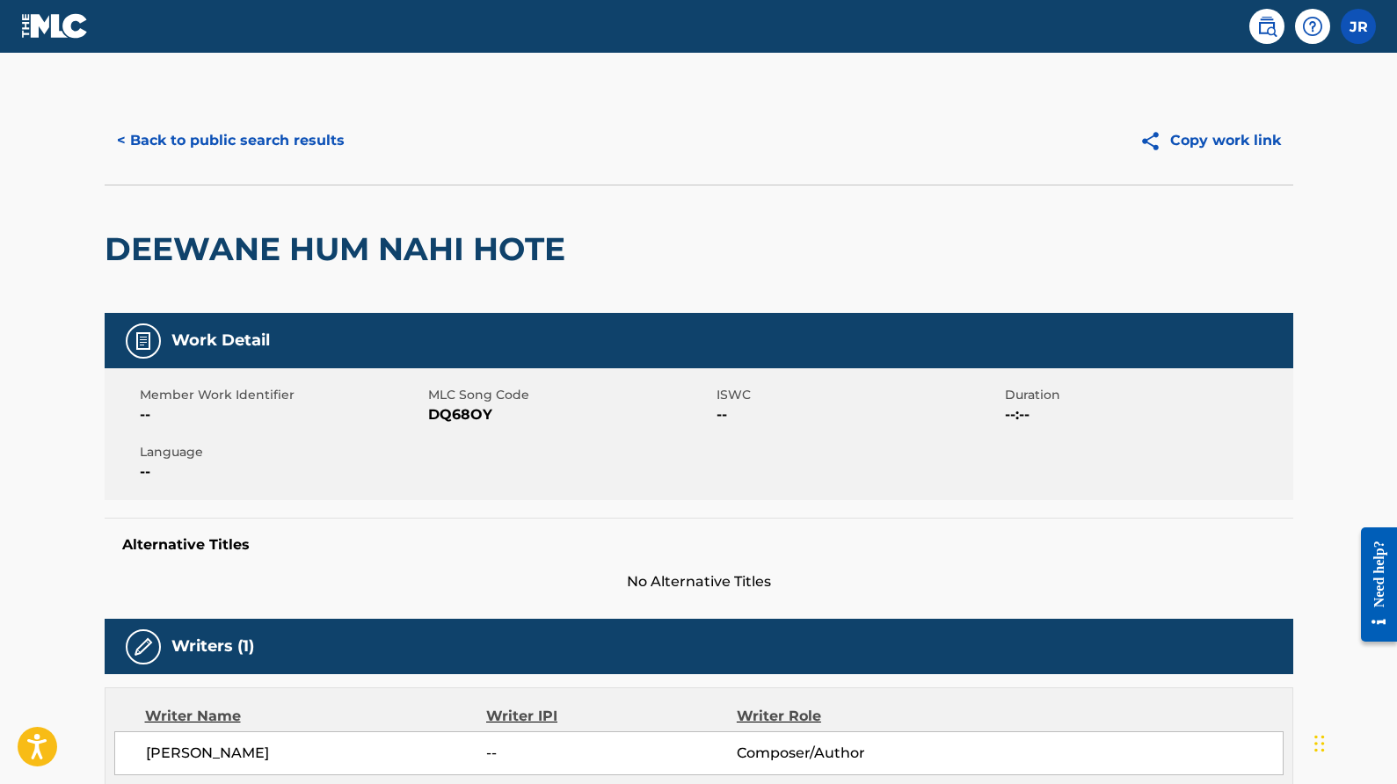
click at [276, 137] on button "< Back to public search results" at bounding box center [231, 141] width 252 height 44
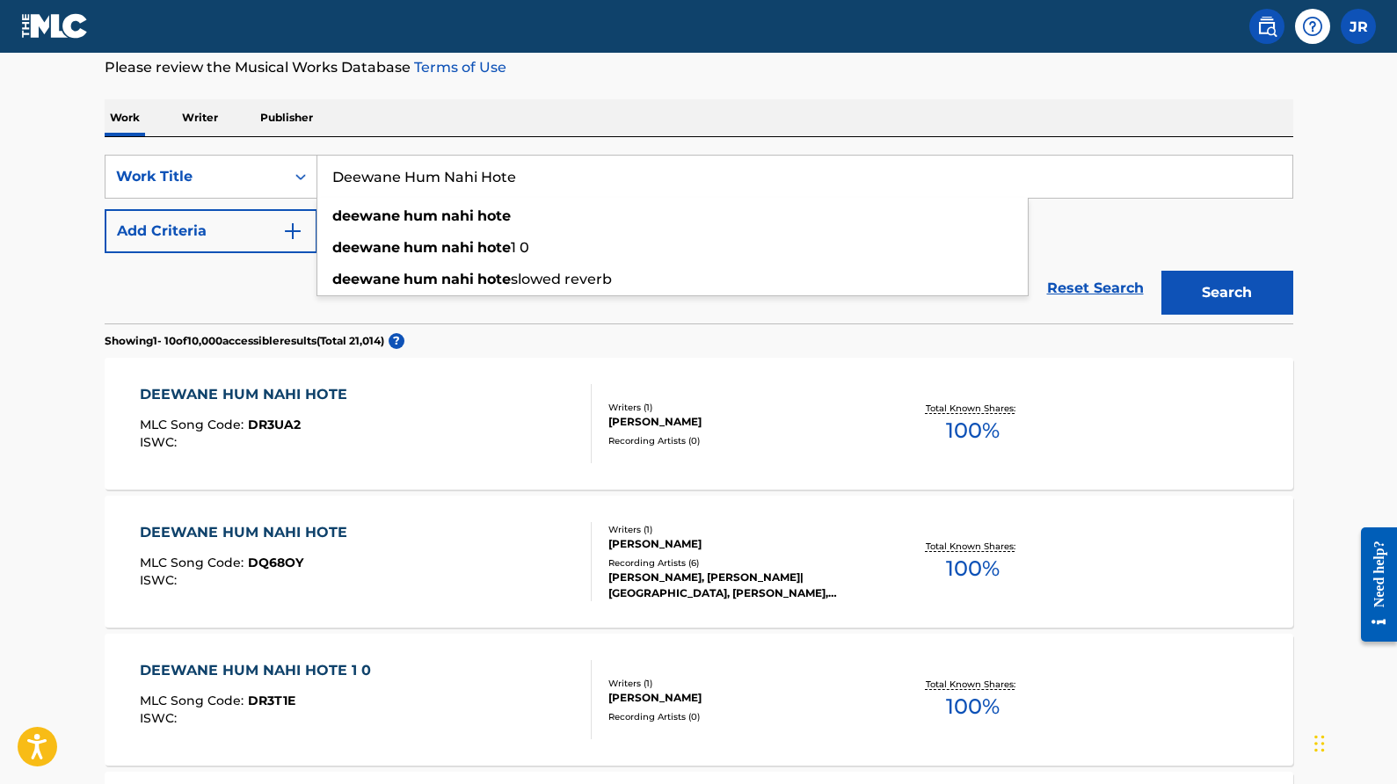
drag, startPoint x: 528, startPoint y: 178, endPoint x: 339, endPoint y: 161, distance: 188.9
click at [339, 161] on input "Deewane Hum Nahi Hote" at bounding box center [804, 177] width 975 height 42
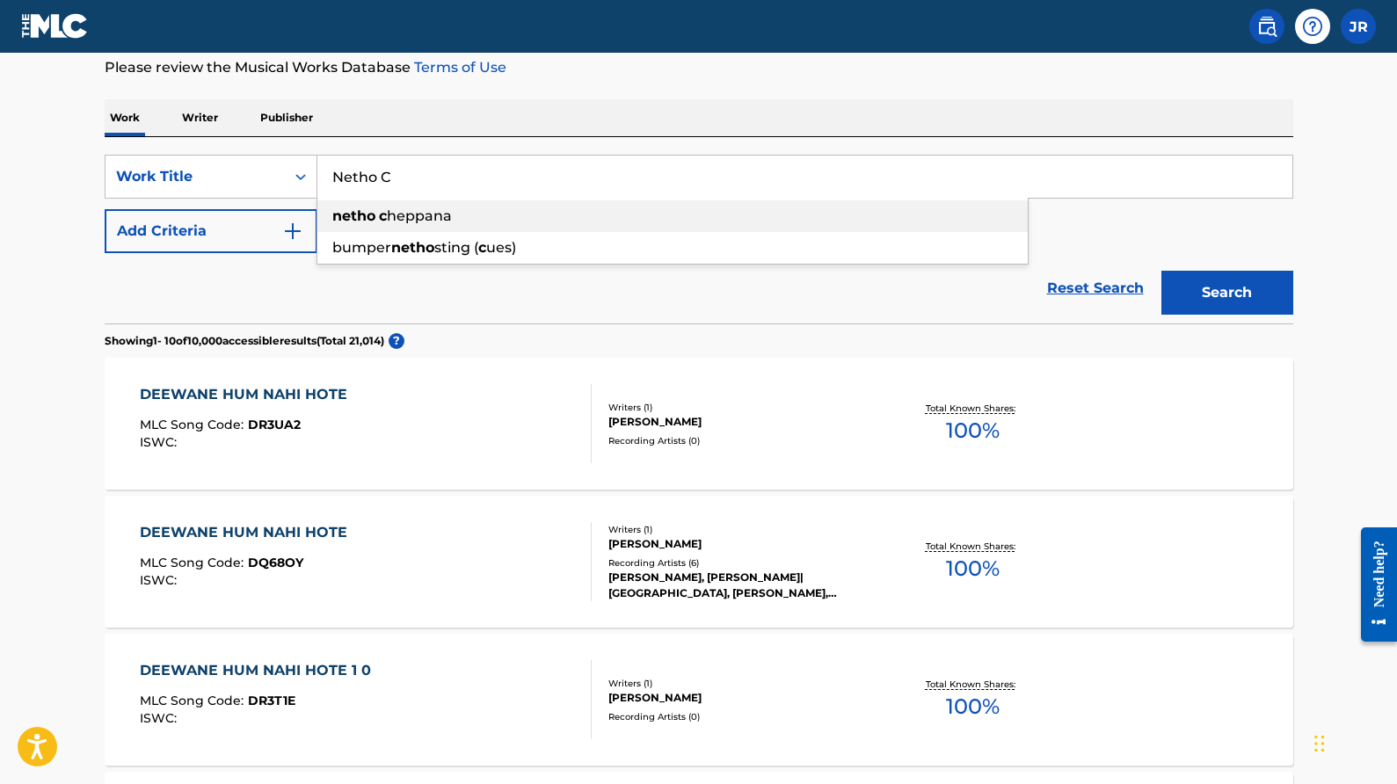
click at [369, 223] on strong "netho" at bounding box center [353, 216] width 43 height 17
type input "netho cheppana"
click at [1236, 309] on button "Search" at bounding box center [1228, 293] width 132 height 44
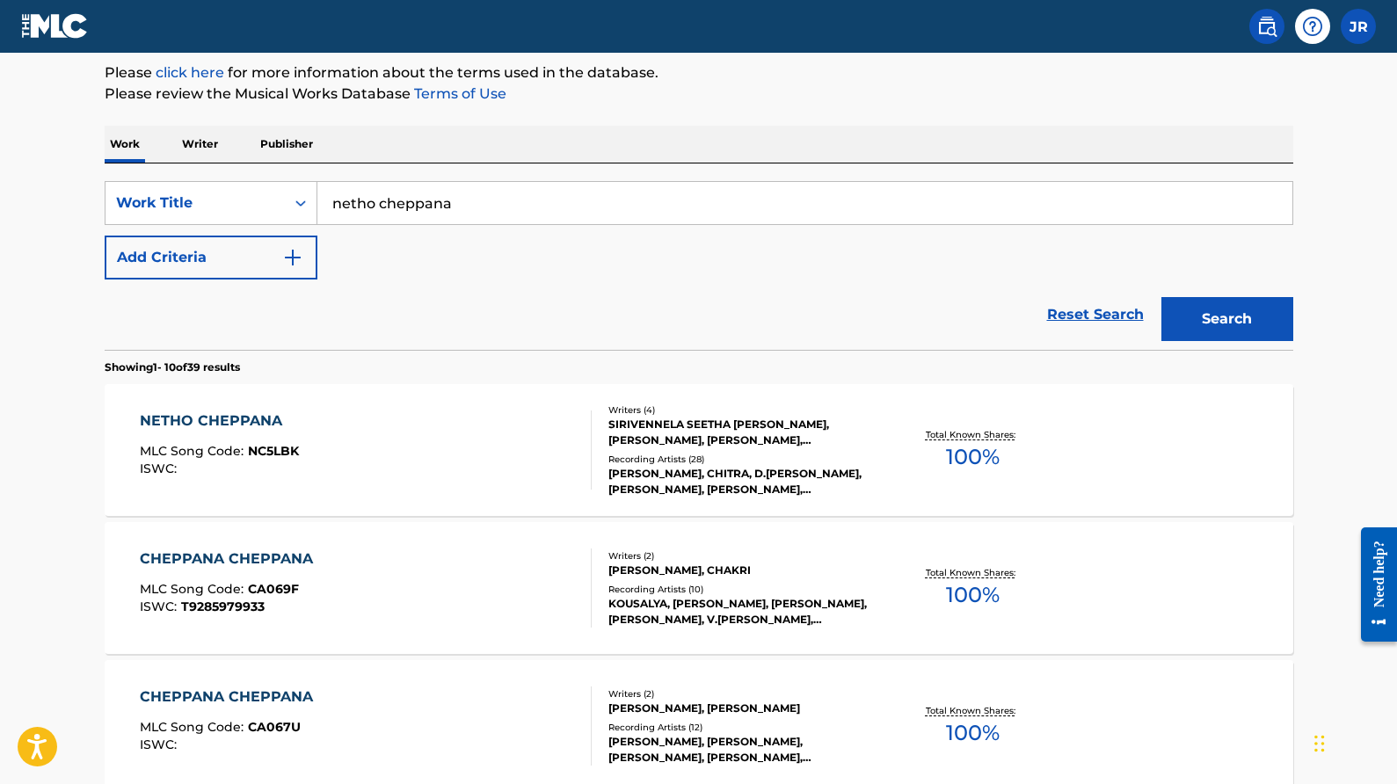
scroll to position [226, 0]
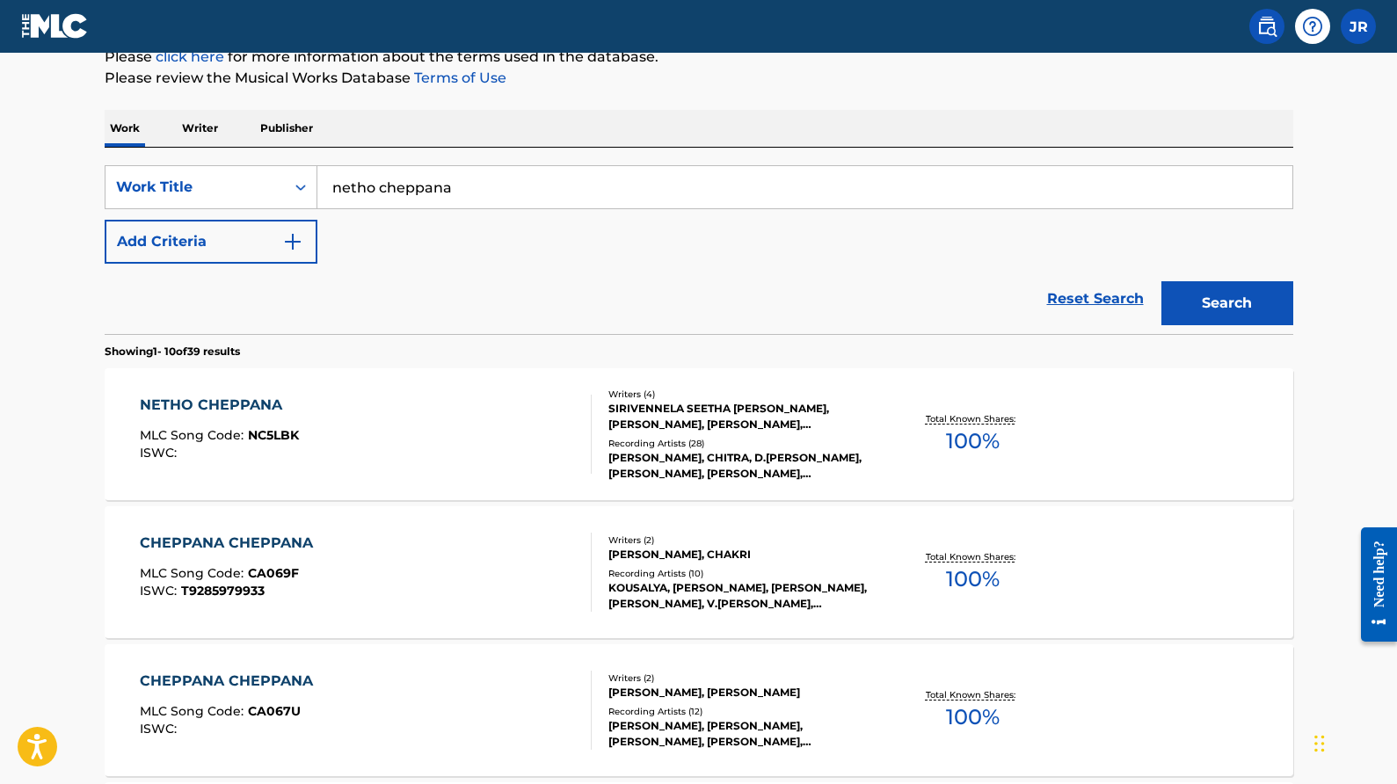
click at [747, 443] on div "Recording Artists ( 28 )" at bounding box center [742, 443] width 266 height 13
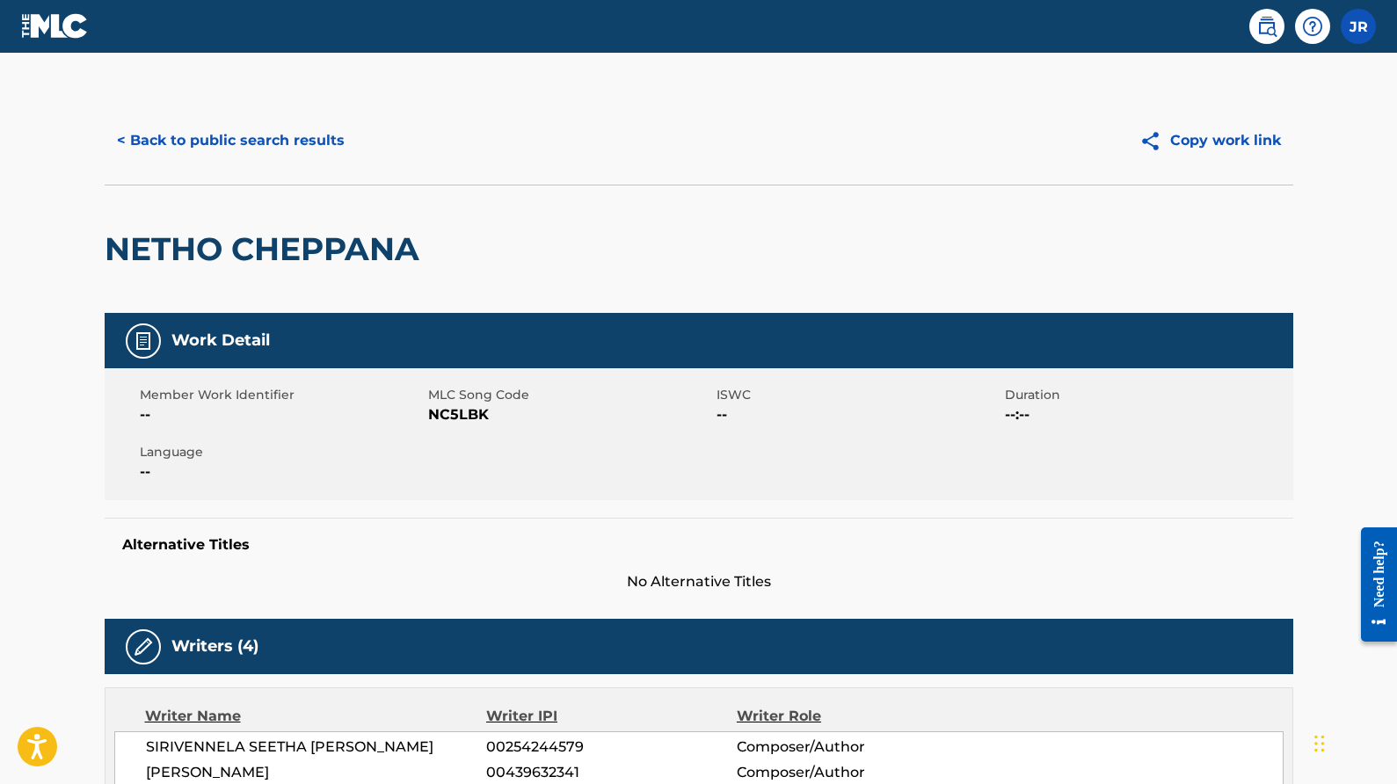
click at [190, 141] on button "< Back to public search results" at bounding box center [231, 141] width 252 height 44
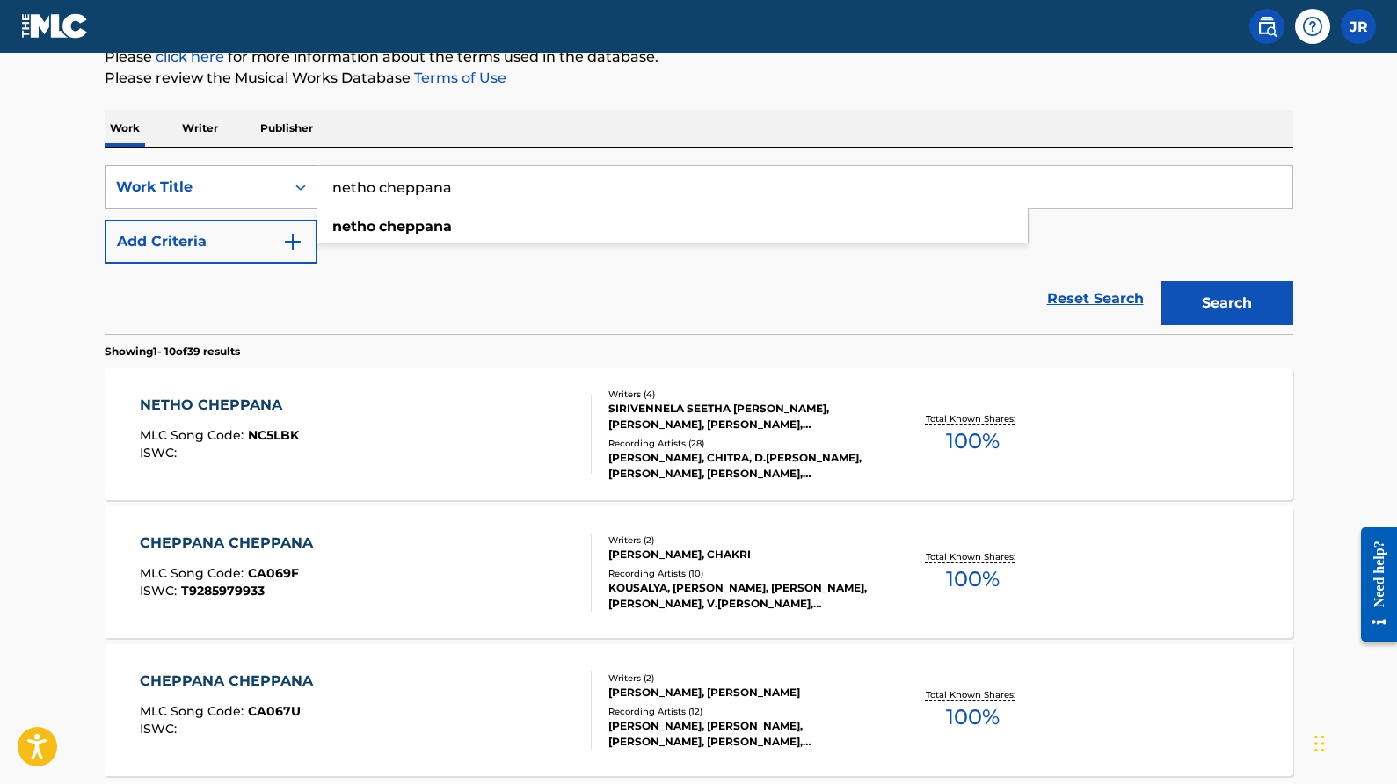
drag, startPoint x: 499, startPoint y: 180, endPoint x: 313, endPoint y: 184, distance: 185.6
click at [313, 184] on div "SearchWithCriteria1eeb2d95-f74e-4e4f-b4ea-8533bc3aff5b Work Title netho cheppan…" at bounding box center [699, 187] width 1189 height 44
click at [382, 223] on strong "pesida" at bounding box center [396, 226] width 49 height 17
type input "konji pesida venaam"
click at [1205, 308] on button "Search" at bounding box center [1228, 303] width 132 height 44
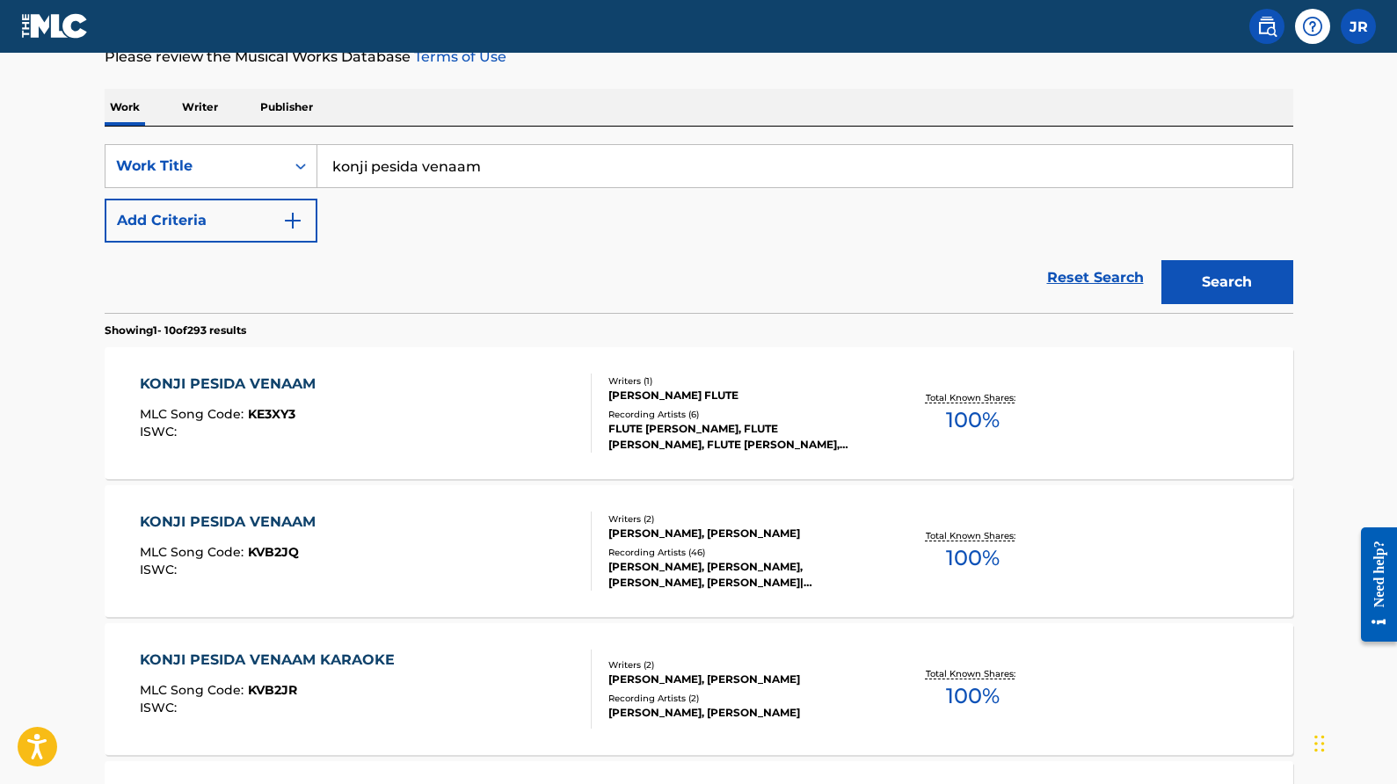
scroll to position [339, 0]
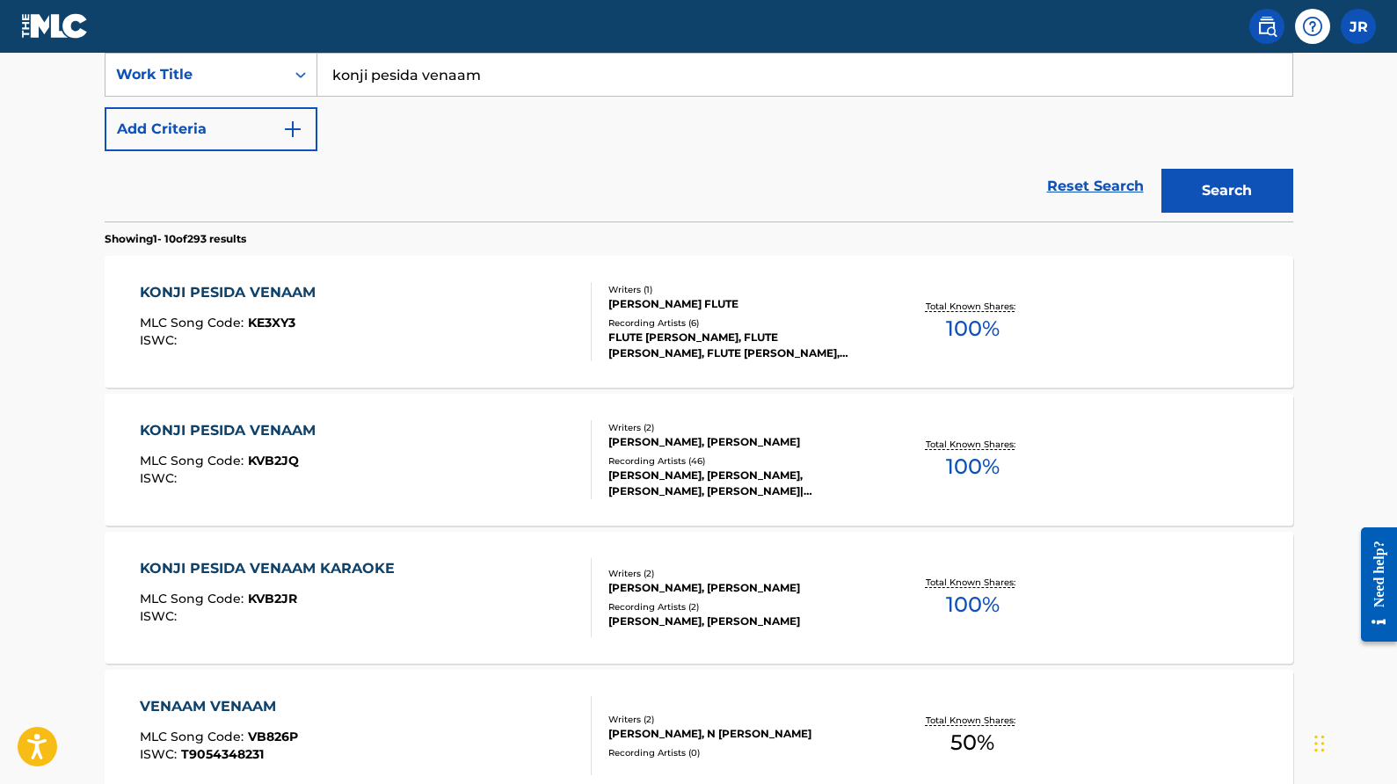
click at [701, 493] on div "[PERSON_NAME], [PERSON_NAME], [PERSON_NAME], [PERSON_NAME]|[PERSON_NAME], [PERS…" at bounding box center [742, 484] width 266 height 32
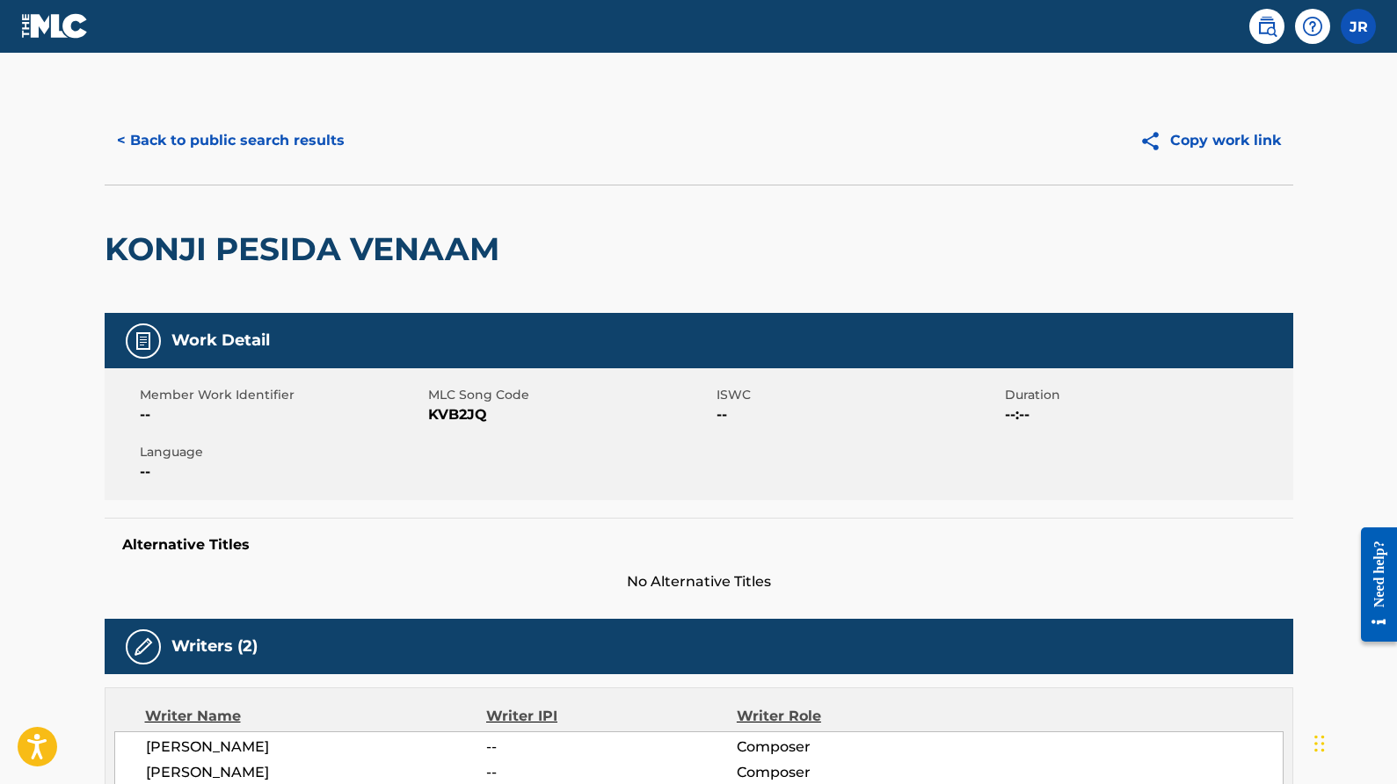
click at [256, 139] on button "< Back to public search results" at bounding box center [231, 141] width 252 height 44
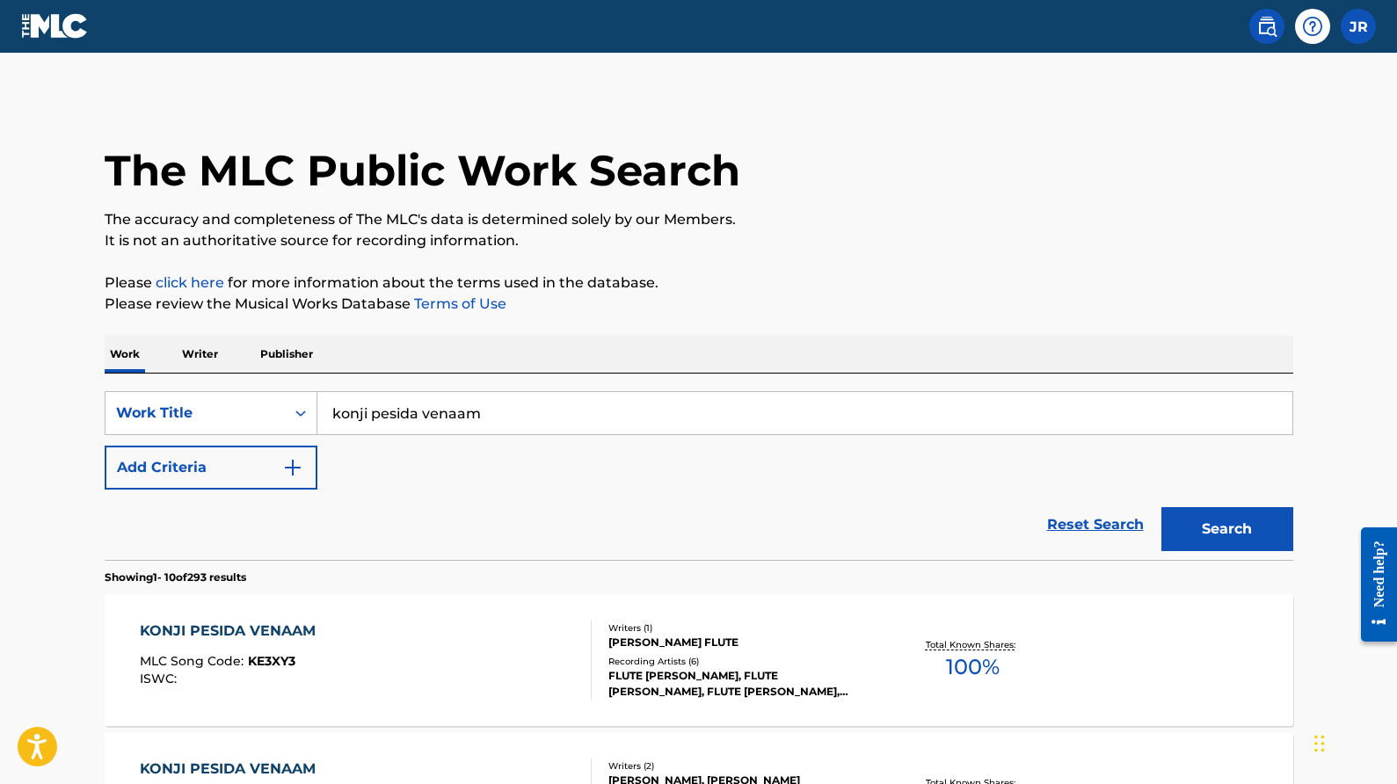
scroll to position [339, 0]
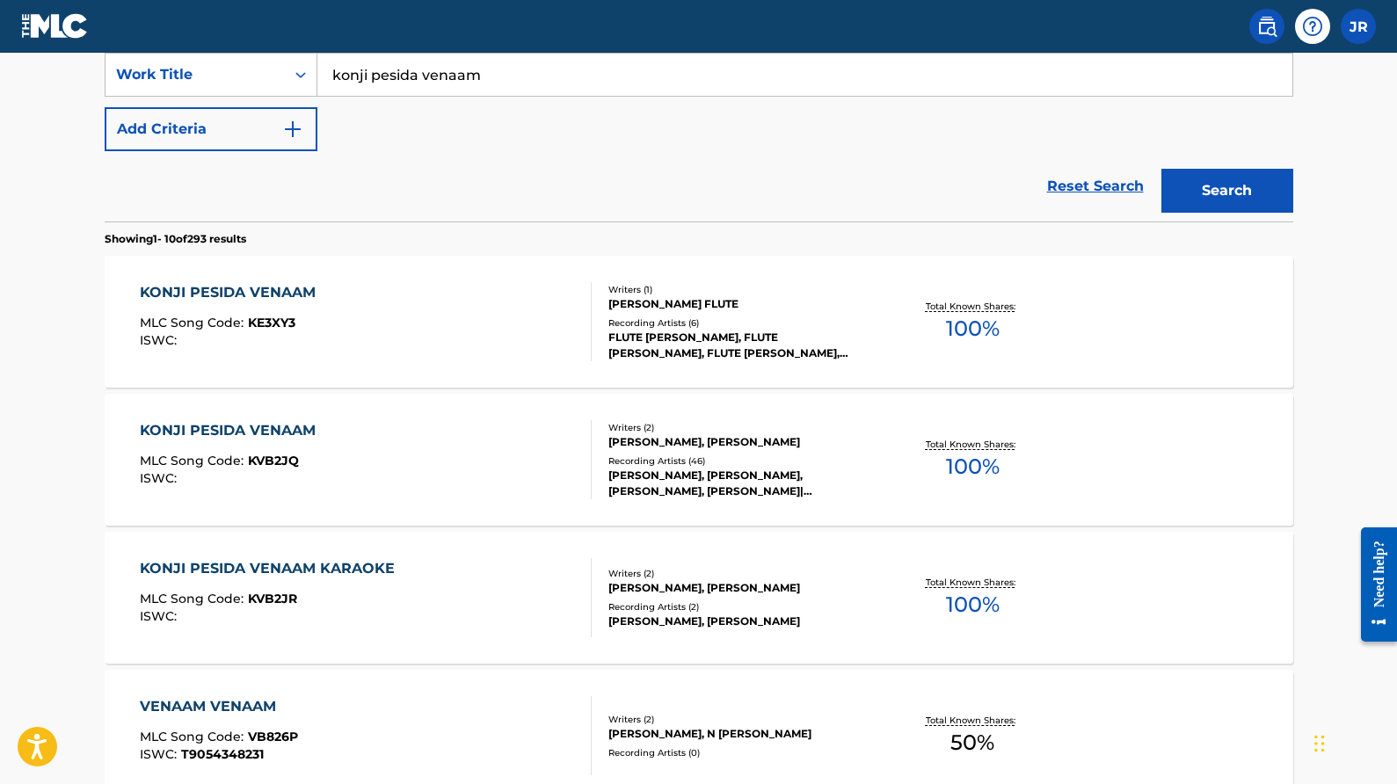
click at [701, 485] on div "[PERSON_NAME], [PERSON_NAME], [PERSON_NAME], [PERSON_NAME]|[PERSON_NAME], [PERS…" at bounding box center [742, 484] width 266 height 32
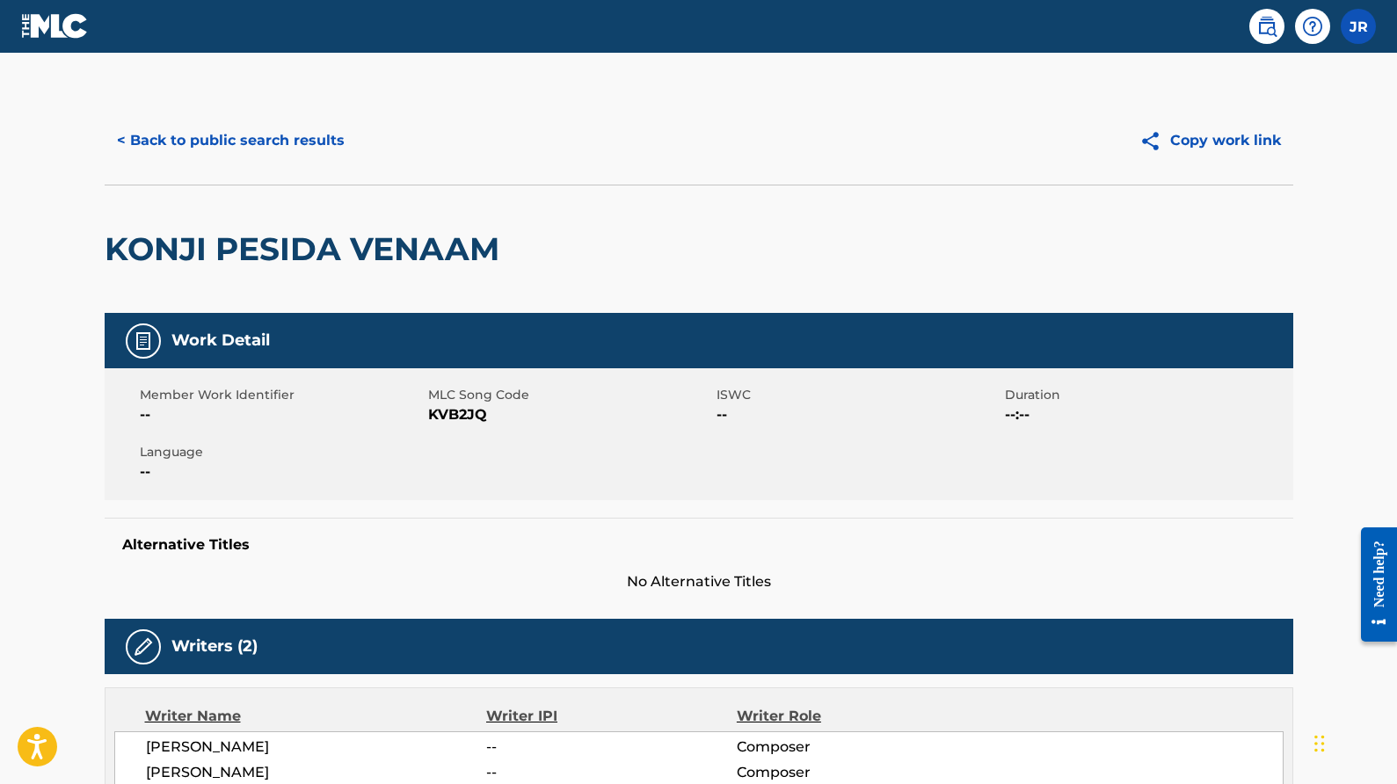
click at [228, 135] on button "< Back to public search results" at bounding box center [231, 141] width 252 height 44
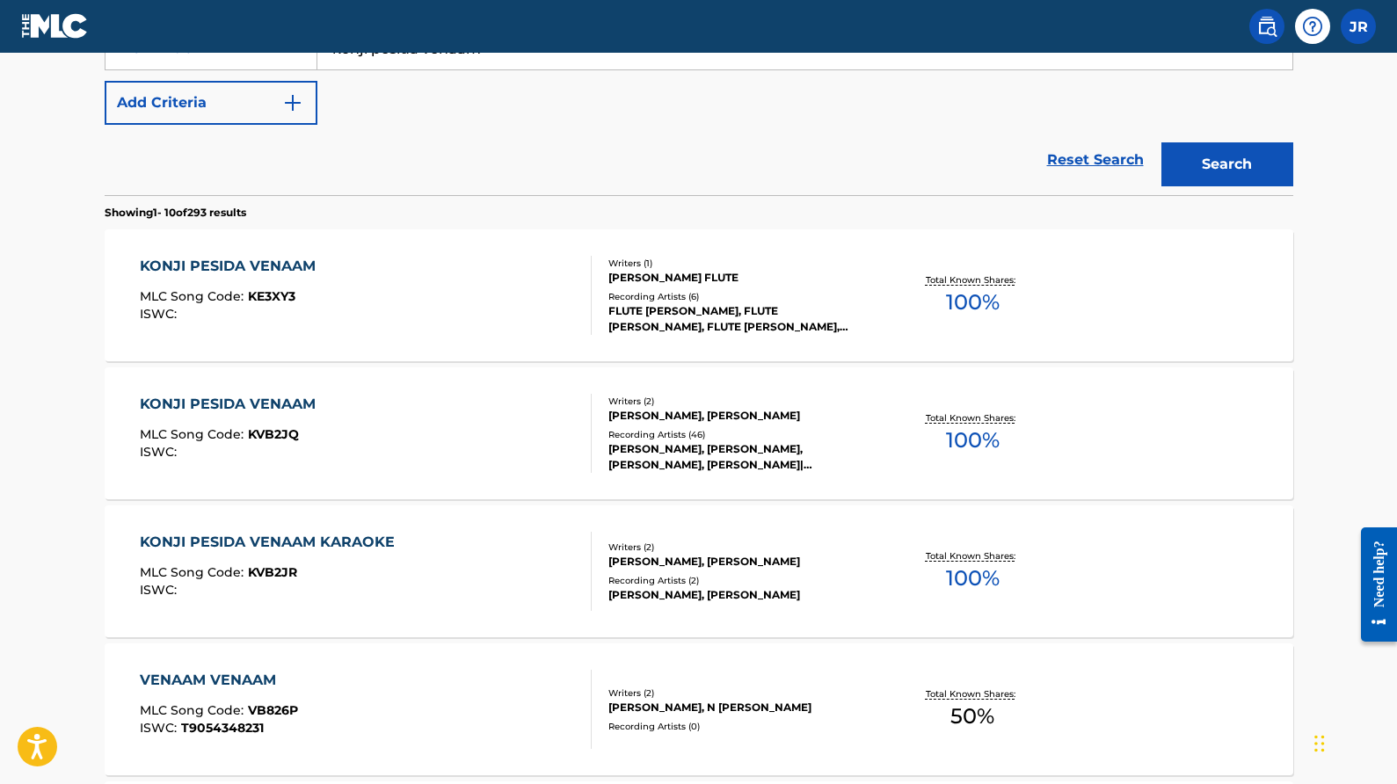
scroll to position [395, 0]
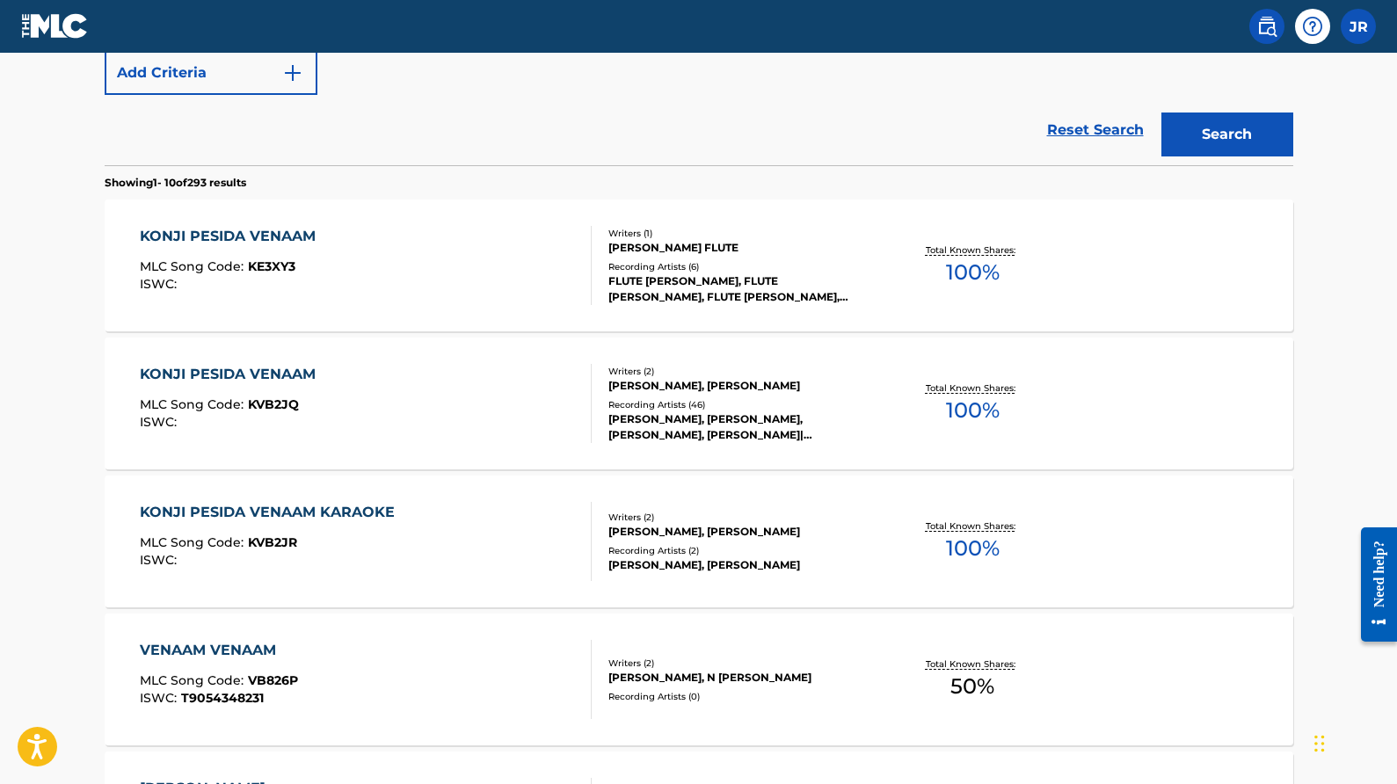
click at [707, 427] on div "[PERSON_NAME], [PERSON_NAME], [PERSON_NAME], [PERSON_NAME]|[PERSON_NAME], [PERS…" at bounding box center [742, 428] width 266 height 32
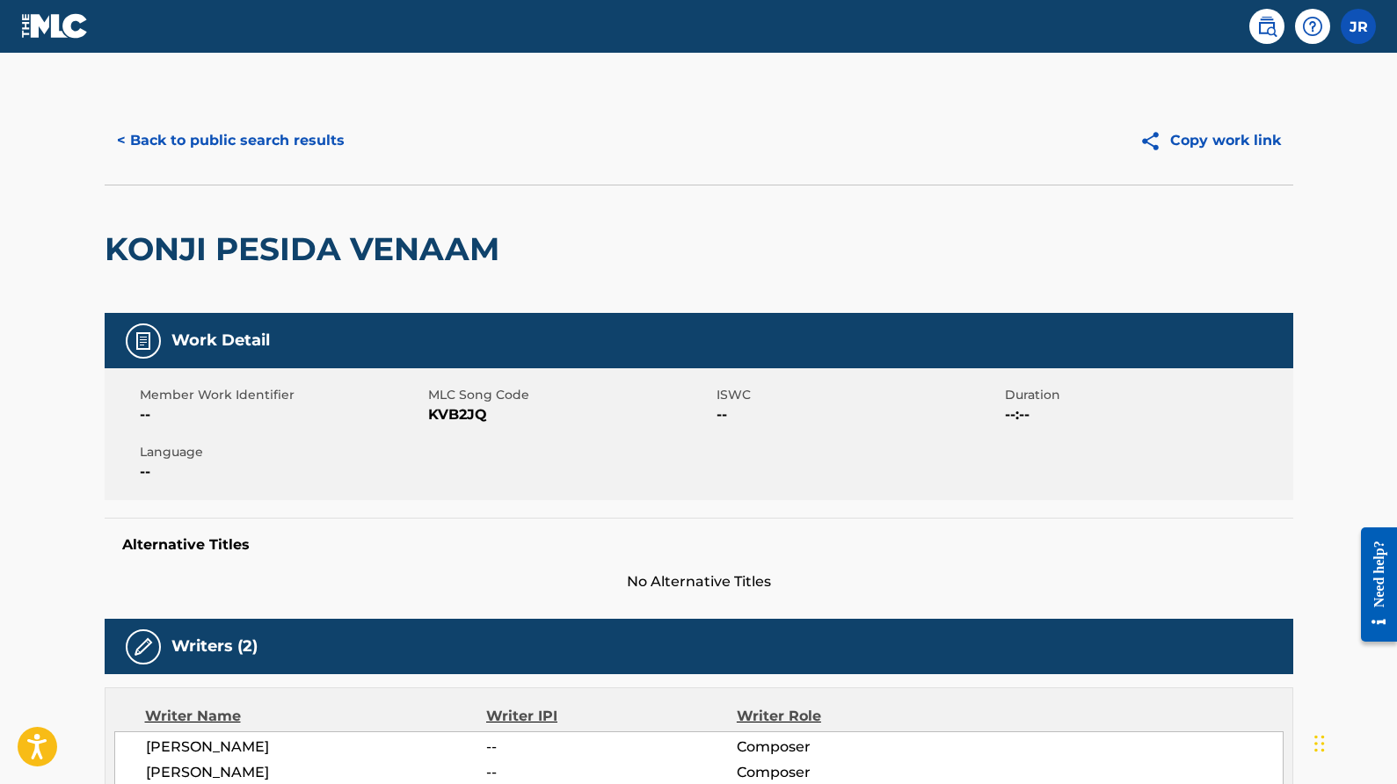
click at [310, 138] on button "< Back to public search results" at bounding box center [231, 141] width 252 height 44
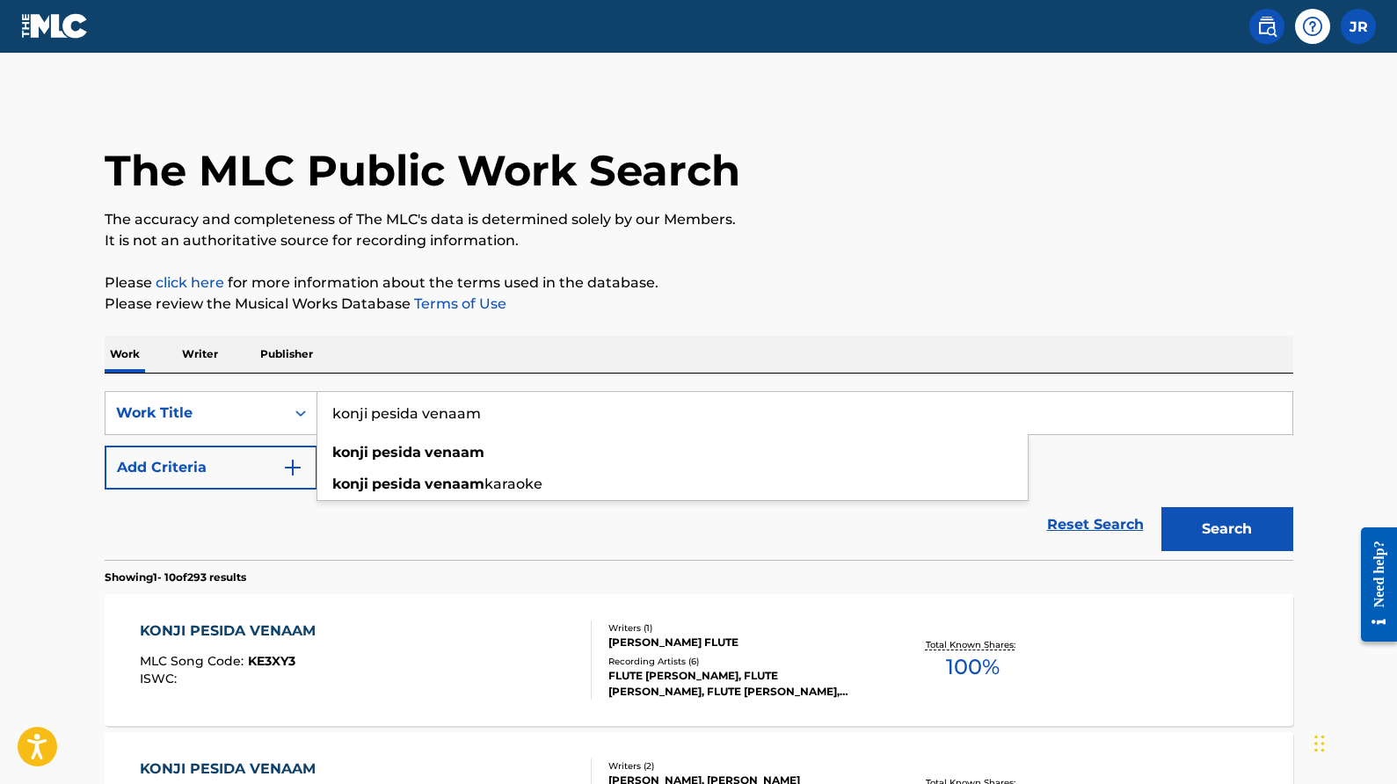
drag, startPoint x: 513, startPoint y: 417, endPoint x: 285, endPoint y: 383, distance: 230.4
click at [285, 383] on div "SearchWithCriteria1eeb2d95-f74e-4e4f-b4ea-8533bc3aff5b Work Title konji pesida …" at bounding box center [699, 467] width 1189 height 186
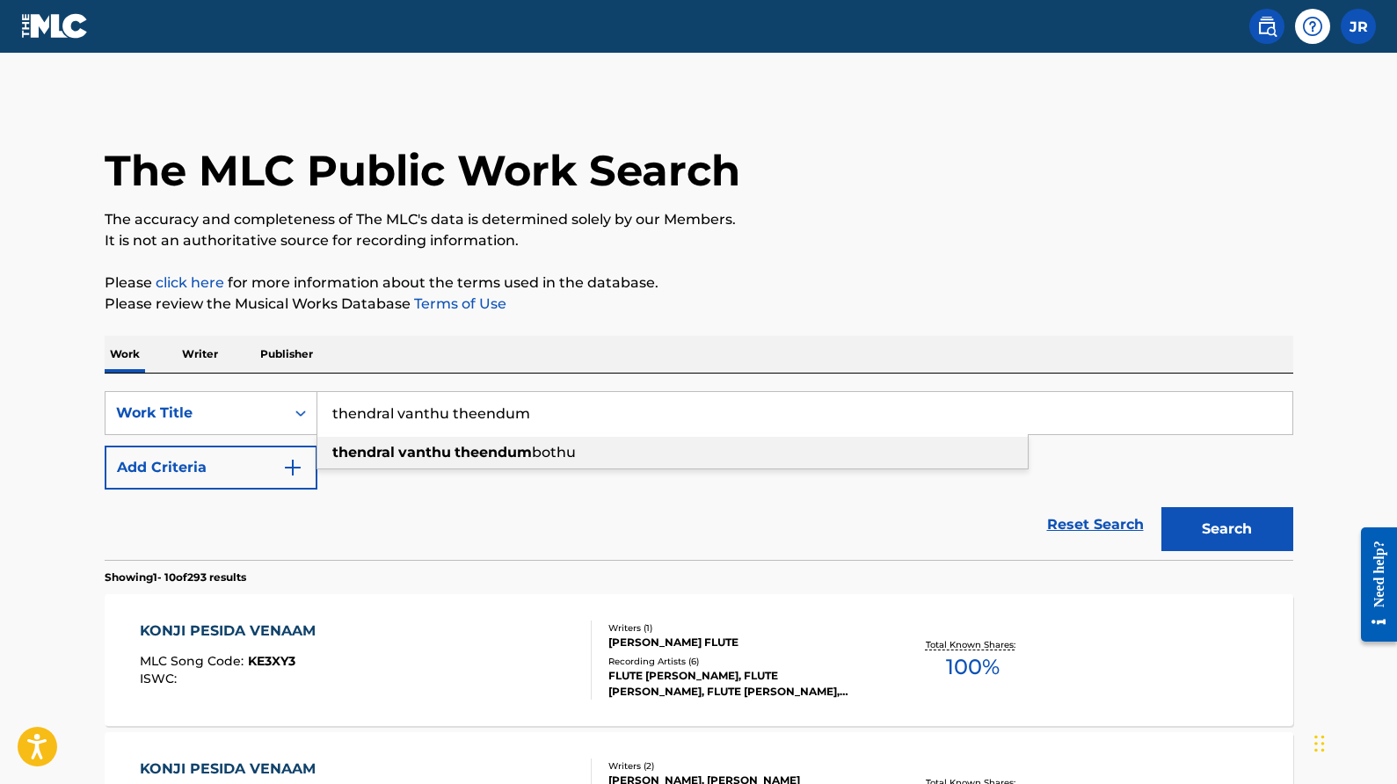
click at [396, 456] on span "Search Form" at bounding box center [397, 452] width 4 height 17
type input "thendral vanthu theendumbothu"
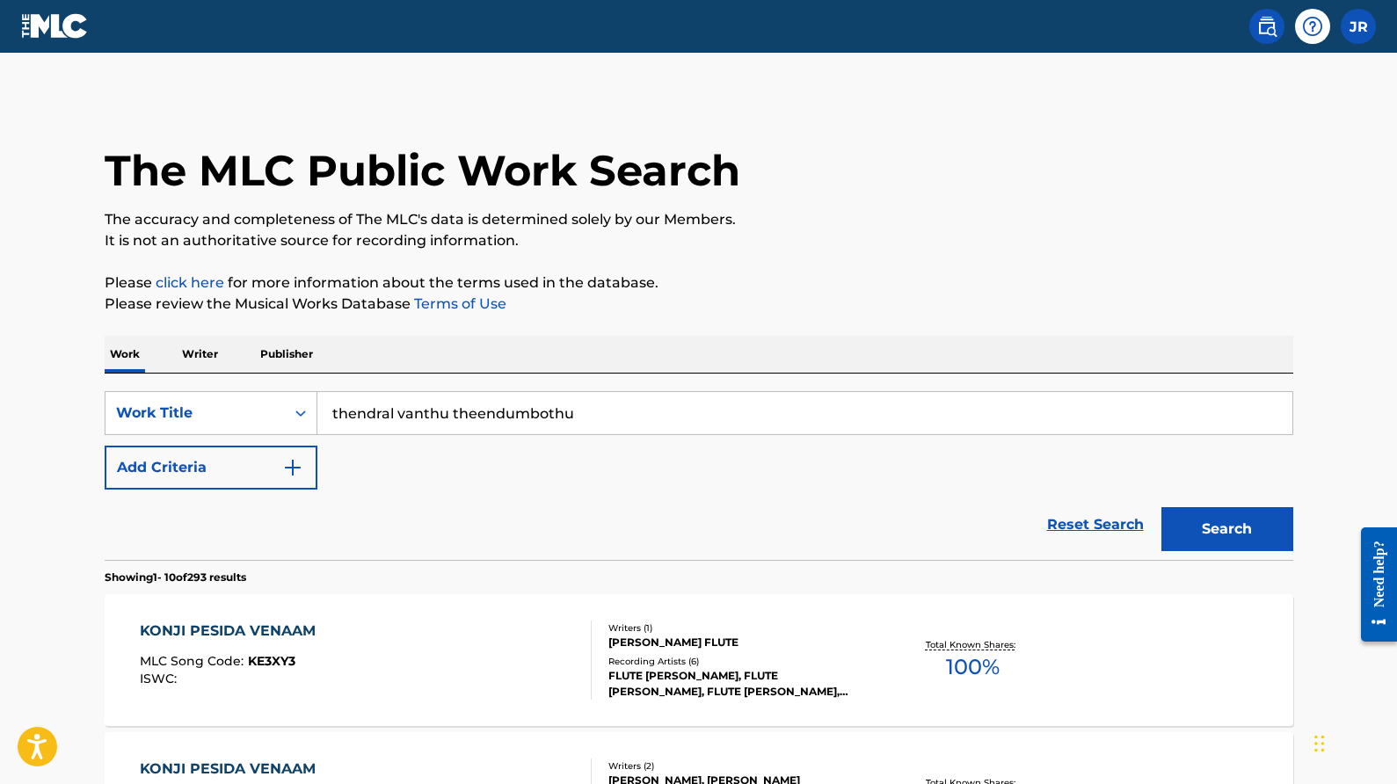
click at [1212, 540] on button "Search" at bounding box center [1228, 529] width 132 height 44
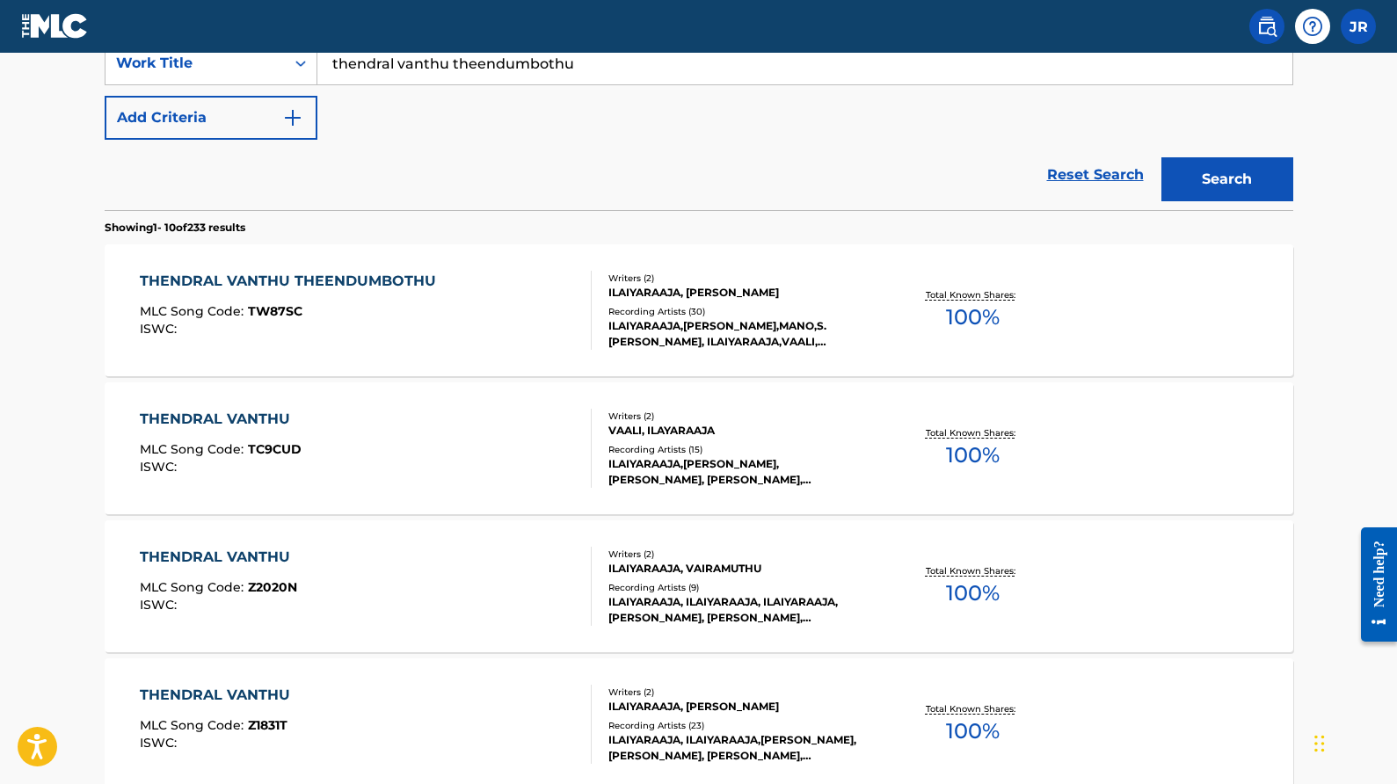
scroll to position [352, 0]
click at [706, 305] on div "Recording Artists ( 30 )" at bounding box center [742, 309] width 266 height 13
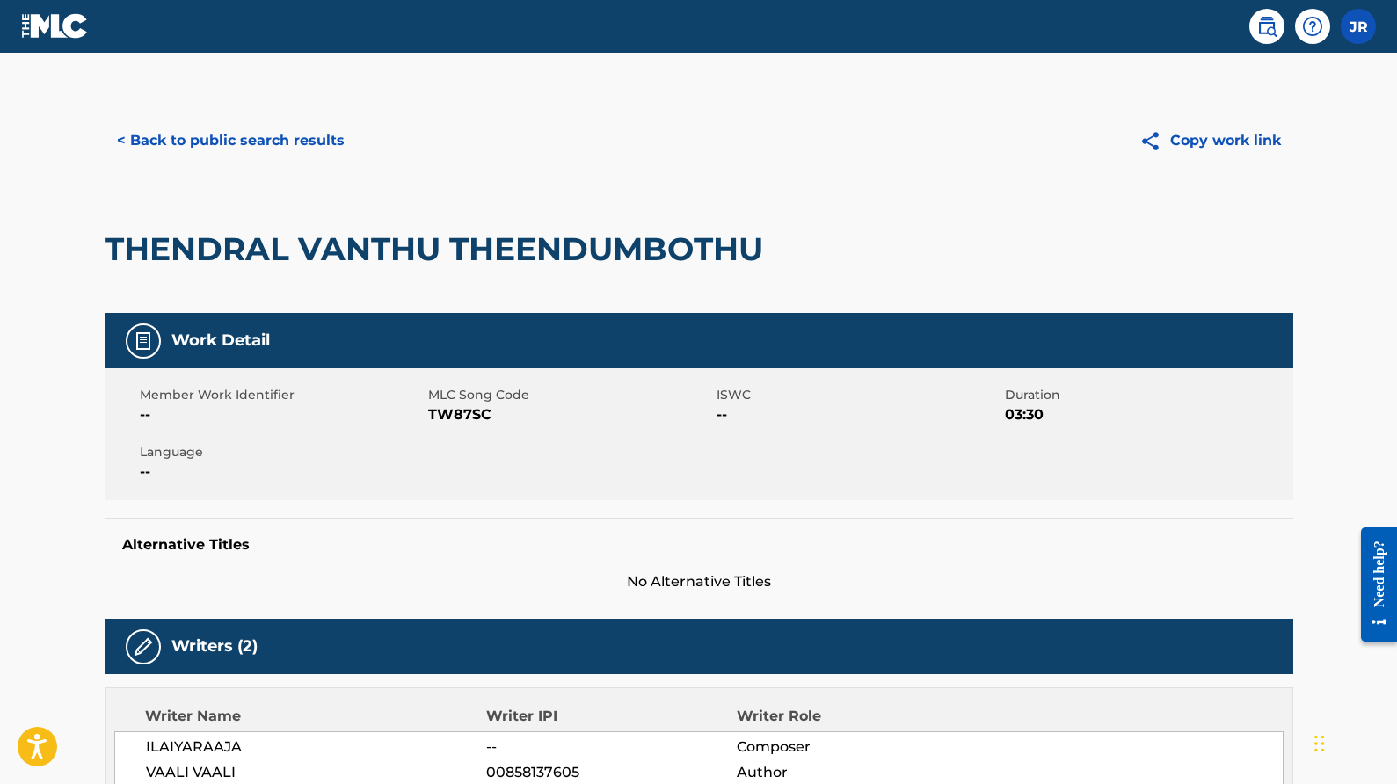
click at [281, 145] on button "< Back to public search results" at bounding box center [231, 141] width 252 height 44
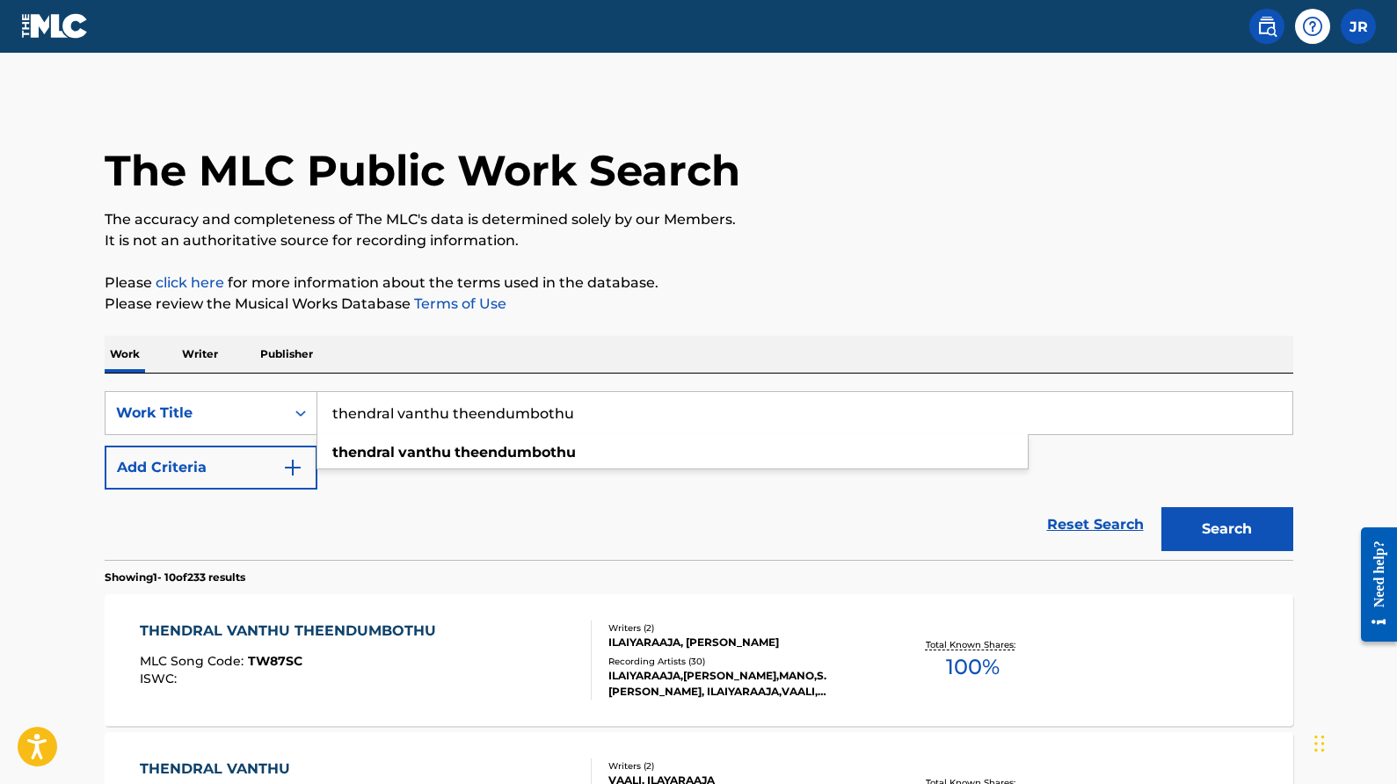
drag, startPoint x: 619, startPoint y: 403, endPoint x: 426, endPoint y: 396, distance: 193.6
click at [426, 396] on input "thendral vanthu theendumbothu" at bounding box center [804, 413] width 975 height 42
drag, startPoint x: 619, startPoint y: 417, endPoint x: 317, endPoint y: 408, distance: 301.8
click at [317, 408] on input "thendral vanthu theendumbothu" at bounding box center [804, 413] width 975 height 42
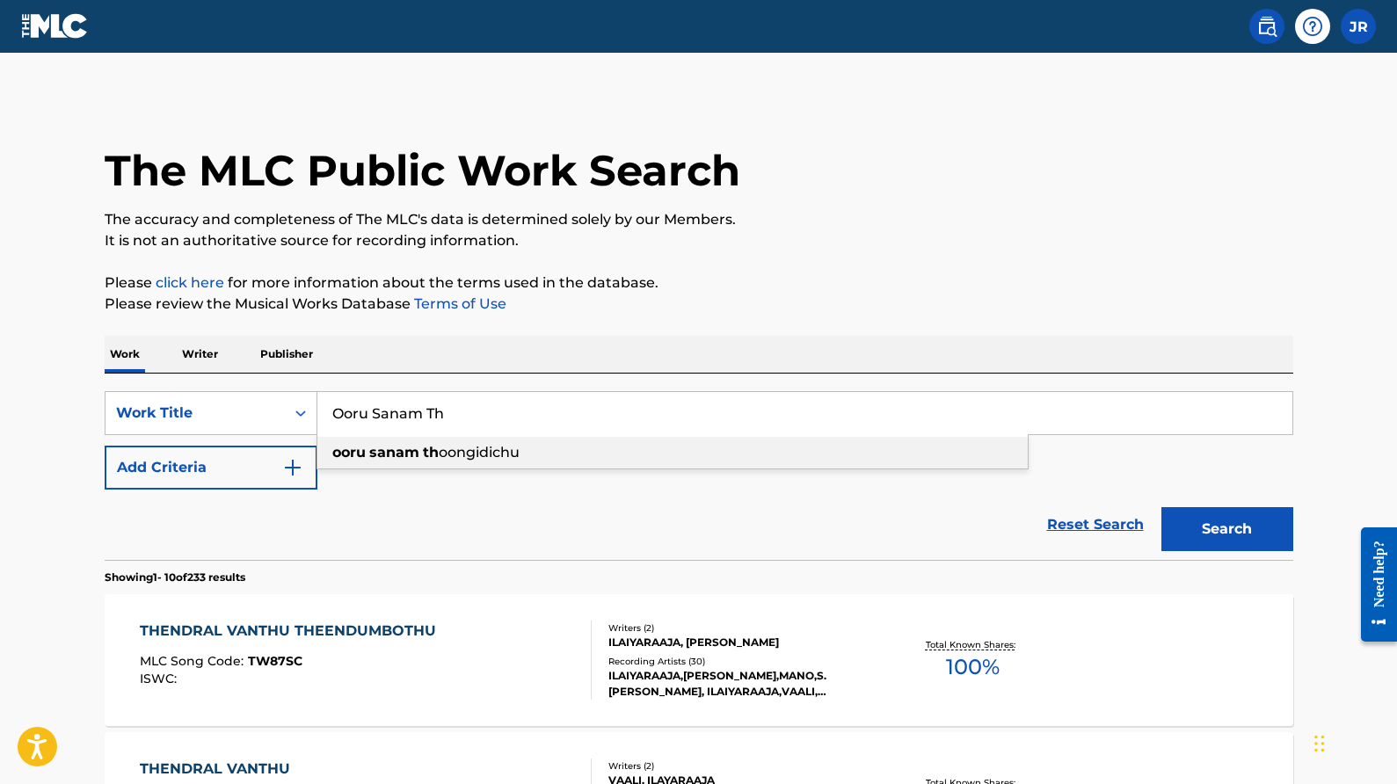
click at [427, 452] on strong "th" at bounding box center [431, 452] width 16 height 17
type input "ooru sanam thoongidichu"
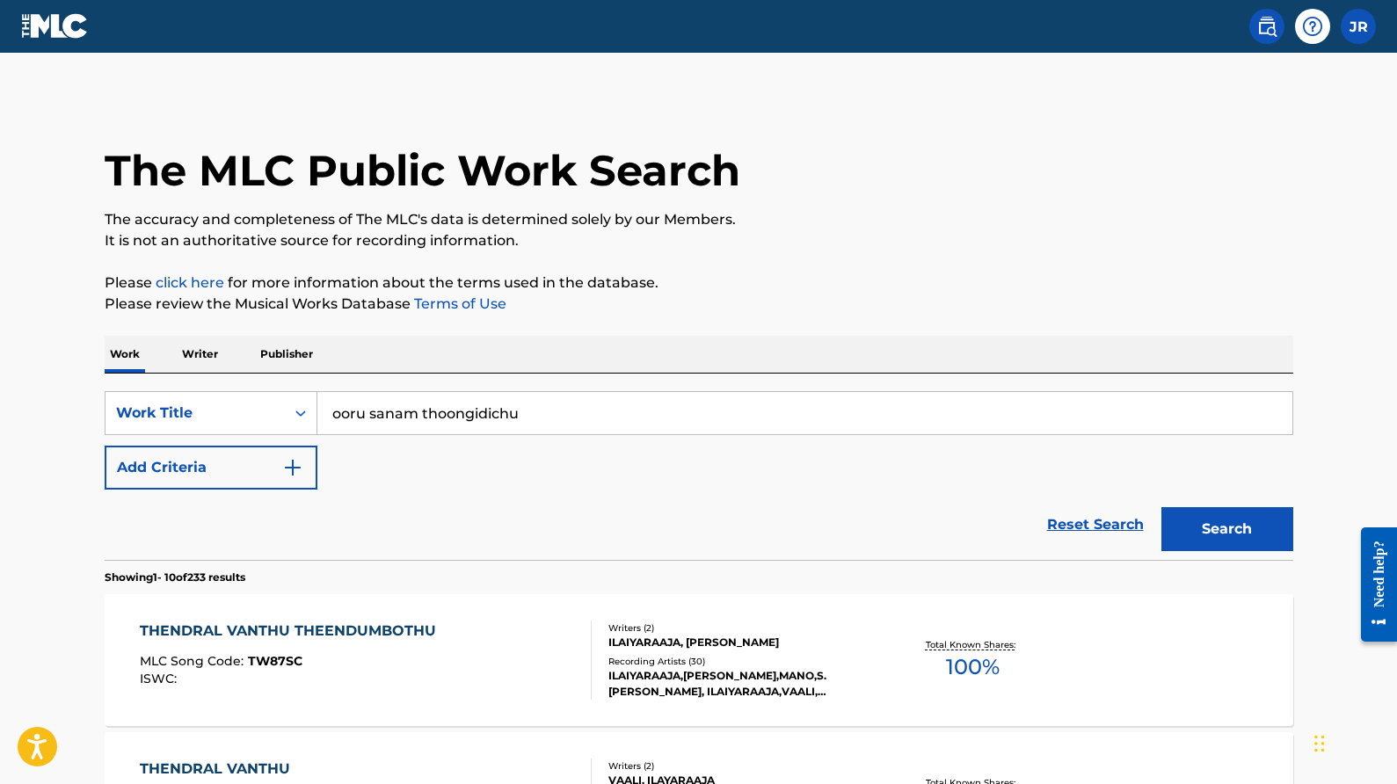
click at [1206, 530] on button "Search" at bounding box center [1228, 529] width 132 height 44
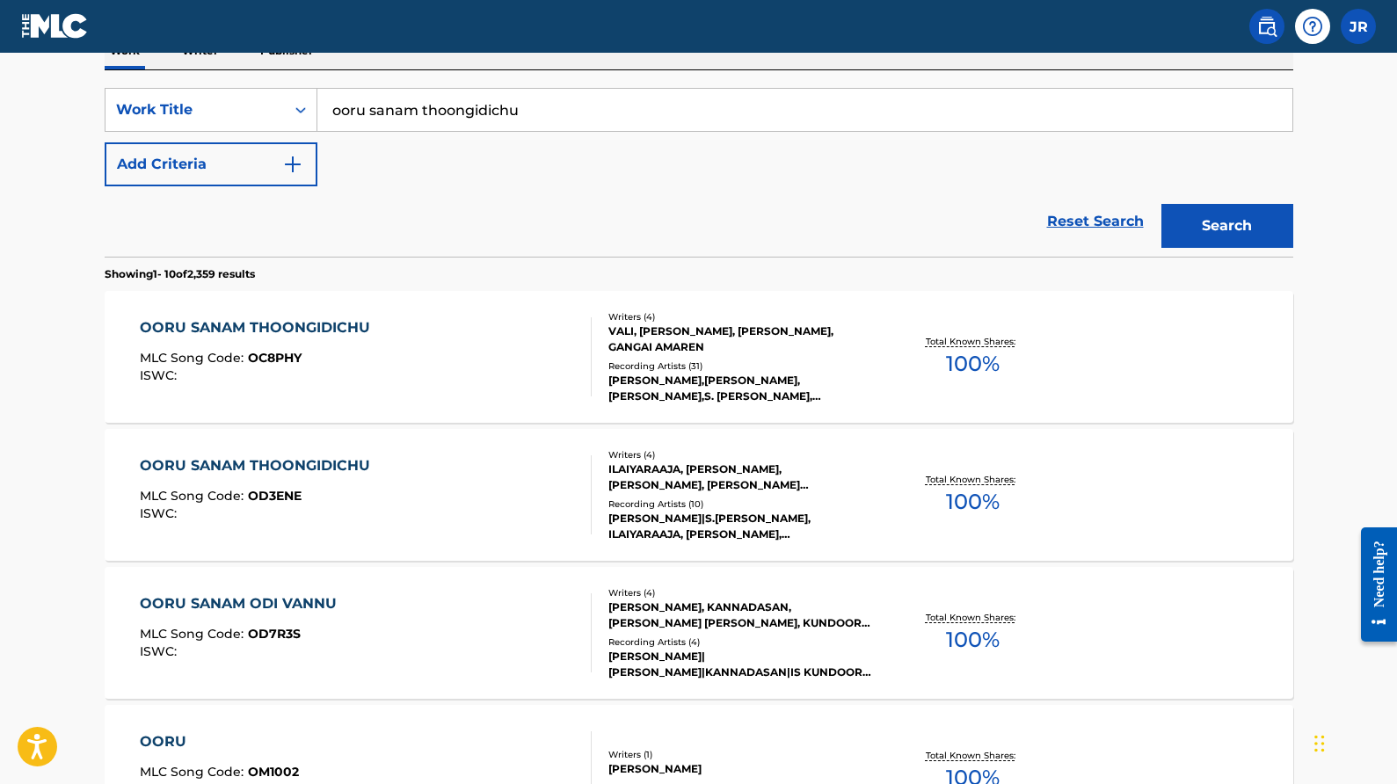
scroll to position [359, 0]
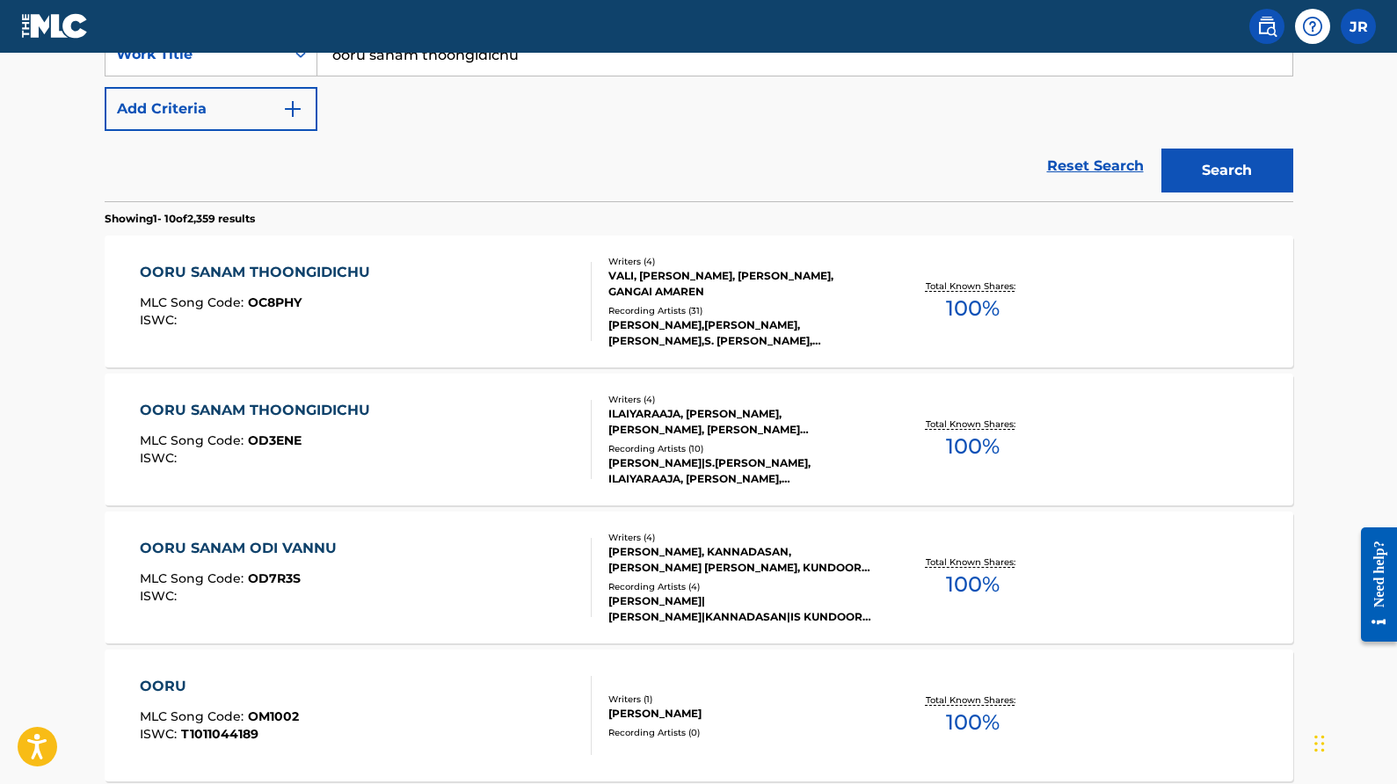
click at [688, 301] on div "Writers ( 4 ) [PERSON_NAME], [PERSON_NAME], [PERSON_NAME], GANGAI AMAREN Record…" at bounding box center [733, 302] width 282 height 94
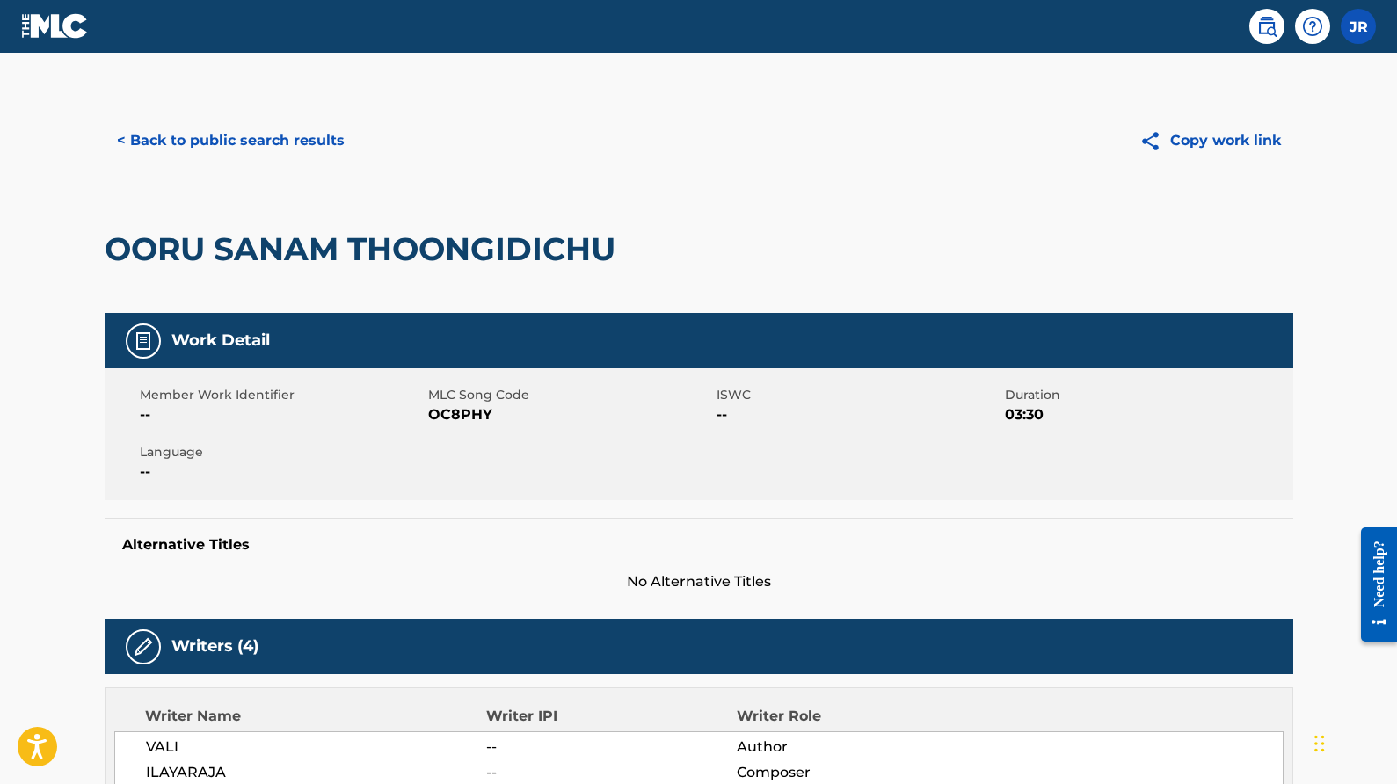
click at [275, 144] on button "< Back to public search results" at bounding box center [231, 141] width 252 height 44
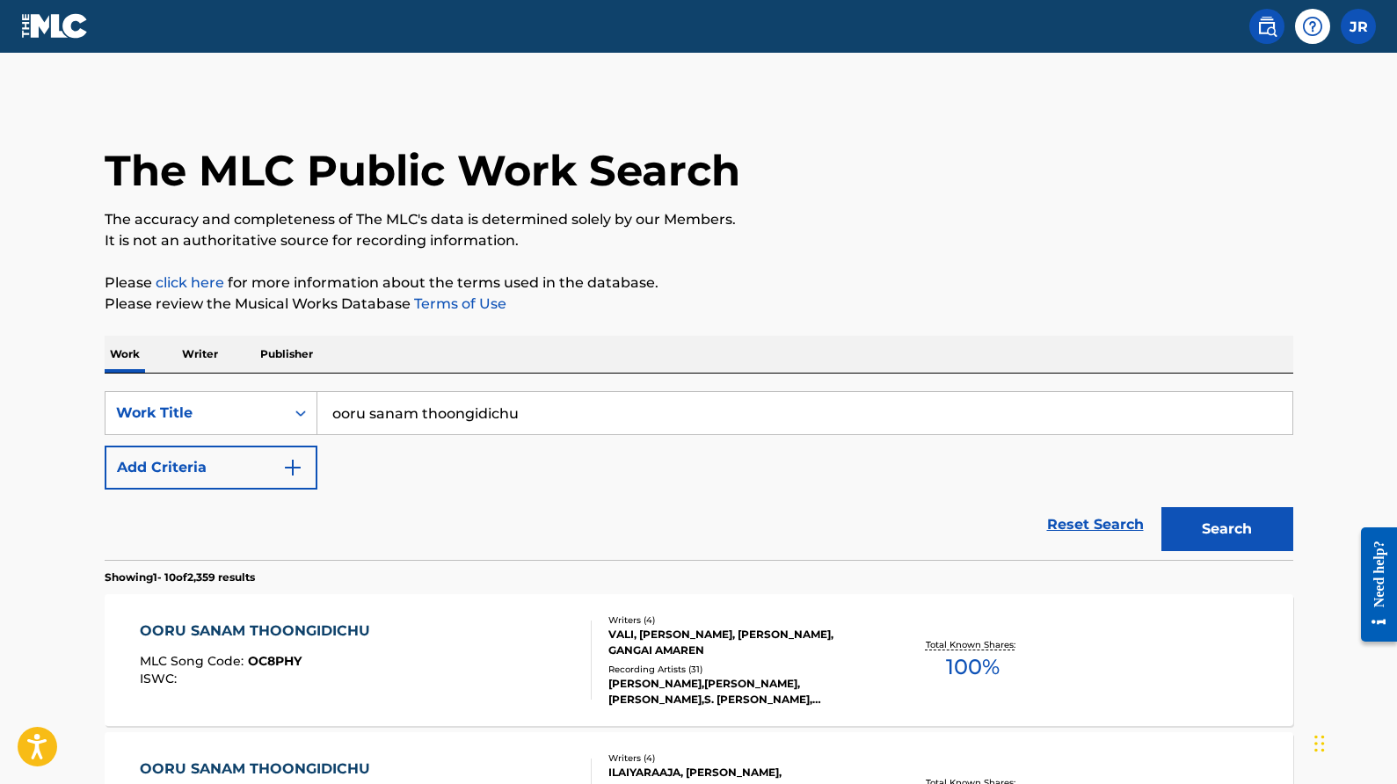
scroll to position [359, 0]
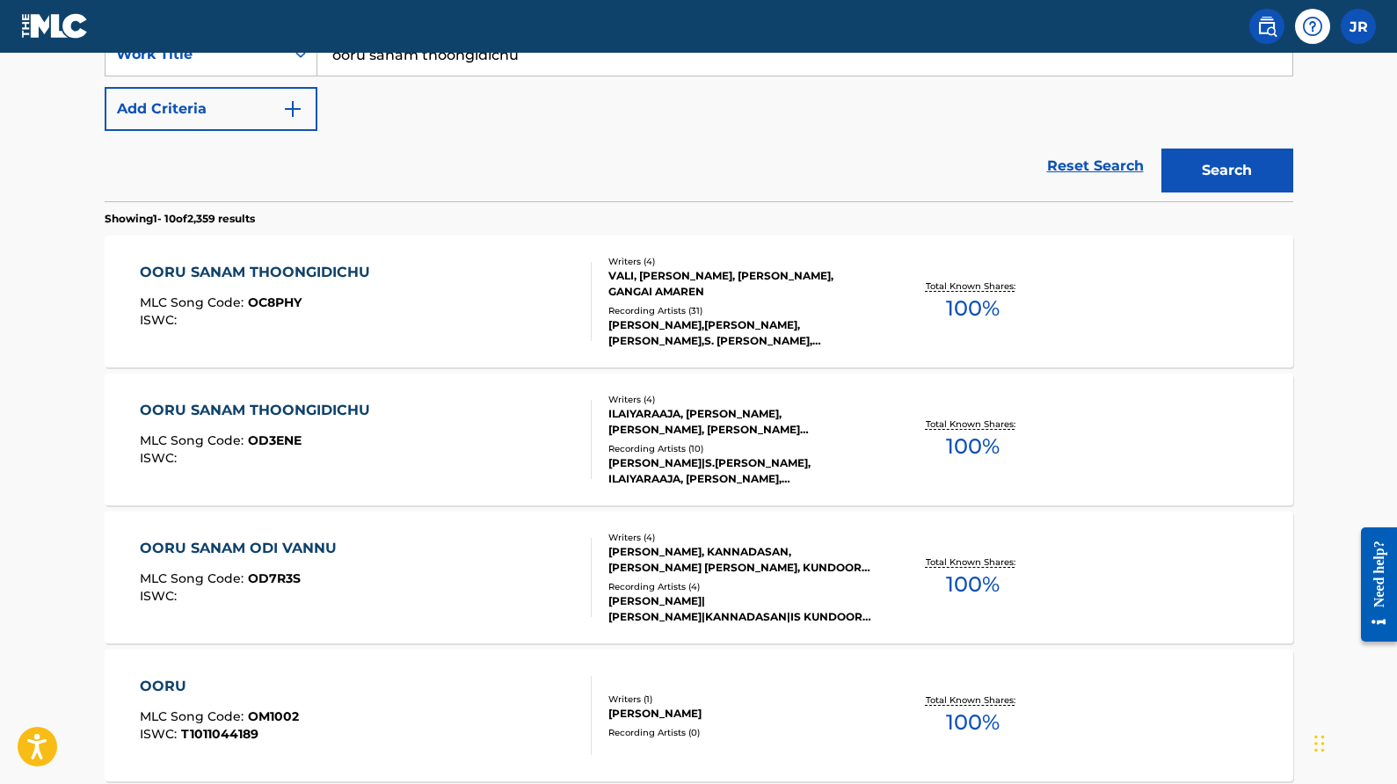
click at [718, 449] on div "Recording Artists ( 10 )" at bounding box center [742, 448] width 266 height 13
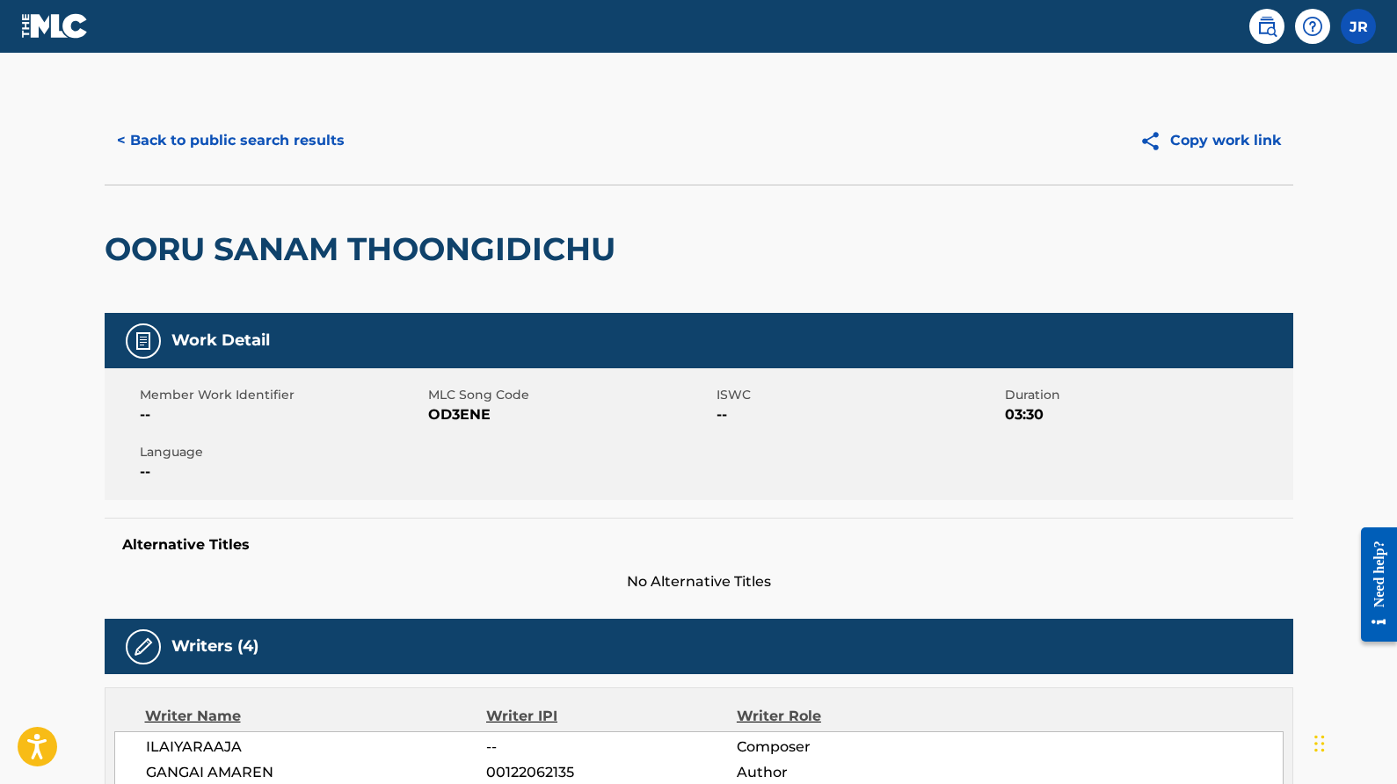
click at [302, 150] on button "< Back to public search results" at bounding box center [231, 141] width 252 height 44
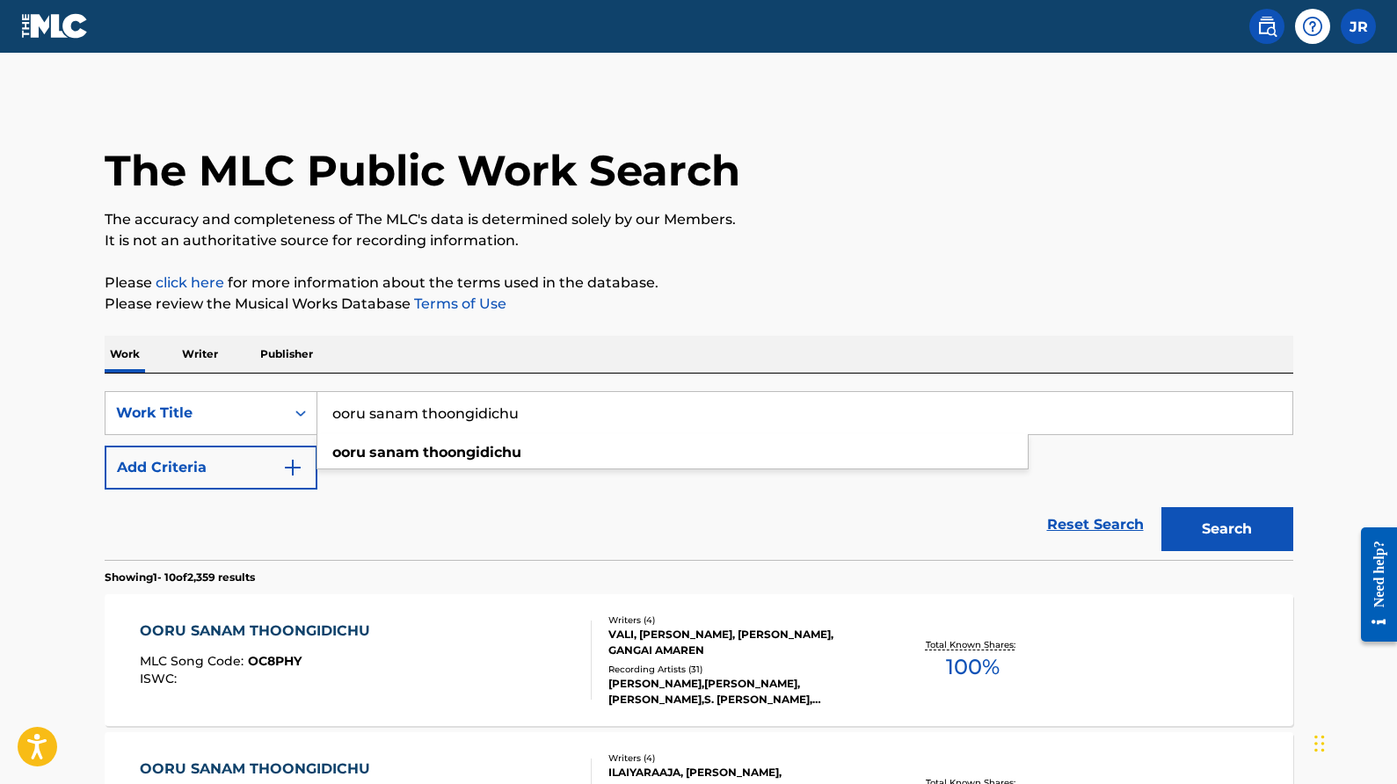
drag, startPoint x: 551, startPoint y: 427, endPoint x: 329, endPoint y: 412, distance: 222.1
click at [329, 412] on input "ooru sanam thoongidichu" at bounding box center [804, 413] width 975 height 42
click at [76, 33] on img at bounding box center [55, 26] width 68 height 26
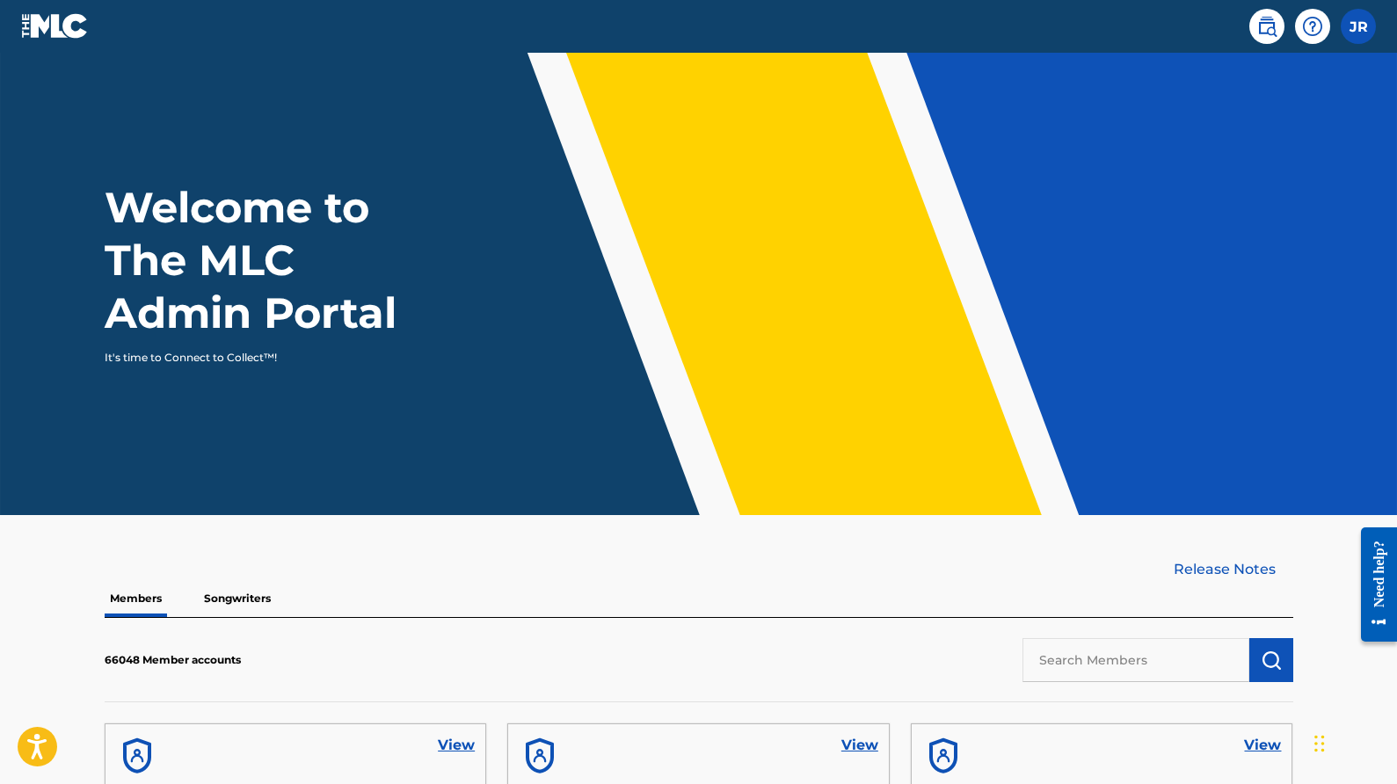
click at [1086, 665] on input "text" at bounding box center [1136, 660] width 227 height 44
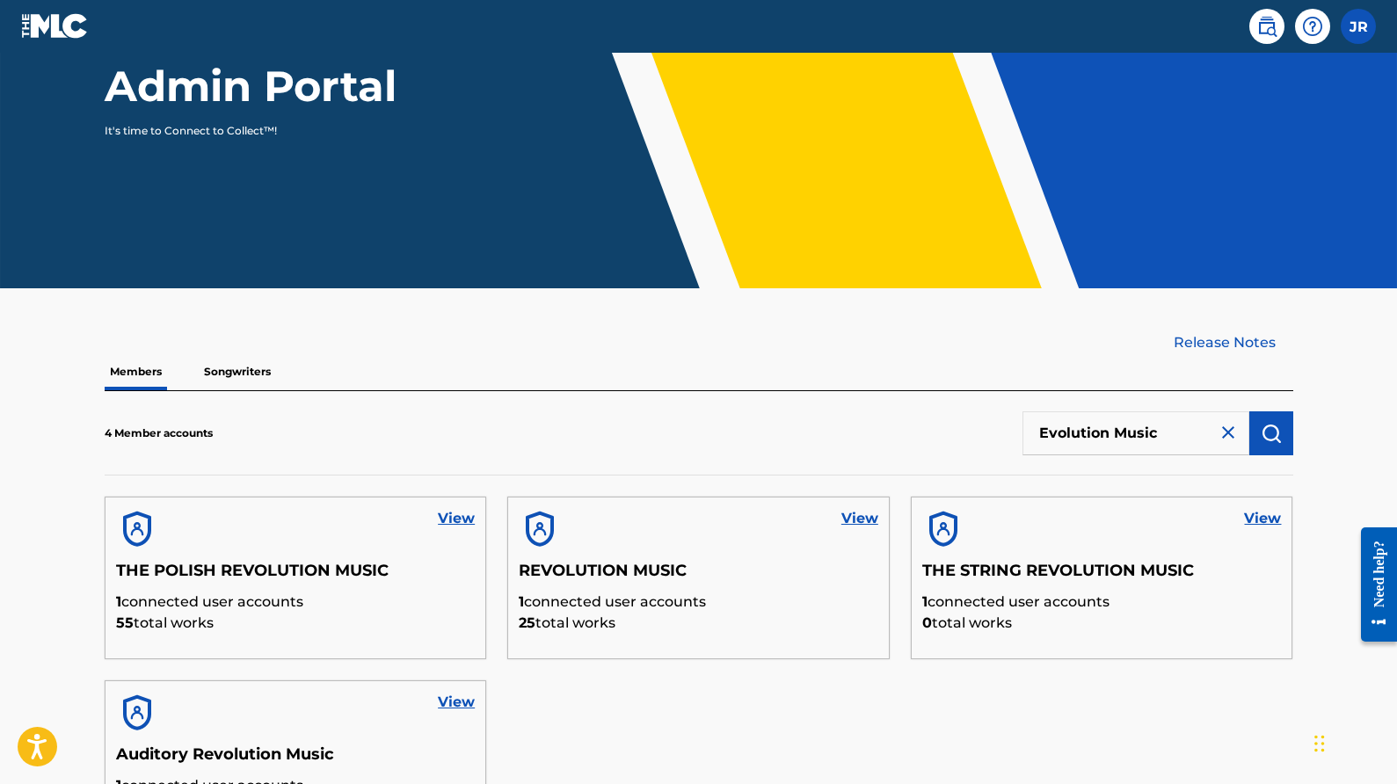
scroll to position [461, 0]
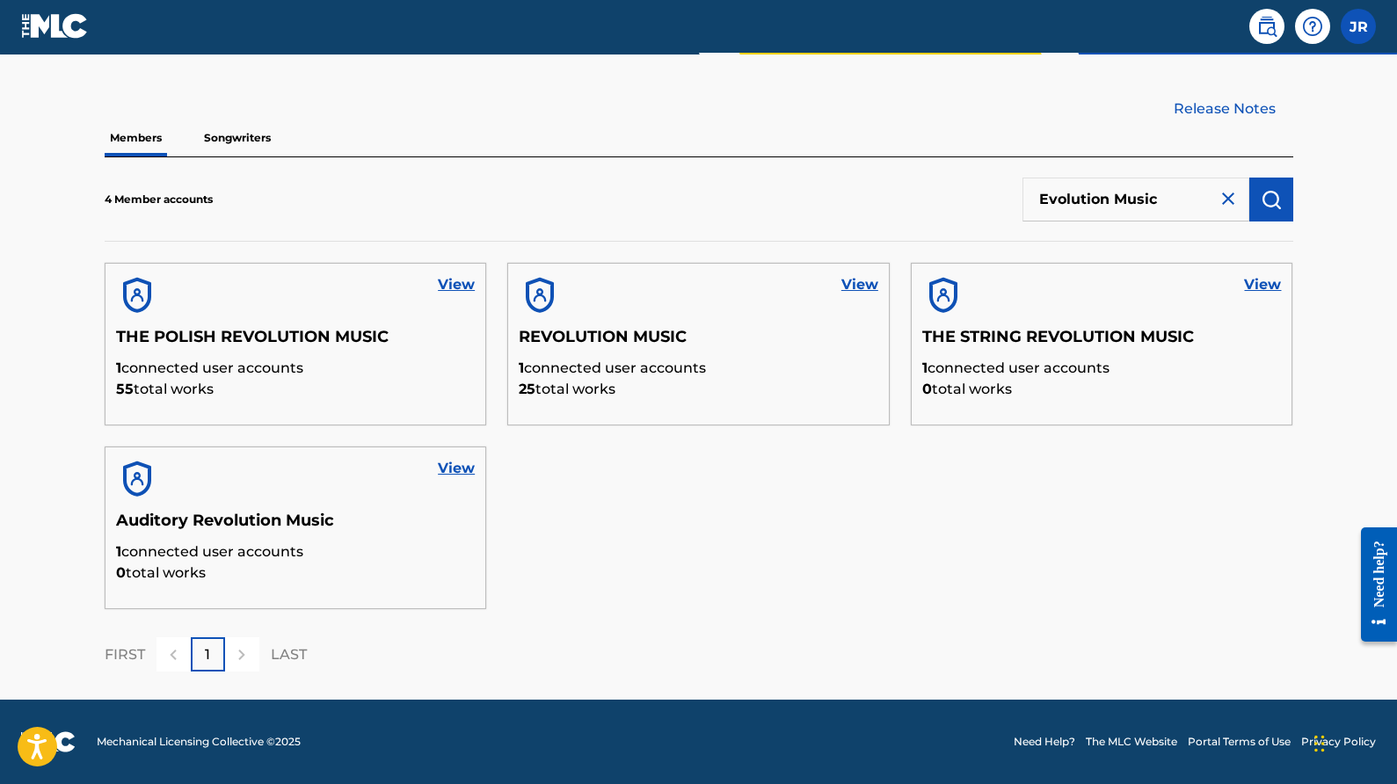
click at [1167, 206] on input "Evolution Music" at bounding box center [1136, 200] width 227 height 44
type input "Evolution"
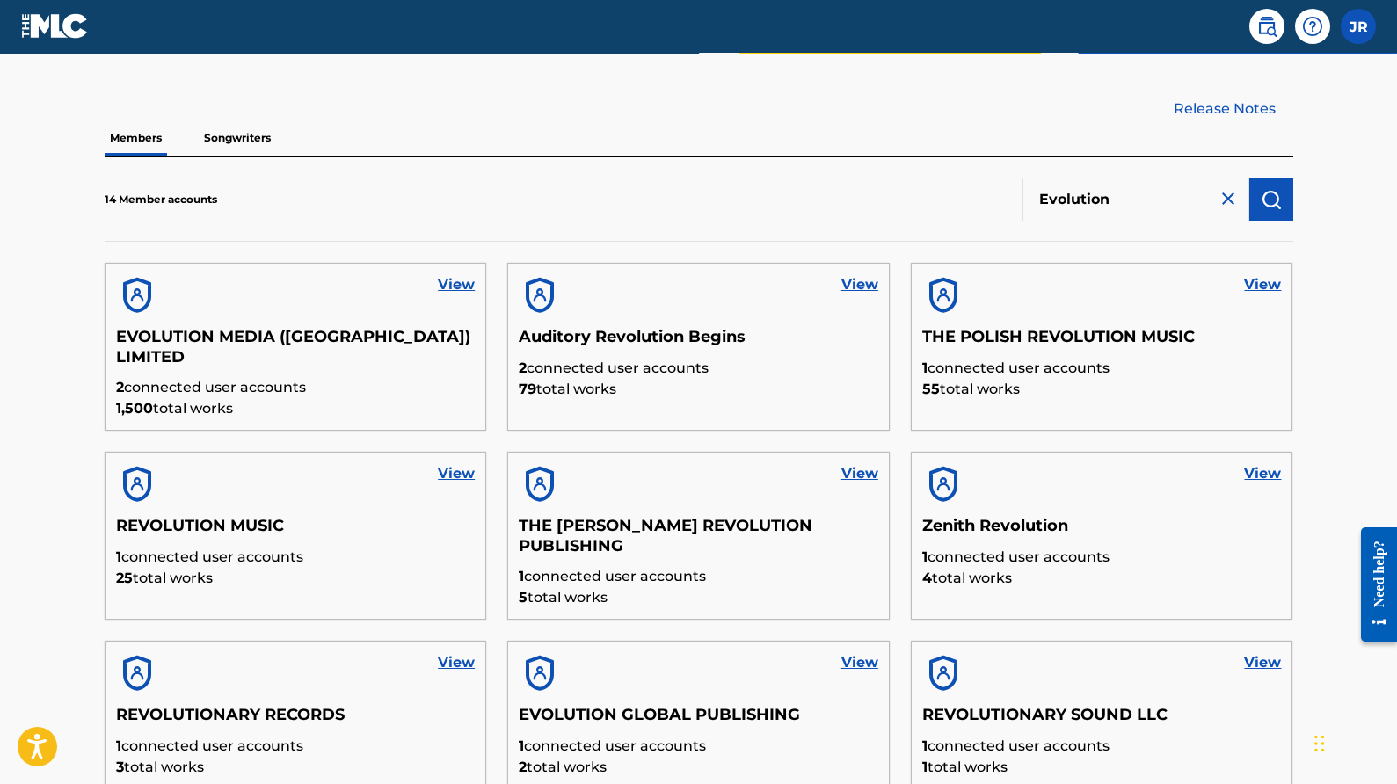
click at [442, 295] on link "View" at bounding box center [456, 284] width 37 height 21
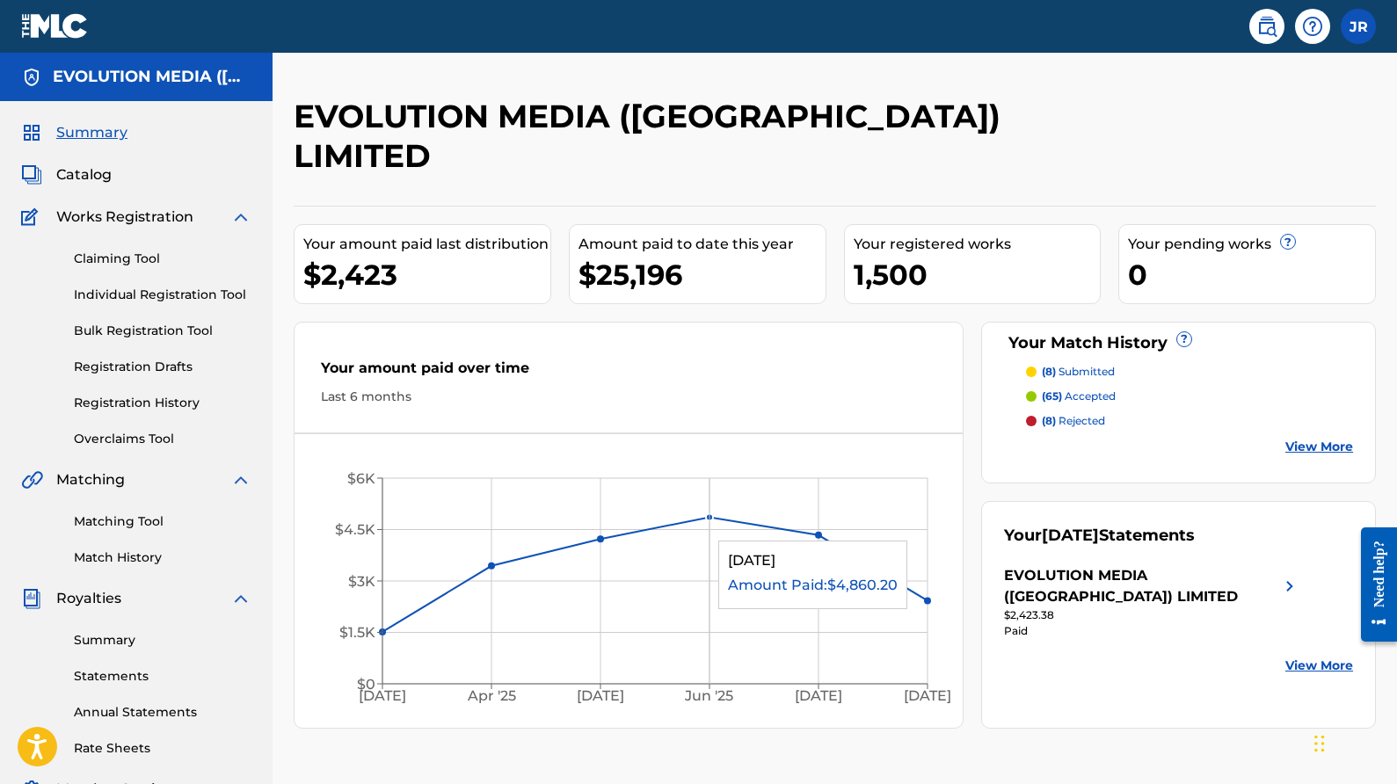
scroll to position [1, 0]
click at [1251, 565] on div "EVOLUTION MEDIA ([GEOGRAPHIC_DATA]) LIMITED" at bounding box center [1152, 586] width 297 height 42
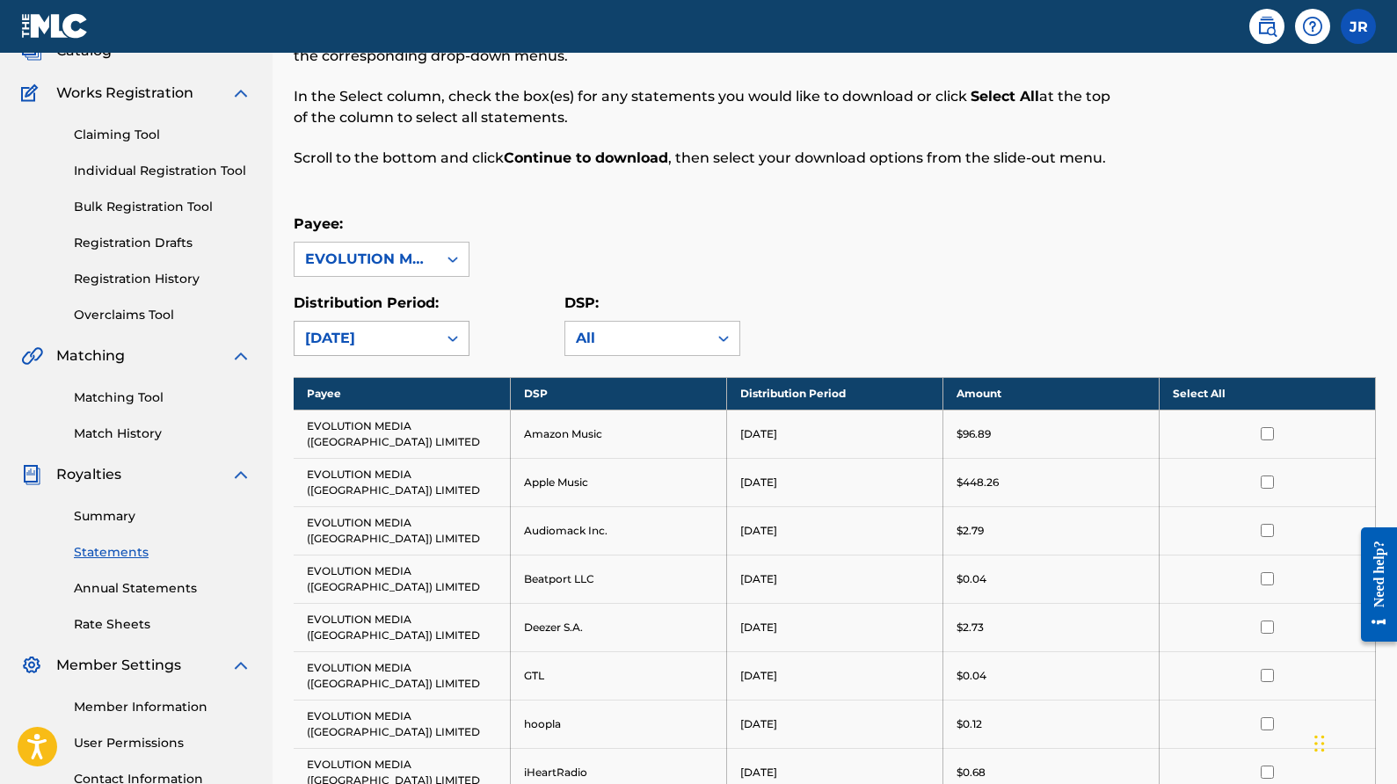
scroll to position [209, 0]
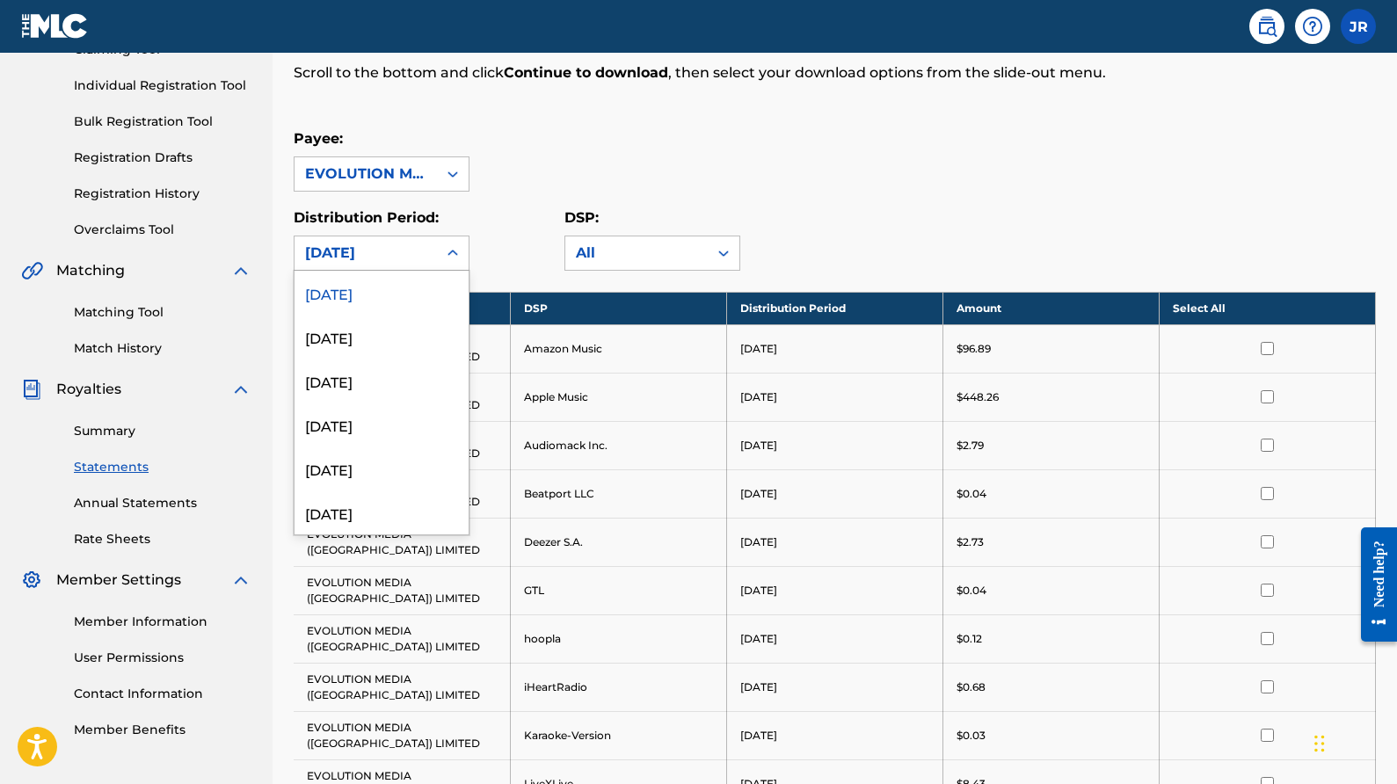
click at [446, 257] on icon at bounding box center [453, 253] width 18 height 18
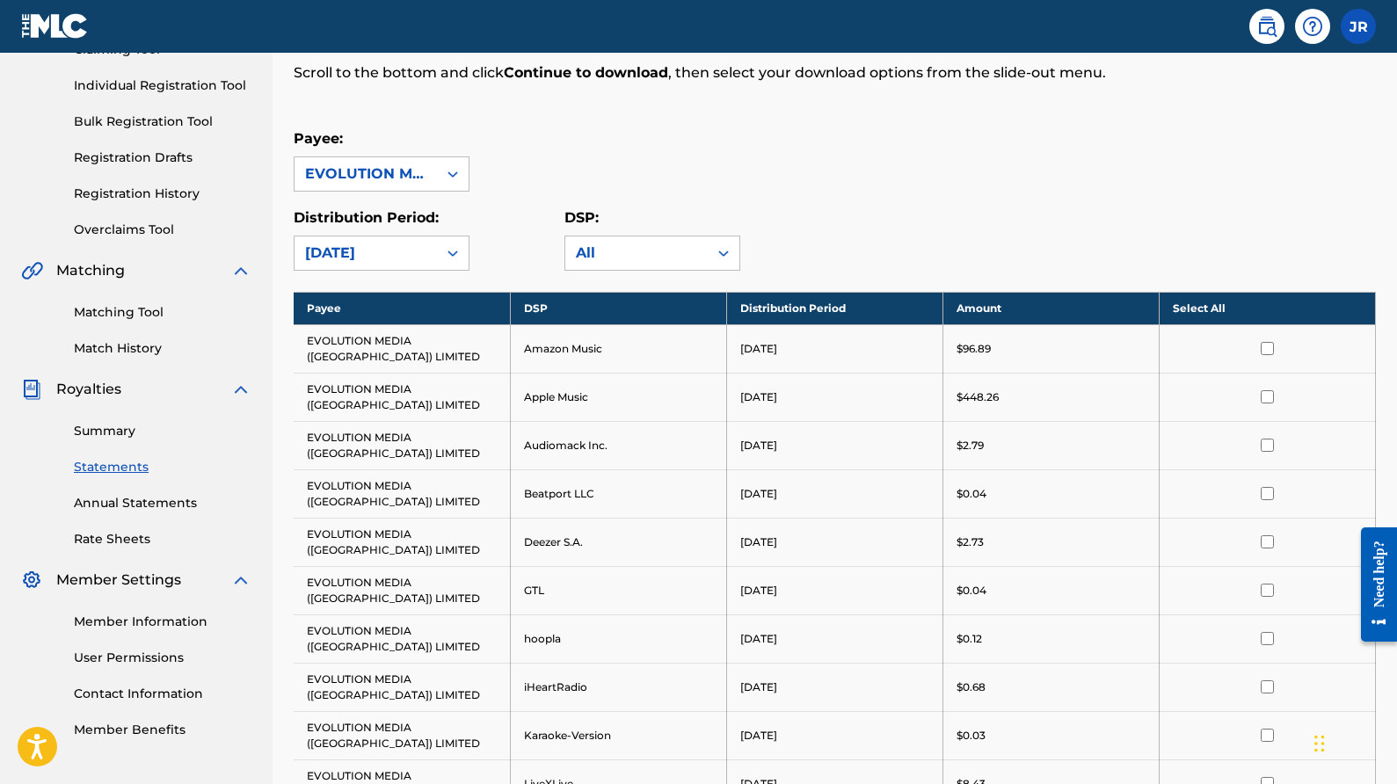
click at [500, 218] on div "Distribution Period: August 2025" at bounding box center [429, 239] width 271 height 63
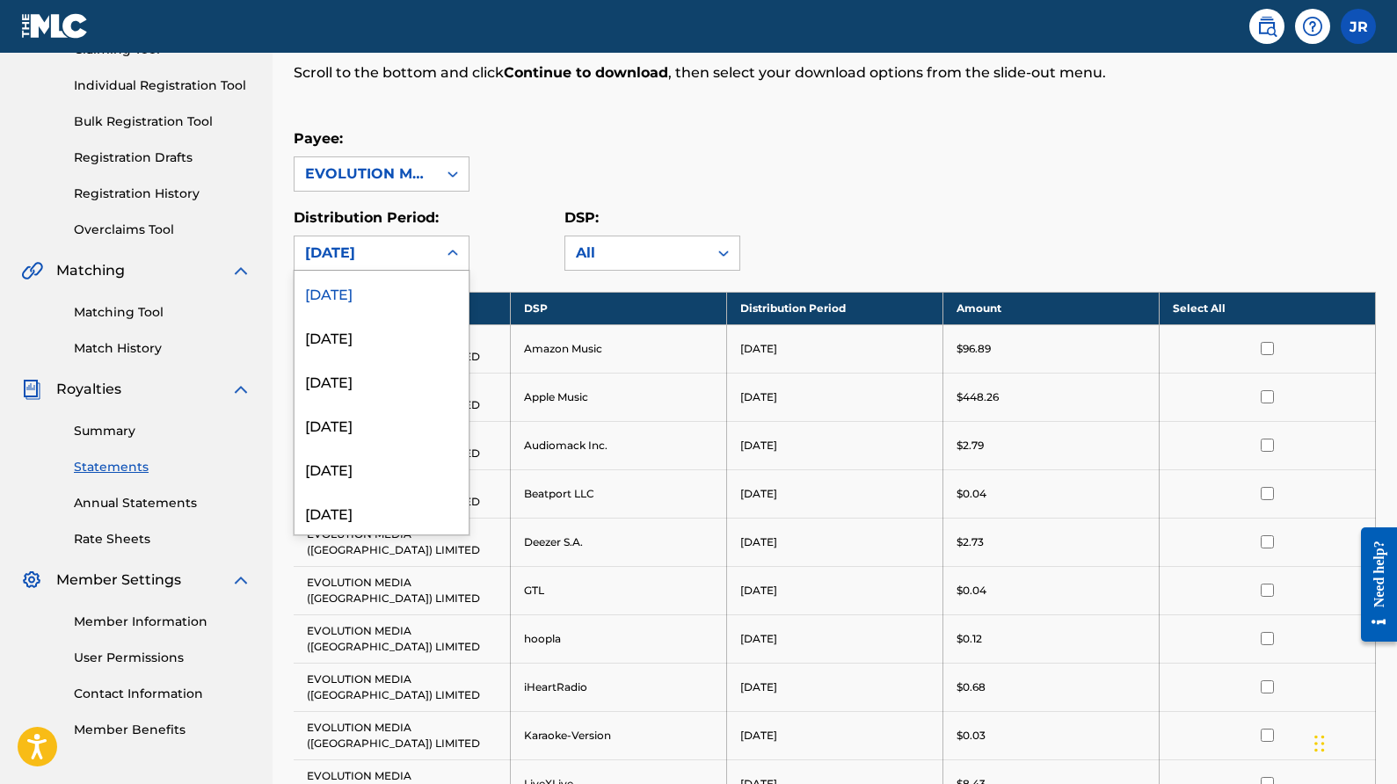
click at [456, 253] on icon at bounding box center [453, 253] width 11 height 6
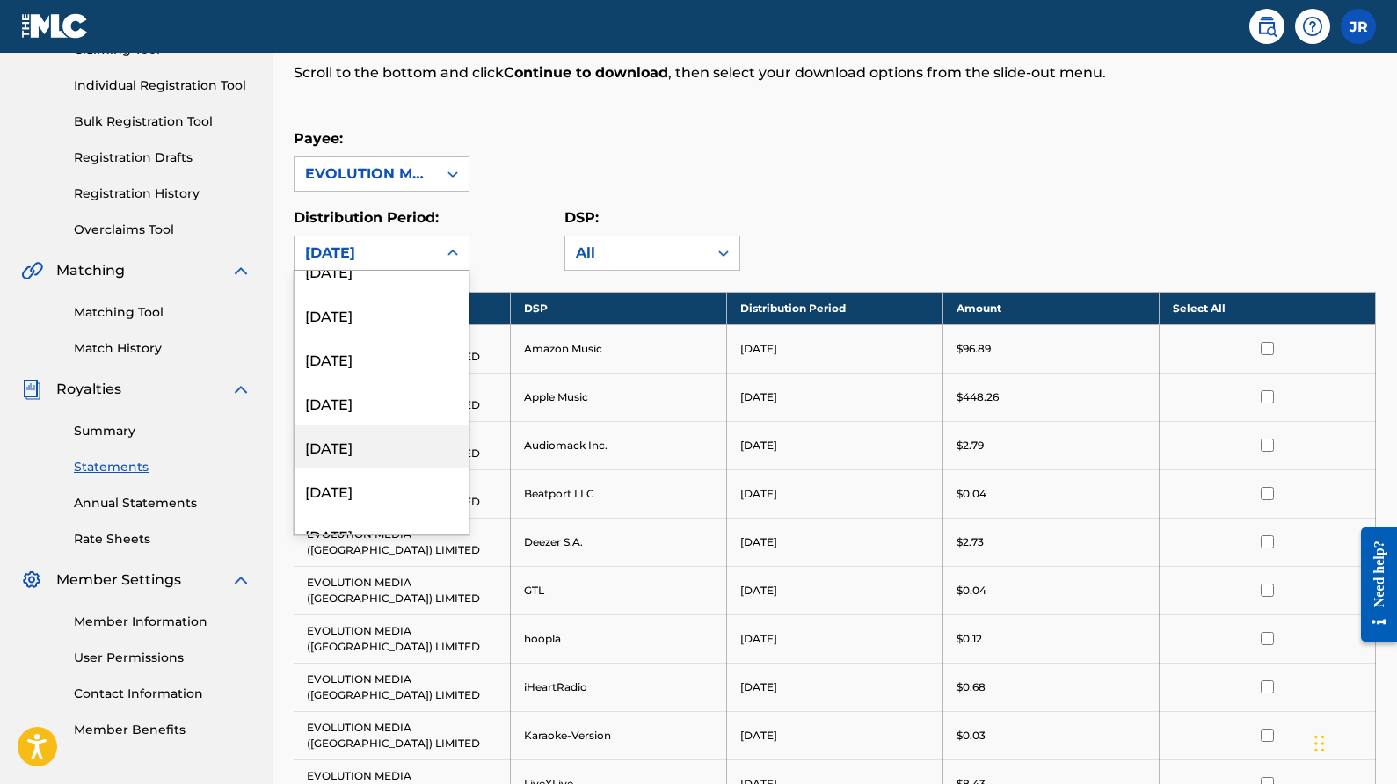
scroll to position [847, 0]
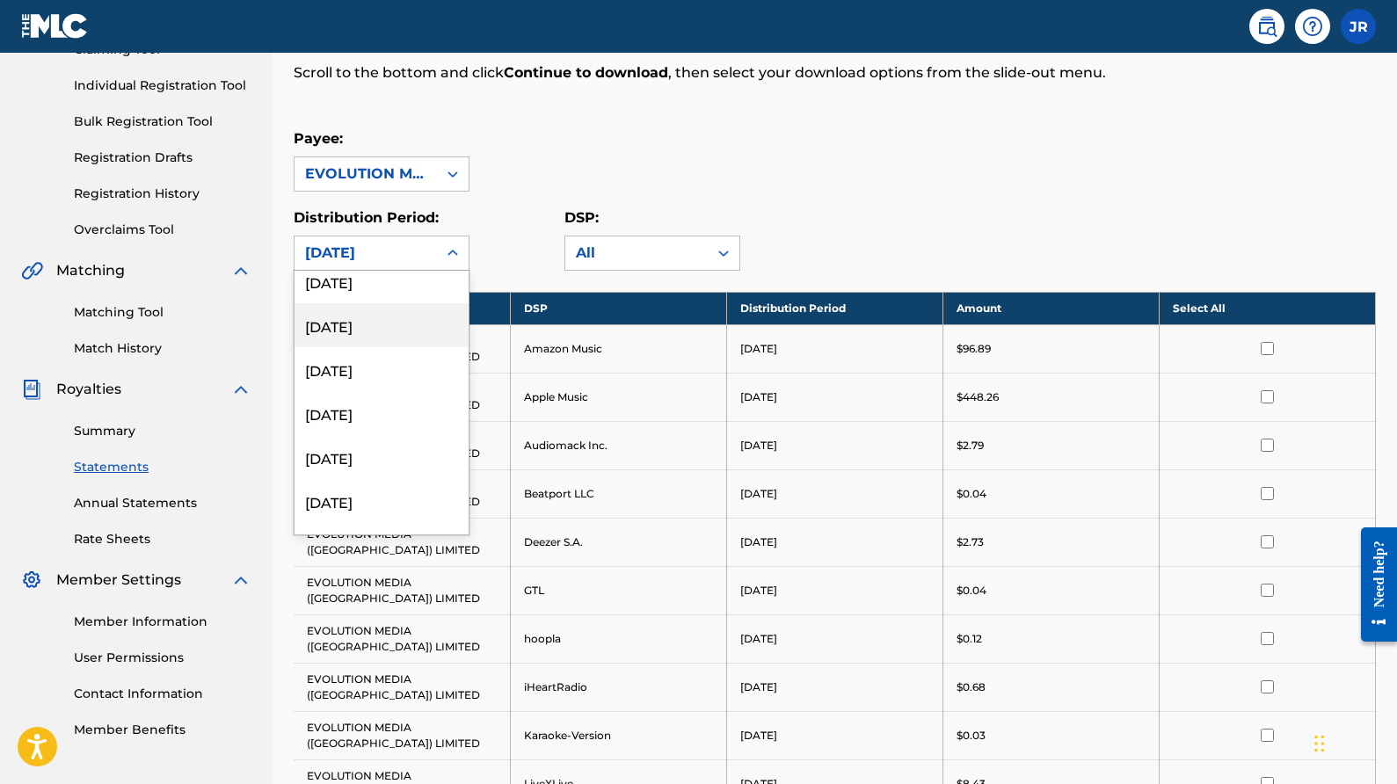
click at [411, 338] on div "December 2023" at bounding box center [382, 325] width 174 height 44
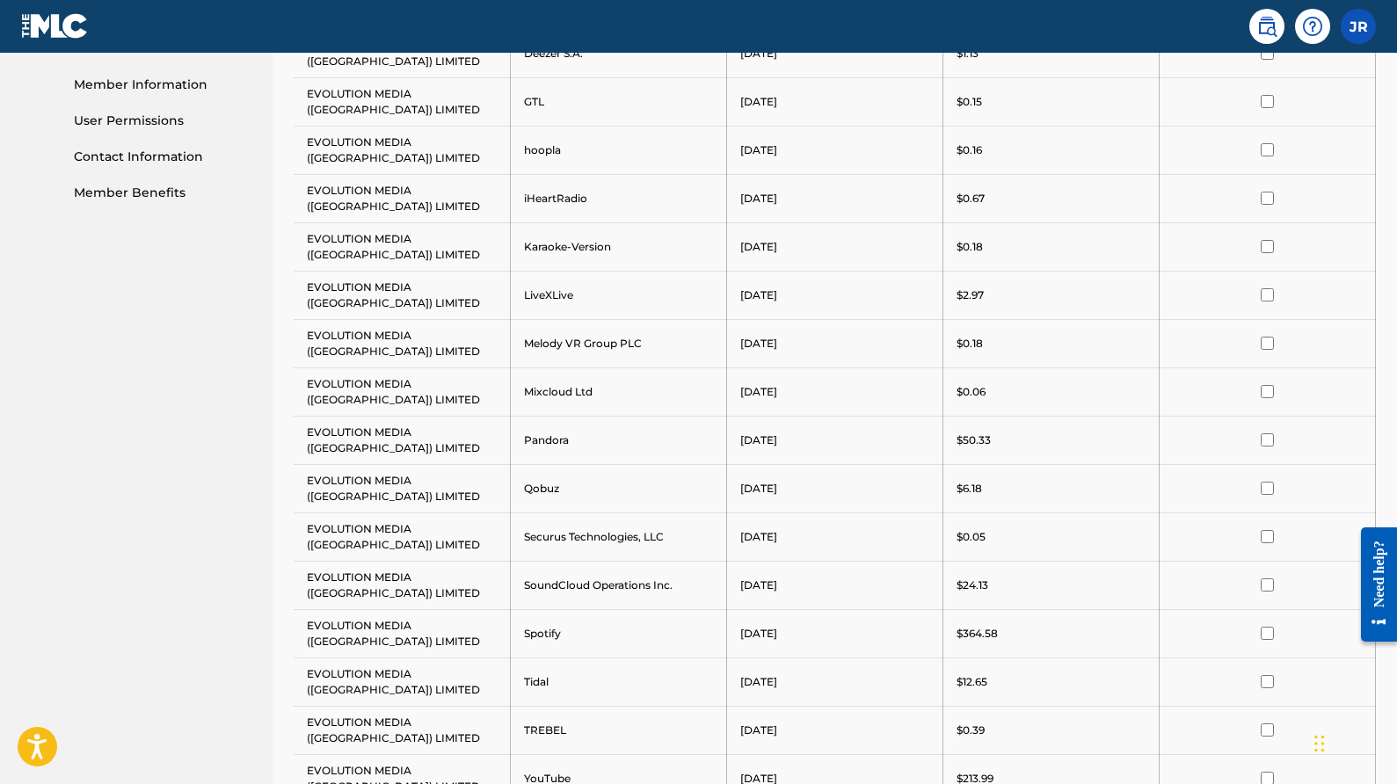
scroll to position [0, 0]
